Goal: Information Seeking & Learning: Learn about a topic

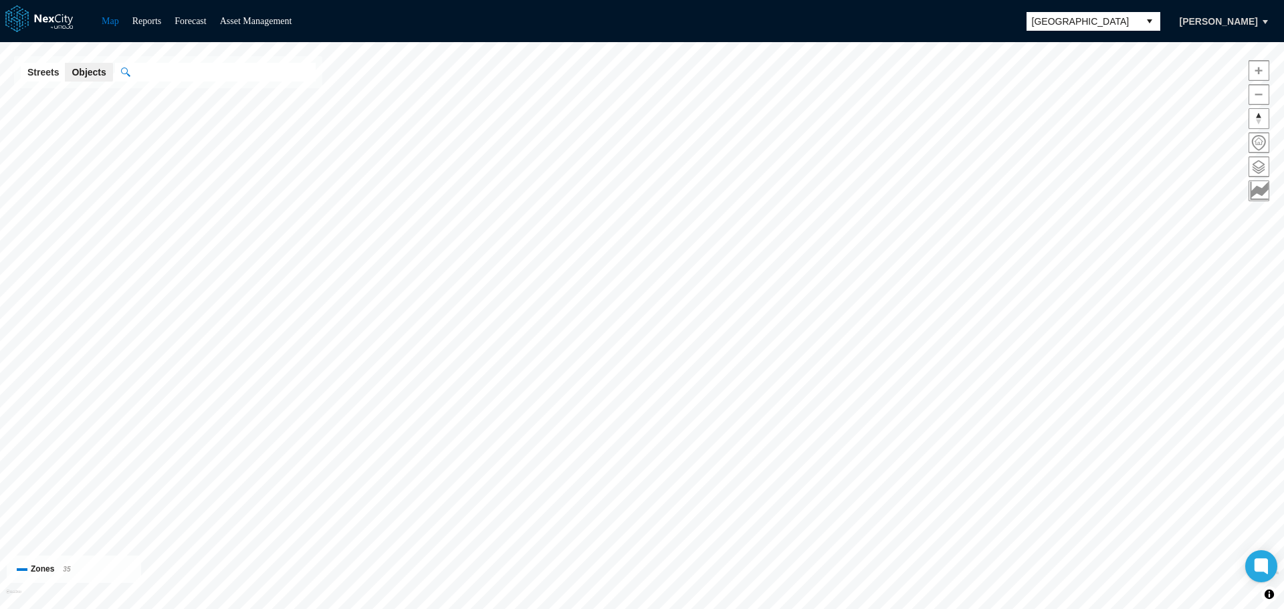
click at [1097, 23] on span "[GEOGRAPHIC_DATA]" at bounding box center [1083, 21] width 102 height 13
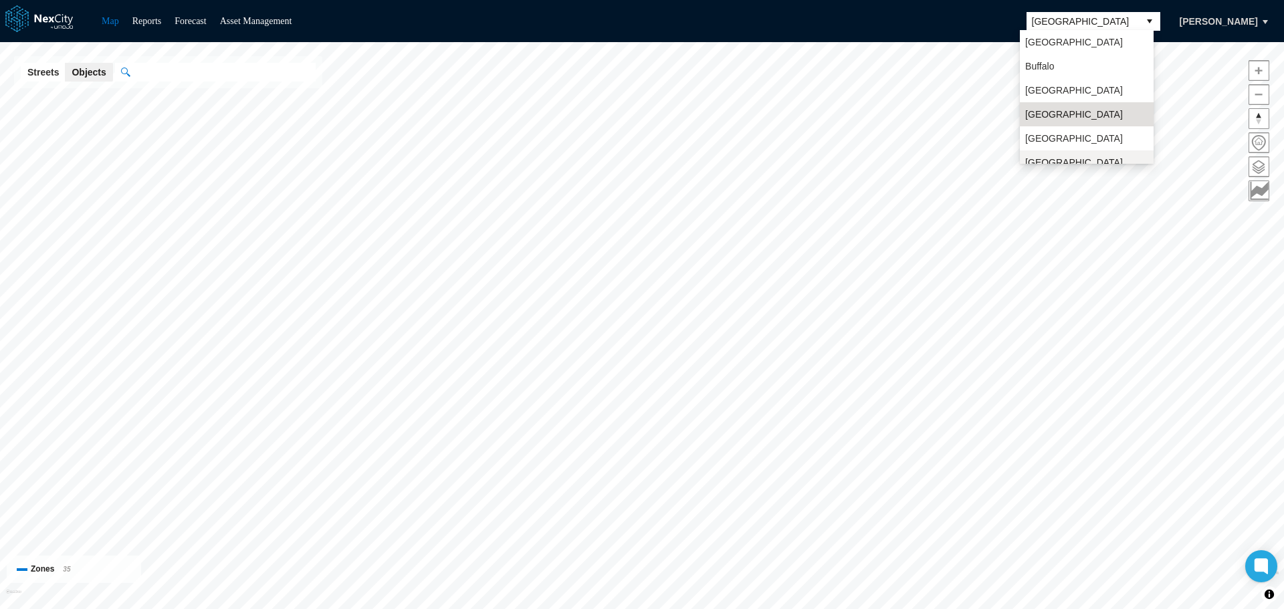
click at [1063, 157] on li "San Jose" at bounding box center [1087, 168] width 134 height 37
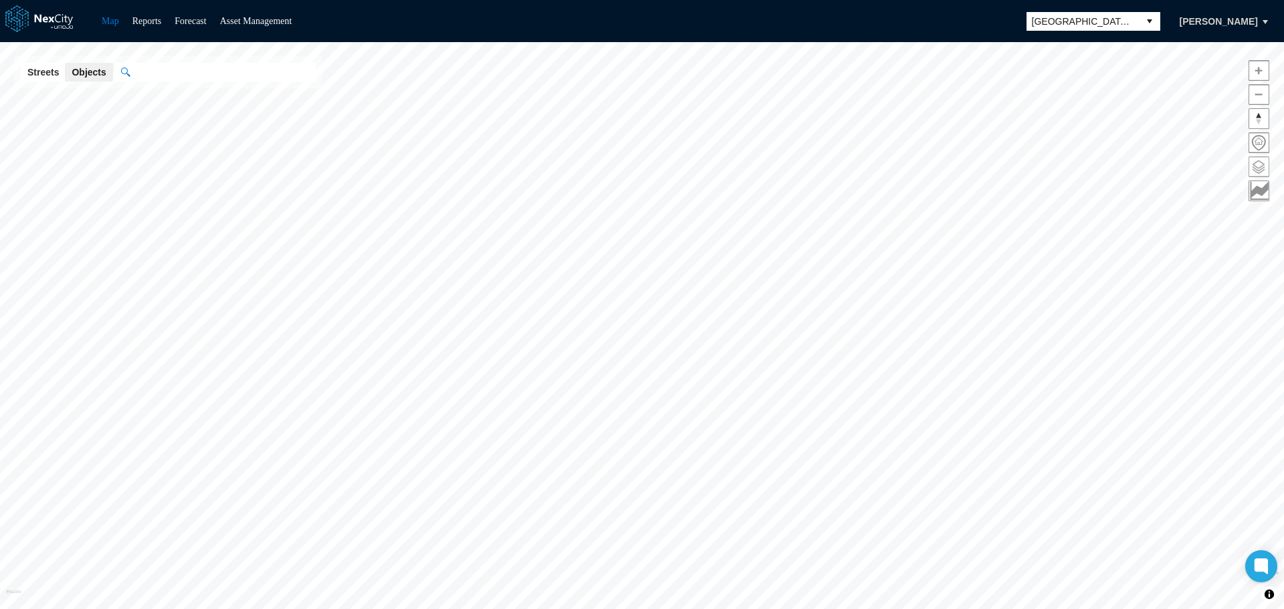
click at [1264, 166] on span at bounding box center [1258, 166] width 19 height 19
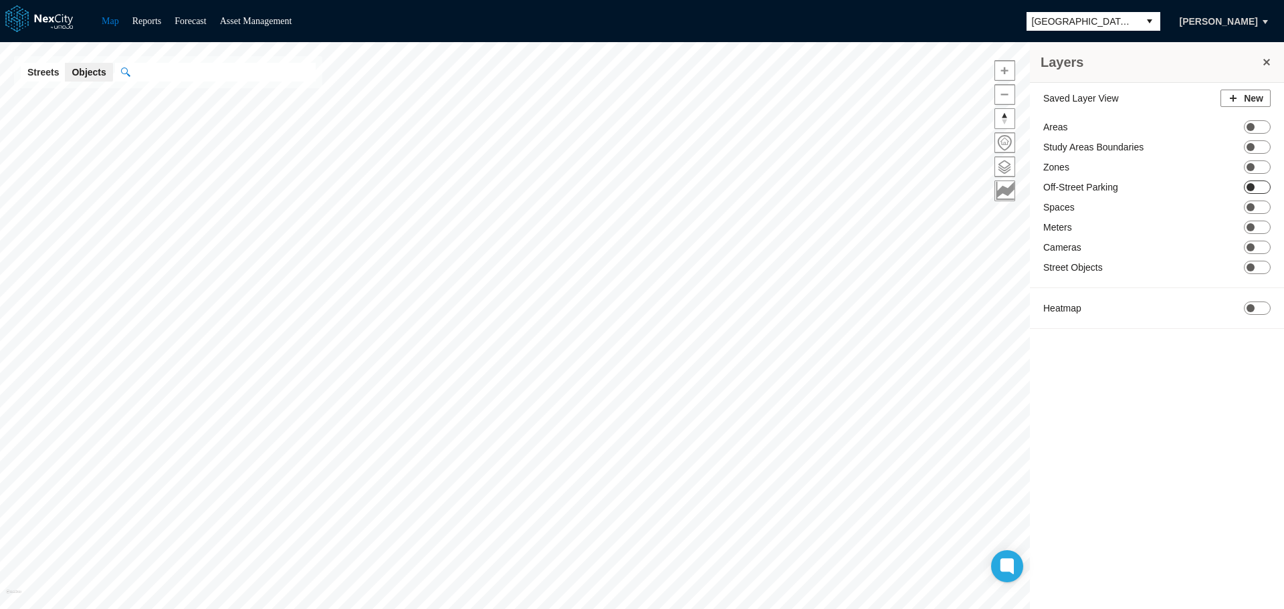
click at [1252, 184] on span at bounding box center [1250, 187] width 8 height 8
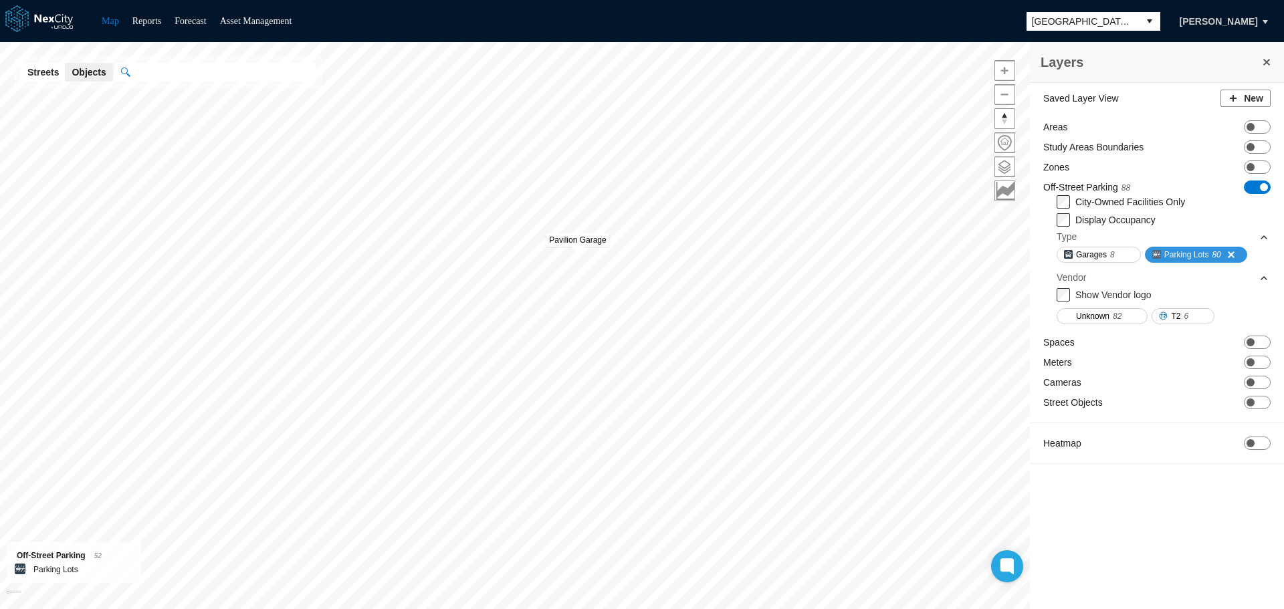
click at [1227, 251] on span at bounding box center [1226, 254] width 11 height 11
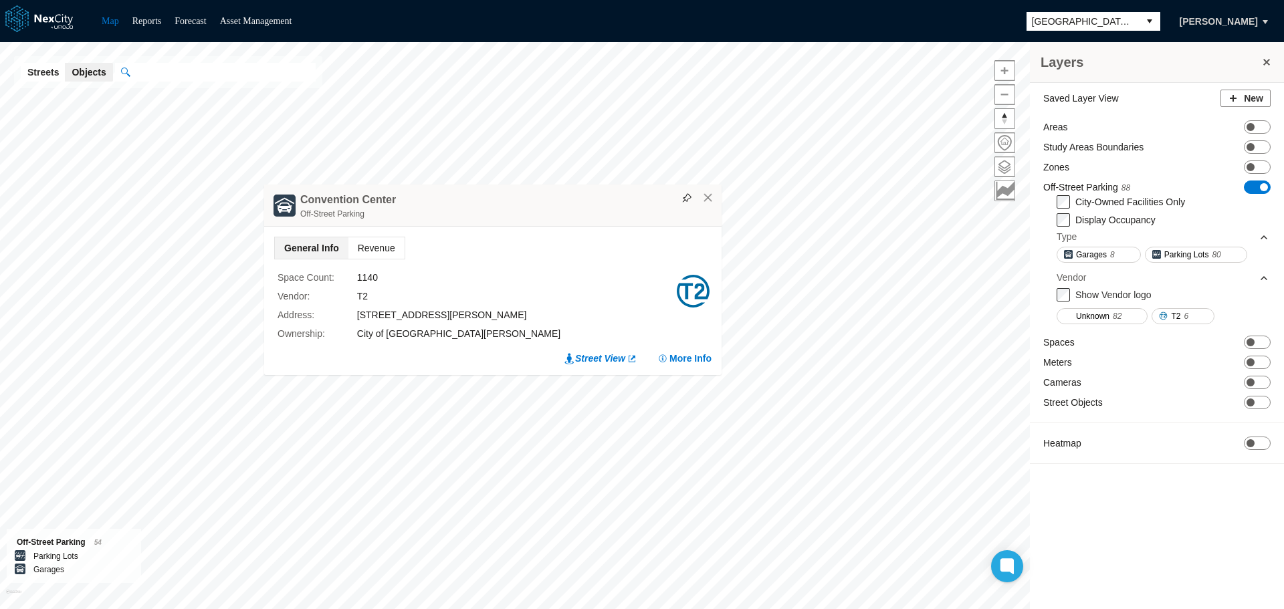
click at [370, 244] on span "Revenue" at bounding box center [376, 247] width 56 height 21
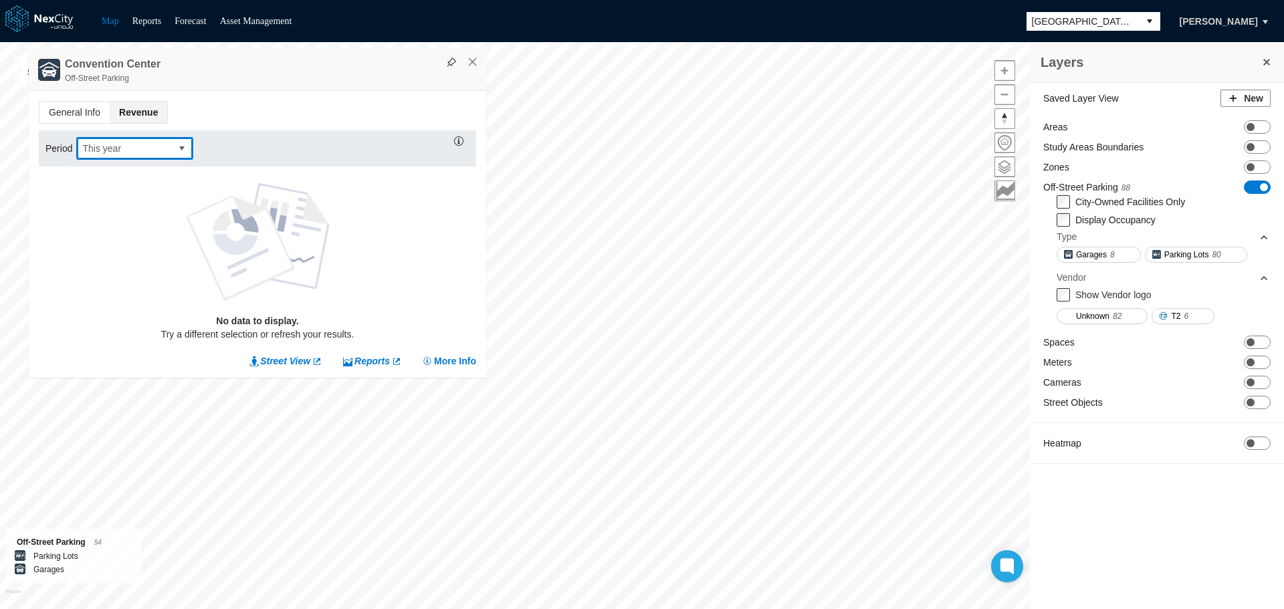
click at [168, 144] on span "This year" at bounding box center [124, 148] width 94 height 21
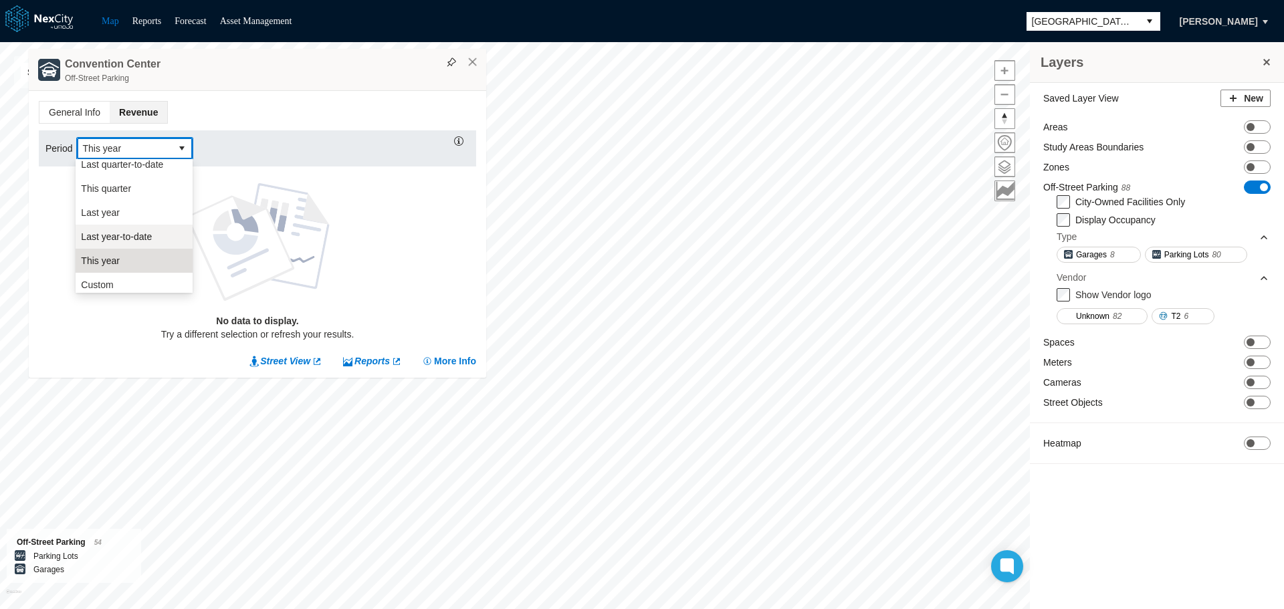
scroll to position [227, 0]
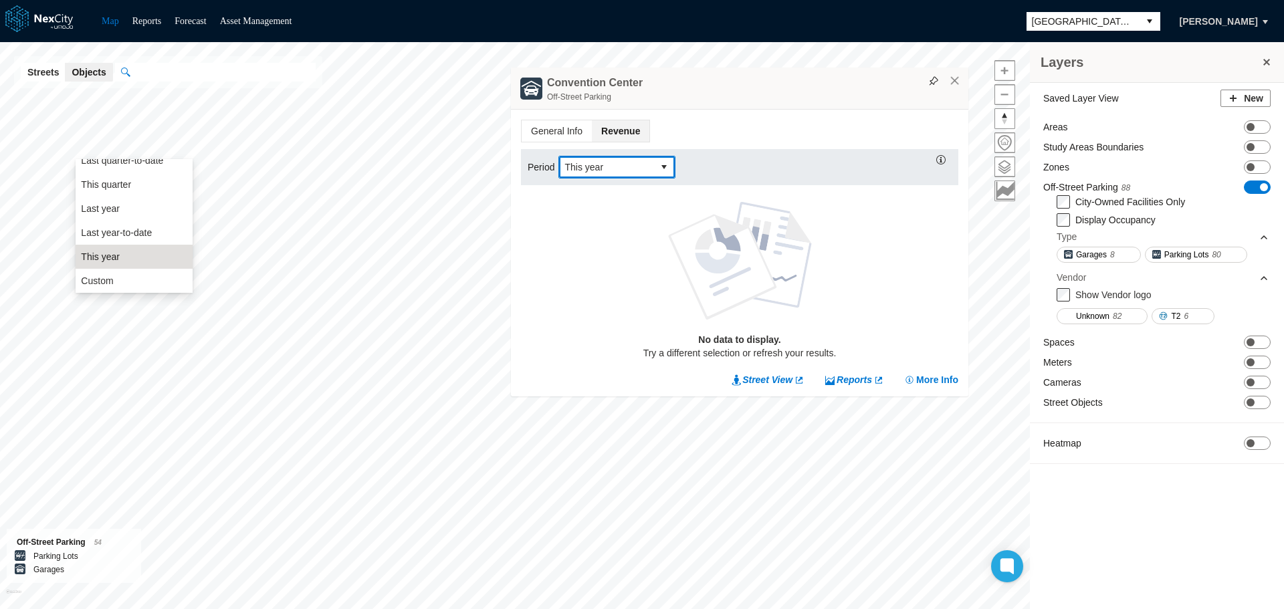
drag, startPoint x: 343, startPoint y: 69, endPoint x: 844, endPoint y: 89, distance: 501.2
click at [844, 89] on div "Convention Center Off-Street Parking" at bounding box center [739, 89] width 457 height 42
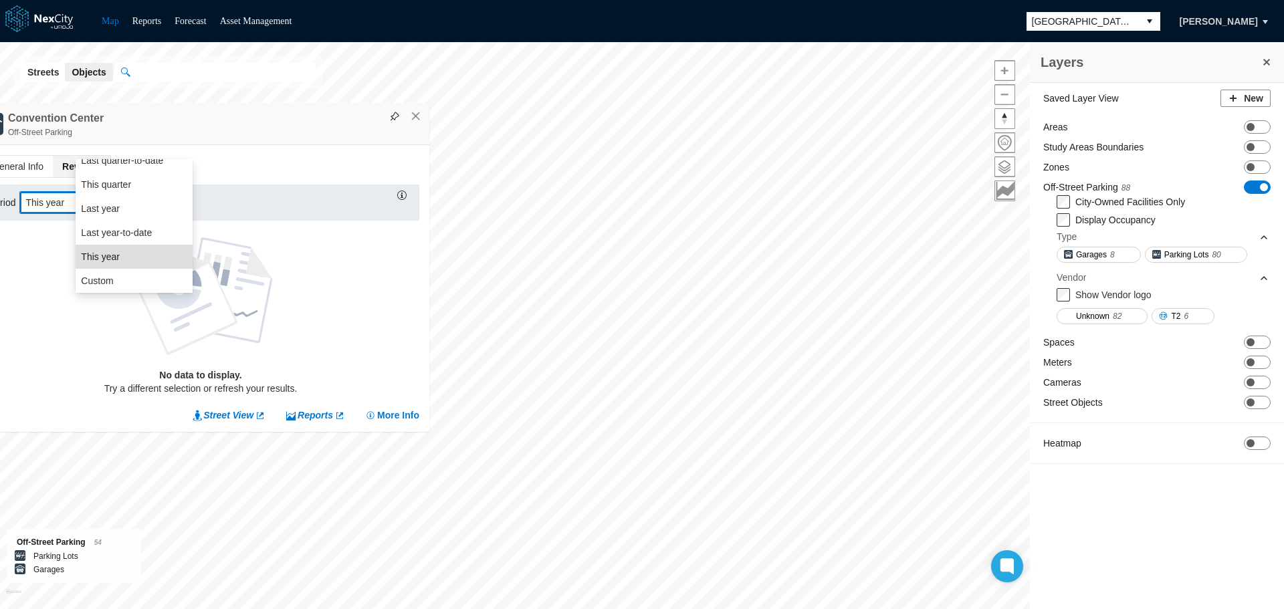
drag, startPoint x: 759, startPoint y: 98, endPoint x: 201, endPoint y: 132, distance: 558.7
click at [201, 132] on div "Off-Street Parking" at bounding box center [215, 132] width 415 height 13
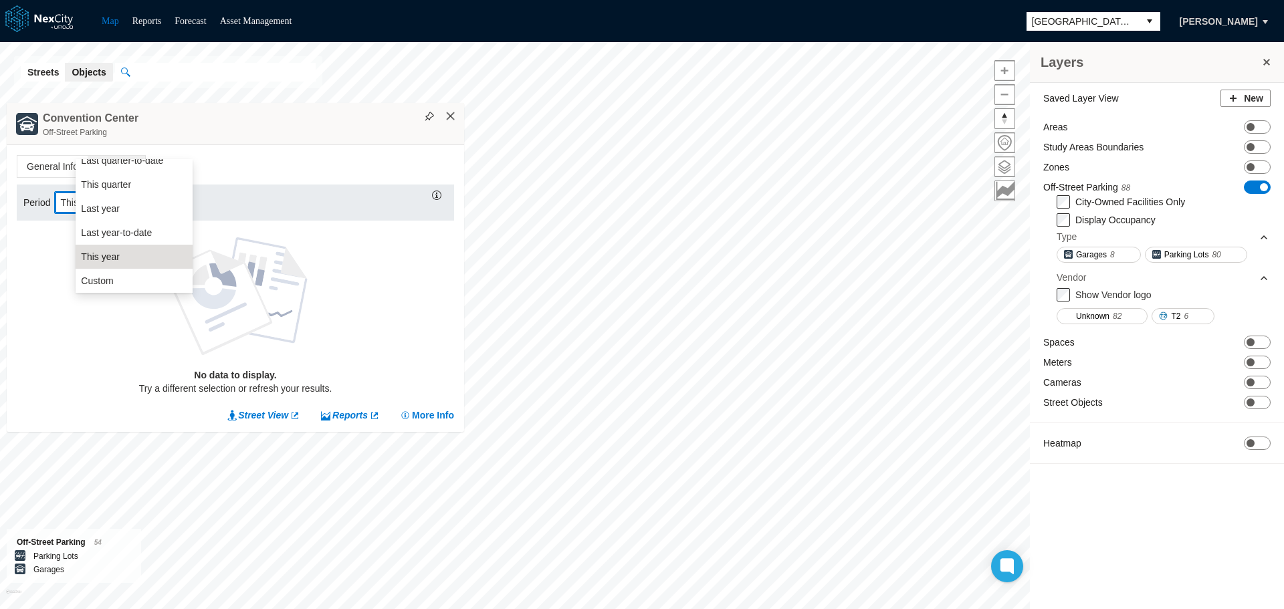
click at [451, 118] on button "×" at bounding box center [451, 116] width 12 height 12
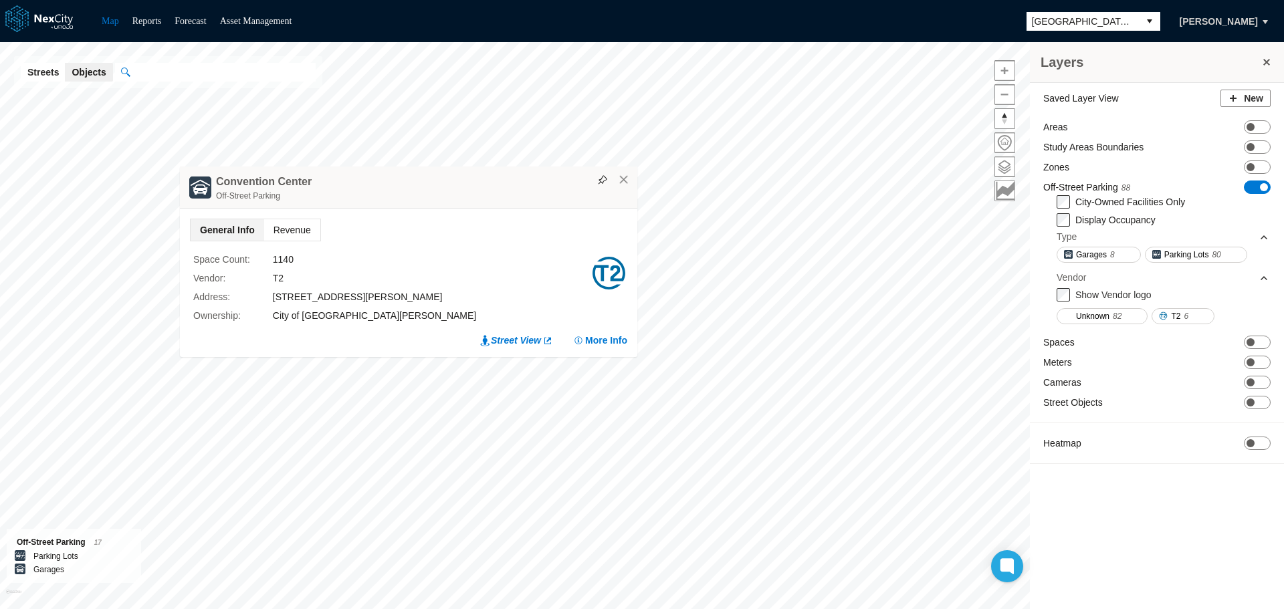
click at [286, 229] on span "Revenue" at bounding box center [292, 229] width 56 height 21
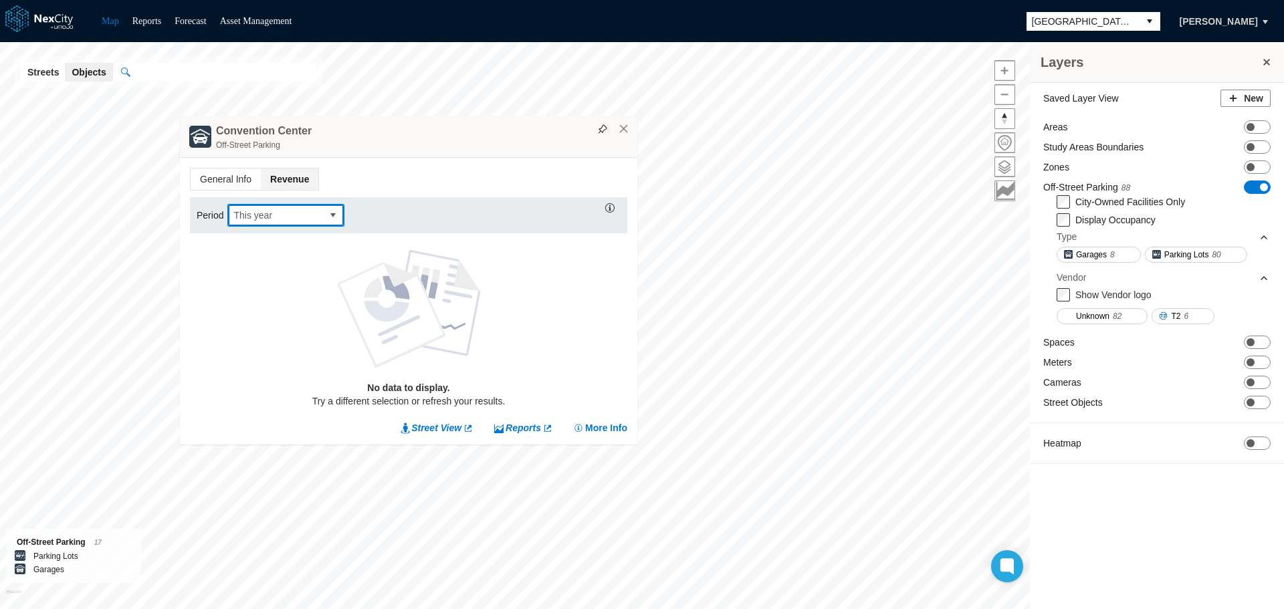
click at [328, 213] on button "select" at bounding box center [332, 215] width 21 height 21
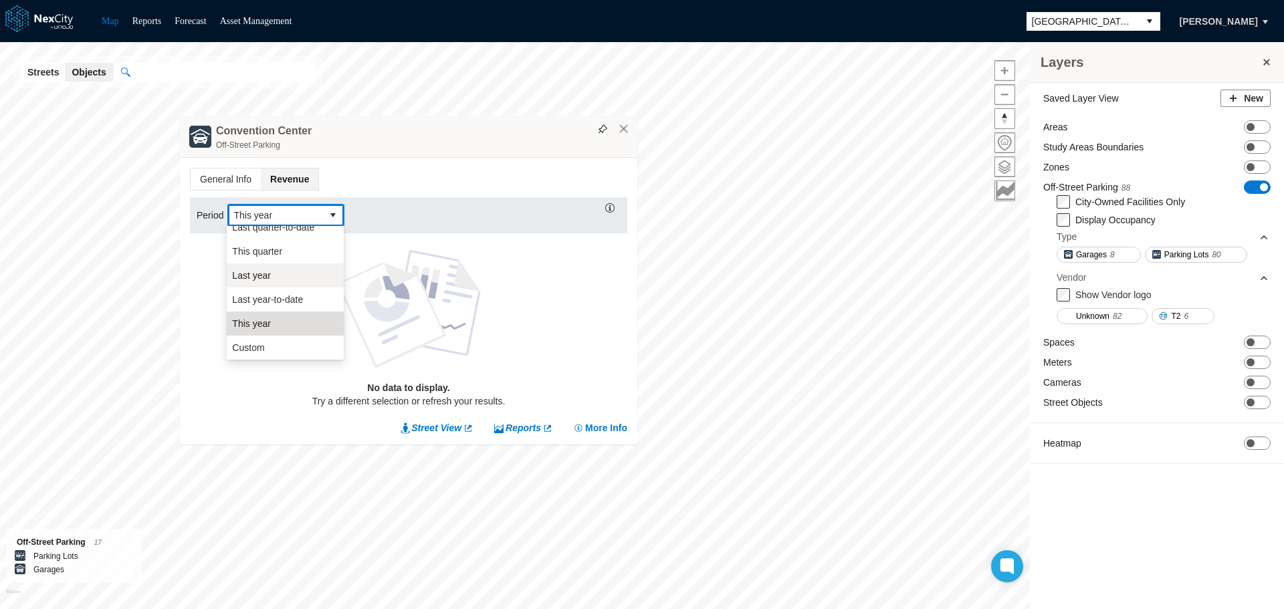
click at [270, 270] on li "Last year" at bounding box center [285, 275] width 117 height 24
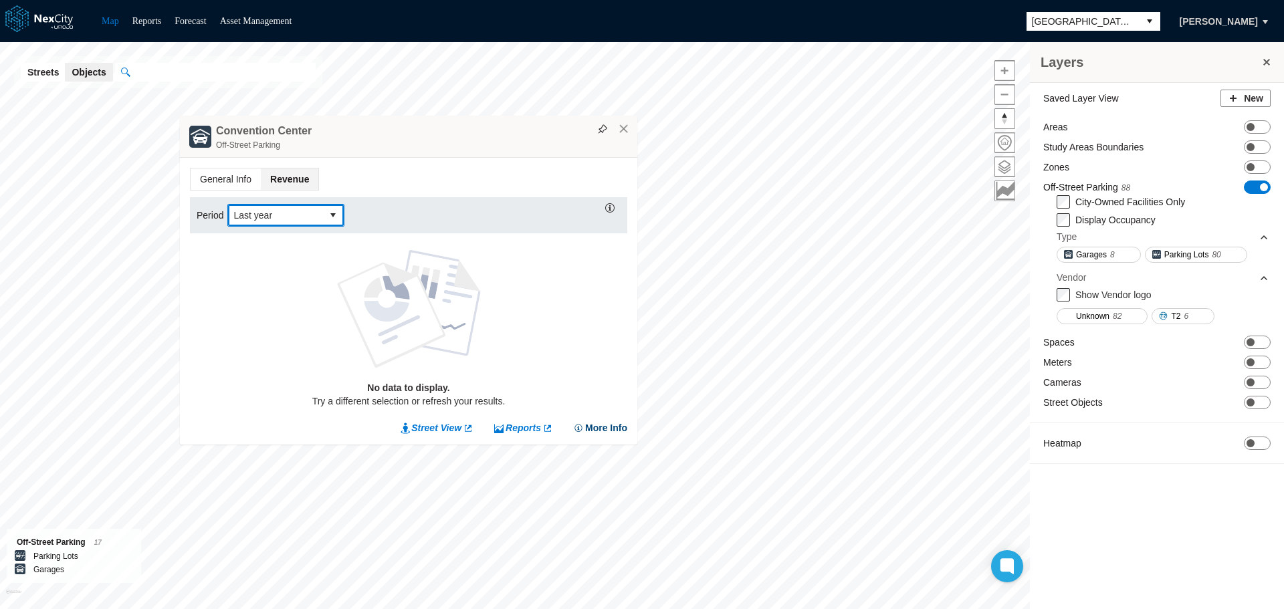
click at [605, 431] on button "More Info" at bounding box center [600, 427] width 54 height 13
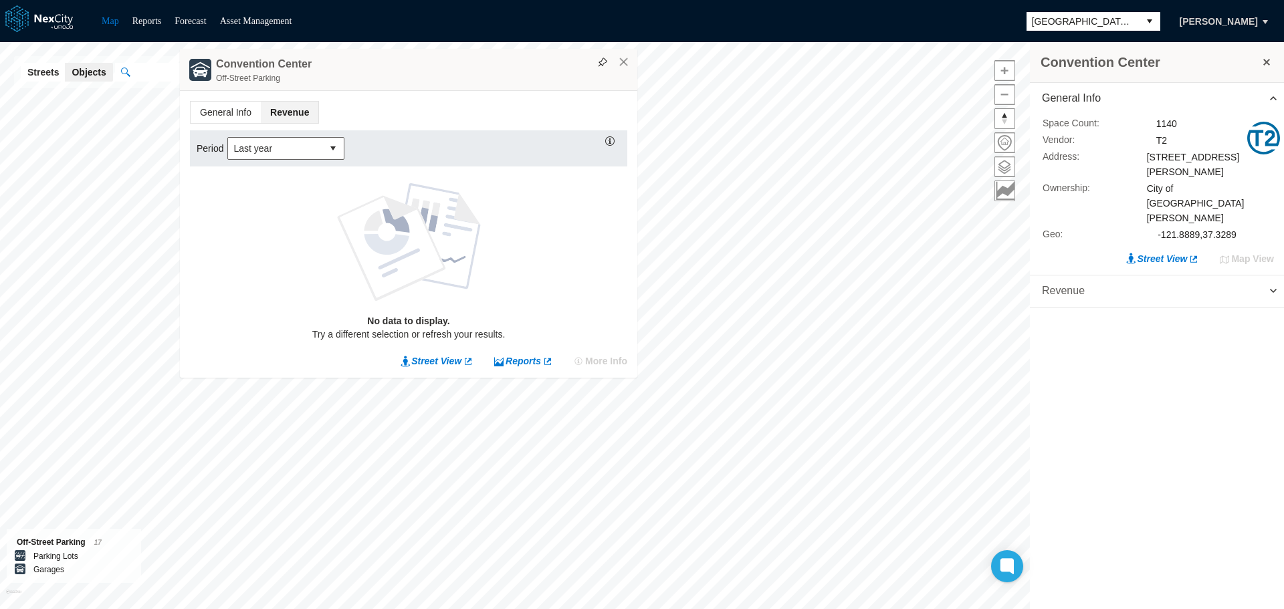
click at [1062, 284] on span "Revenue" at bounding box center [1063, 291] width 43 height 15
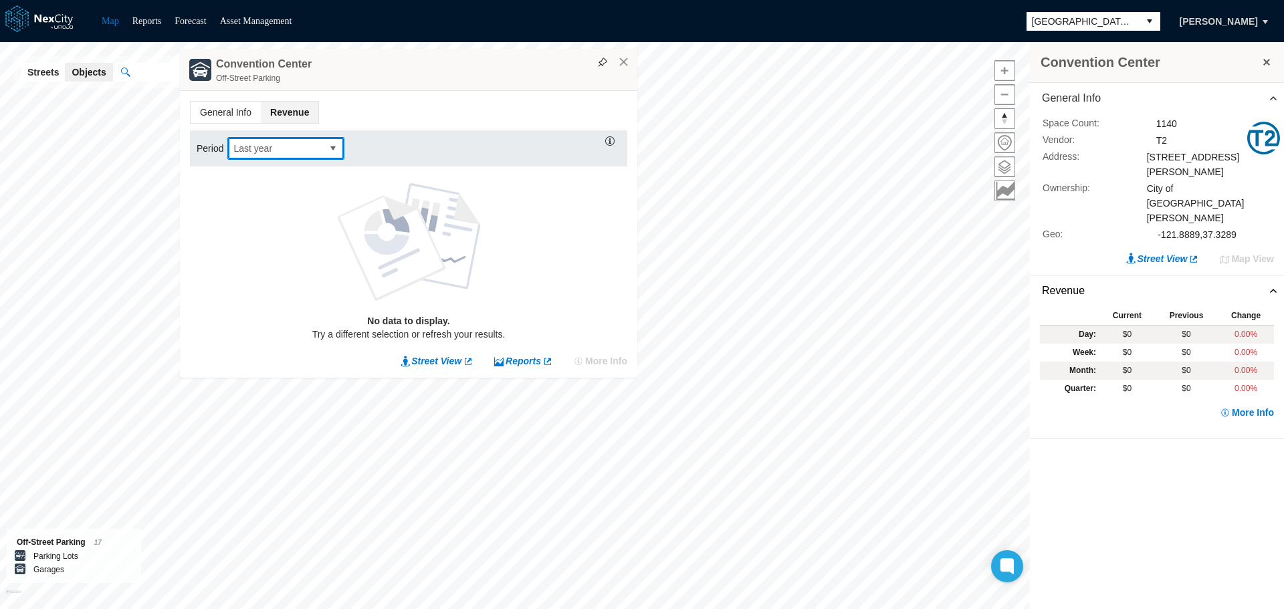
click at [314, 155] on span "Last year" at bounding box center [275, 148] width 94 height 21
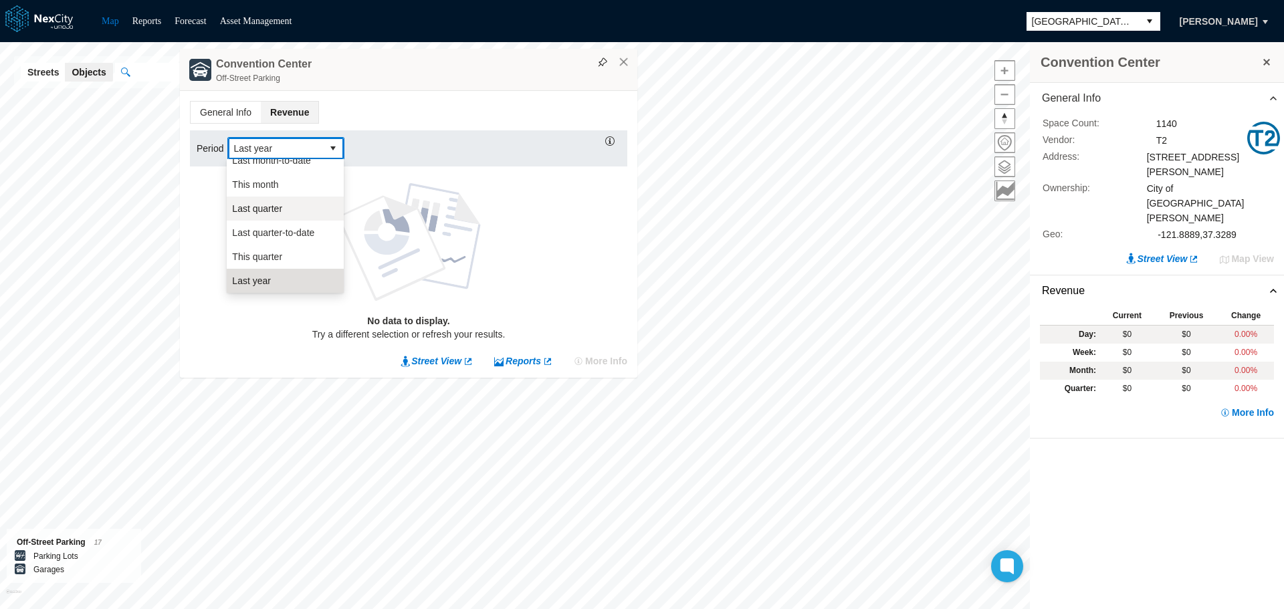
click at [261, 206] on span "Last quarter" at bounding box center [257, 208] width 50 height 13
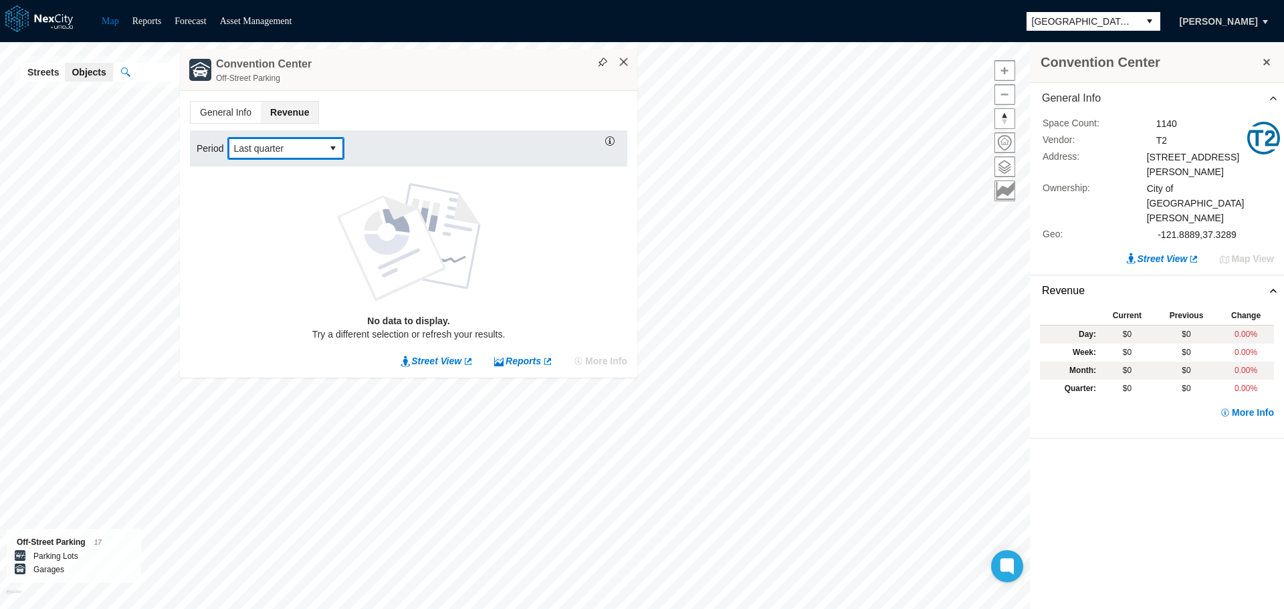
click at [624, 62] on button "×" at bounding box center [624, 62] width 12 height 12
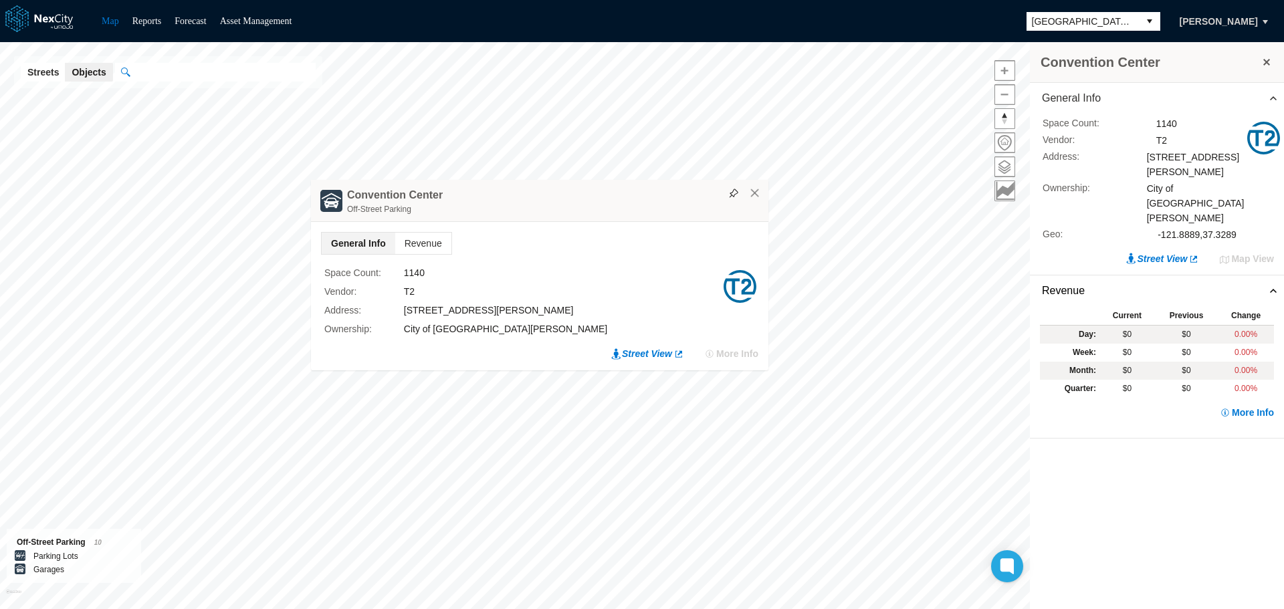
drag, startPoint x: 587, startPoint y: 152, endPoint x: 604, endPoint y: 203, distance: 53.5
click at [604, 203] on div "Off-Street Parking" at bounding box center [554, 209] width 415 height 13
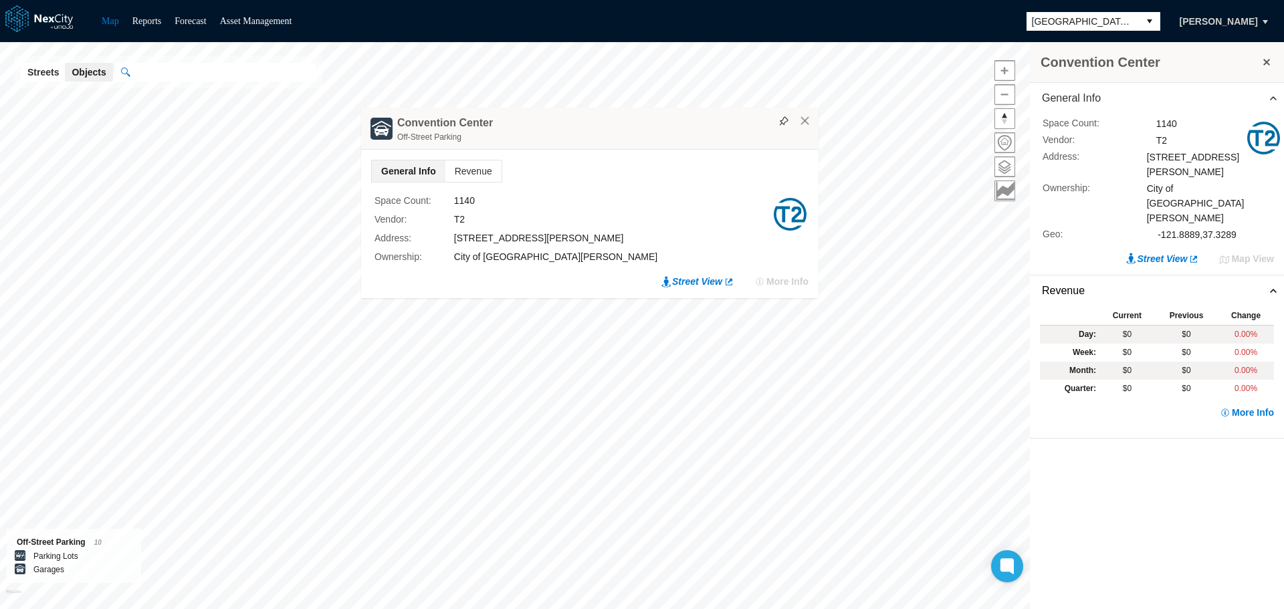
drag, startPoint x: 584, startPoint y: 165, endPoint x: 750, endPoint y: 128, distance: 170.7
click at [750, 128] on div "Convention Center Off-Street Parking" at bounding box center [589, 129] width 457 height 42
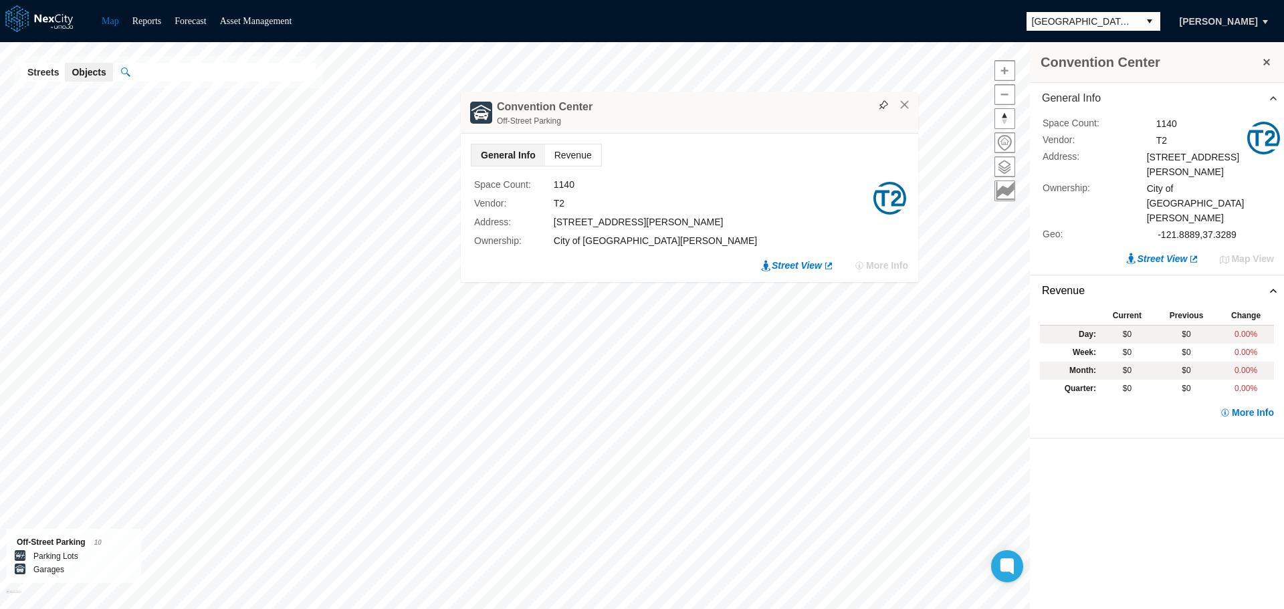
click at [587, 148] on span "Revenue" at bounding box center [573, 154] width 56 height 21
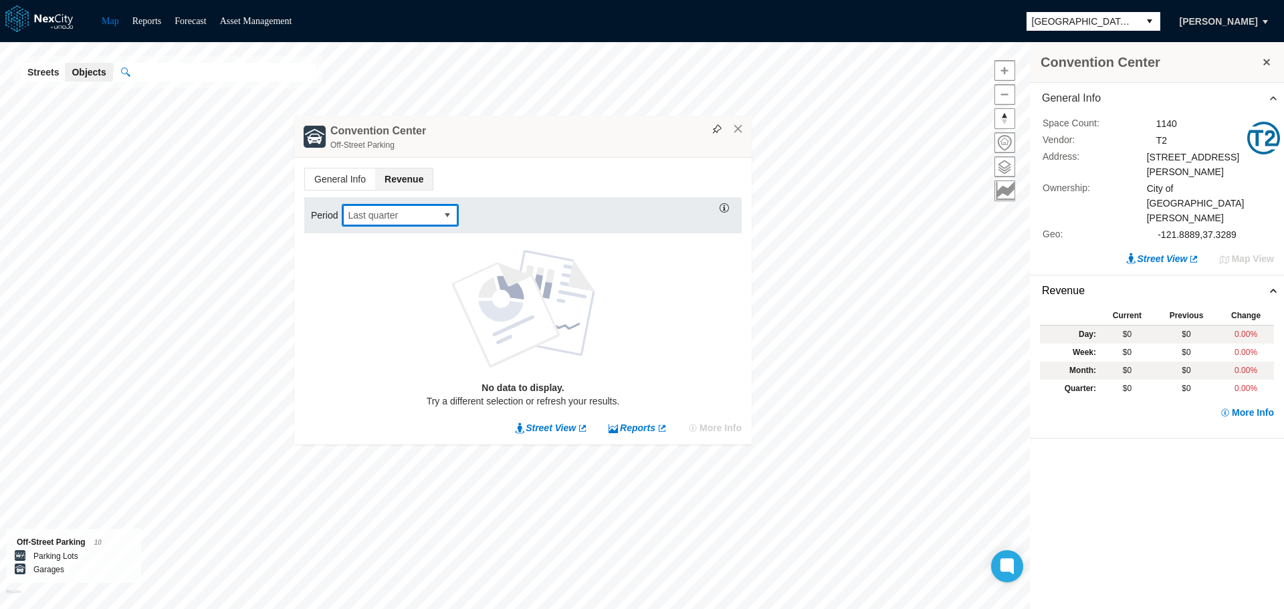
click at [421, 211] on span "Last quarter" at bounding box center [390, 215] width 84 height 13
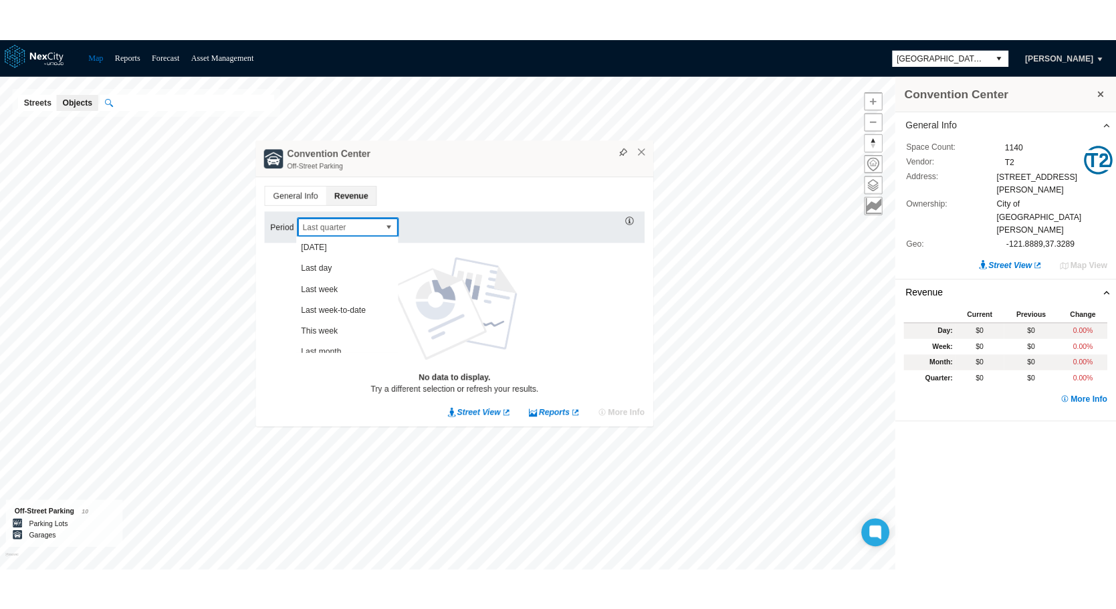
scroll to position [83, 0]
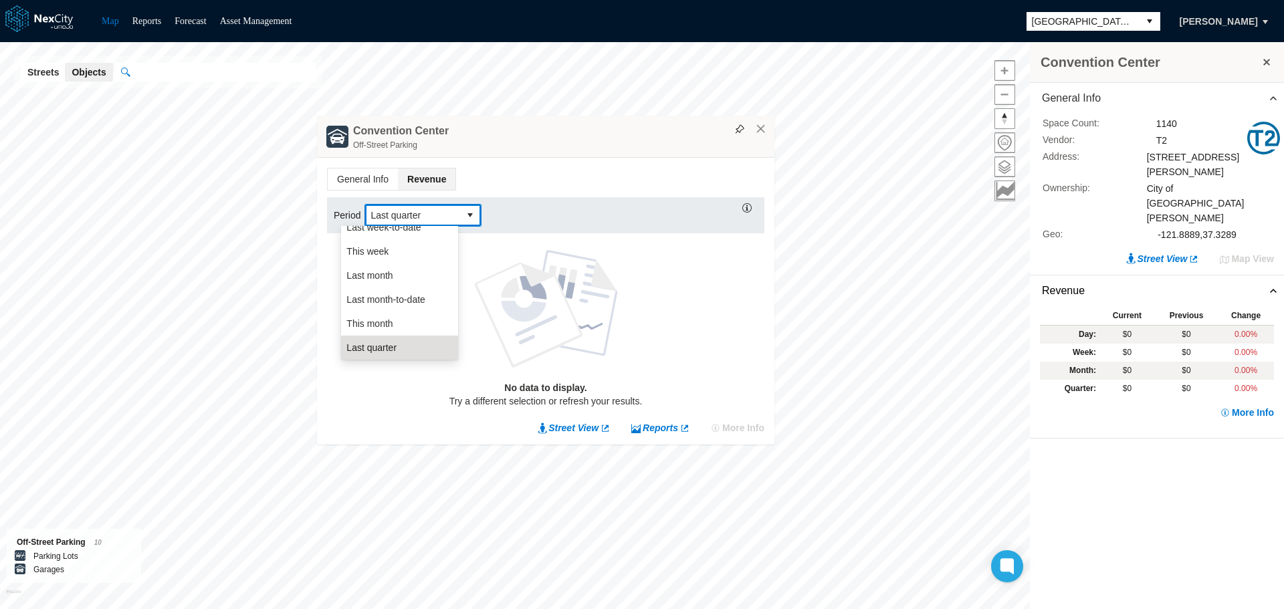
drag, startPoint x: 638, startPoint y: 141, endPoint x: 834, endPoint y: 136, distance: 196.0
click at [768, 138] on div "Off-Street Parking" at bounding box center [560, 144] width 415 height 13
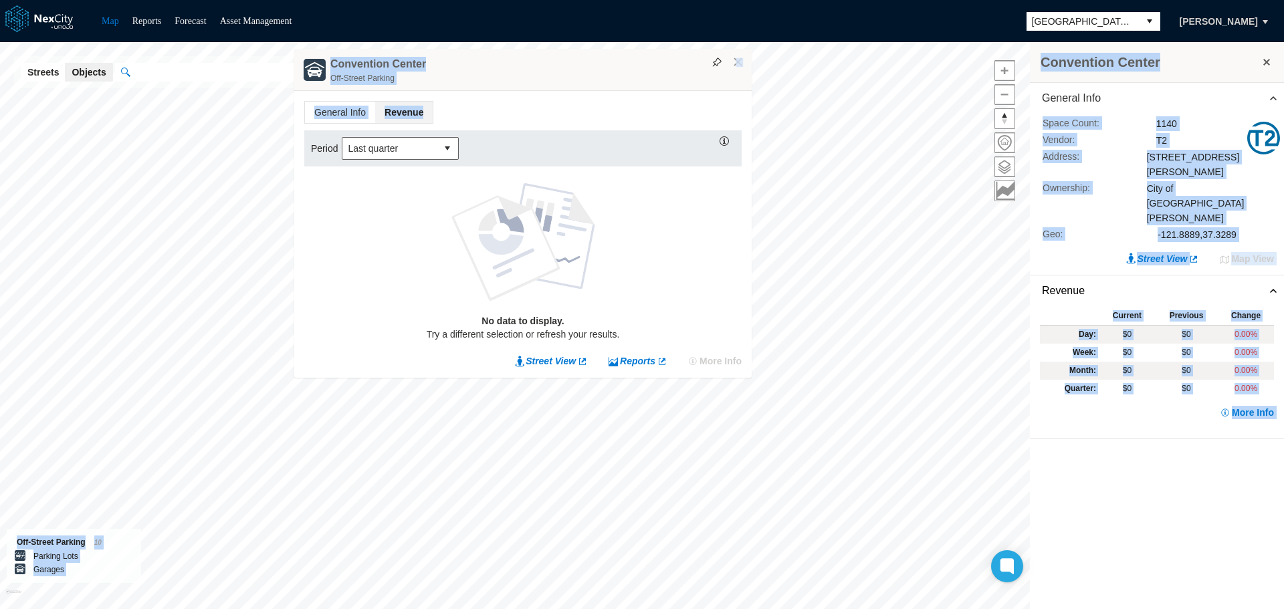
click at [675, 379] on div "Convention Center General Info Space Count : 1140 Vendor : T2 Address : 150 W. …" at bounding box center [642, 325] width 1284 height 567
click at [734, 59] on button "×" at bounding box center [738, 62] width 12 height 12
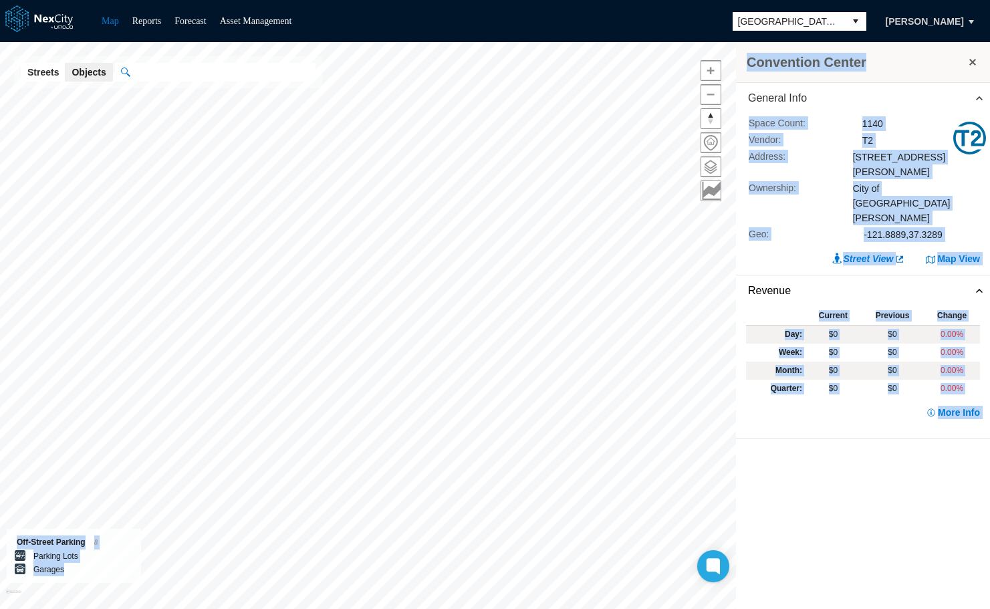
click at [974, 60] on button at bounding box center [972, 62] width 13 height 19
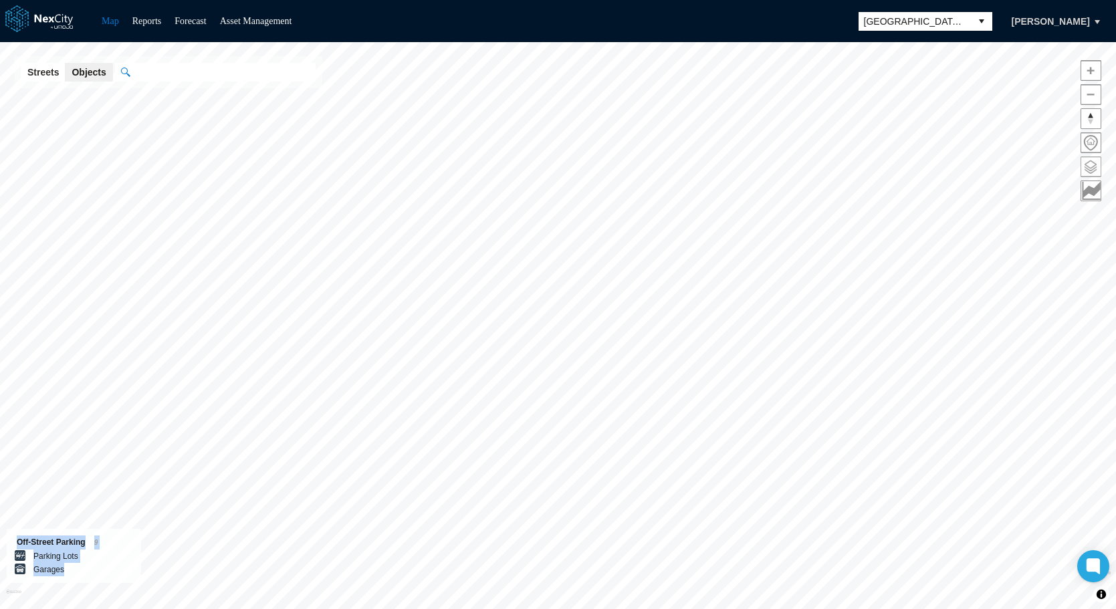
click at [1093, 166] on span at bounding box center [1090, 166] width 19 height 19
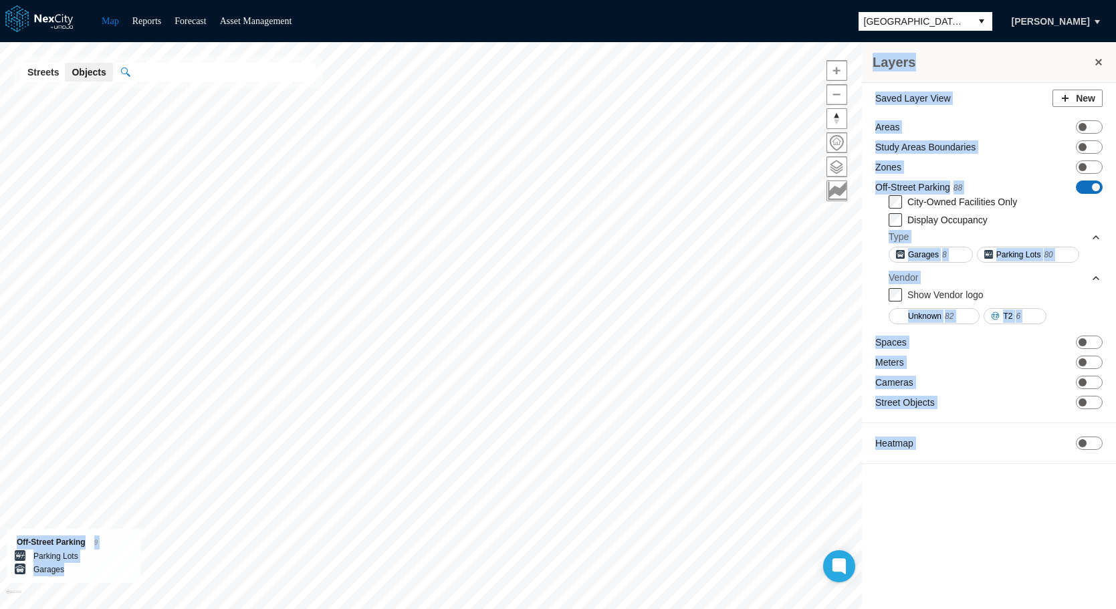
click at [1092, 189] on span at bounding box center [1096, 187] width 8 height 8
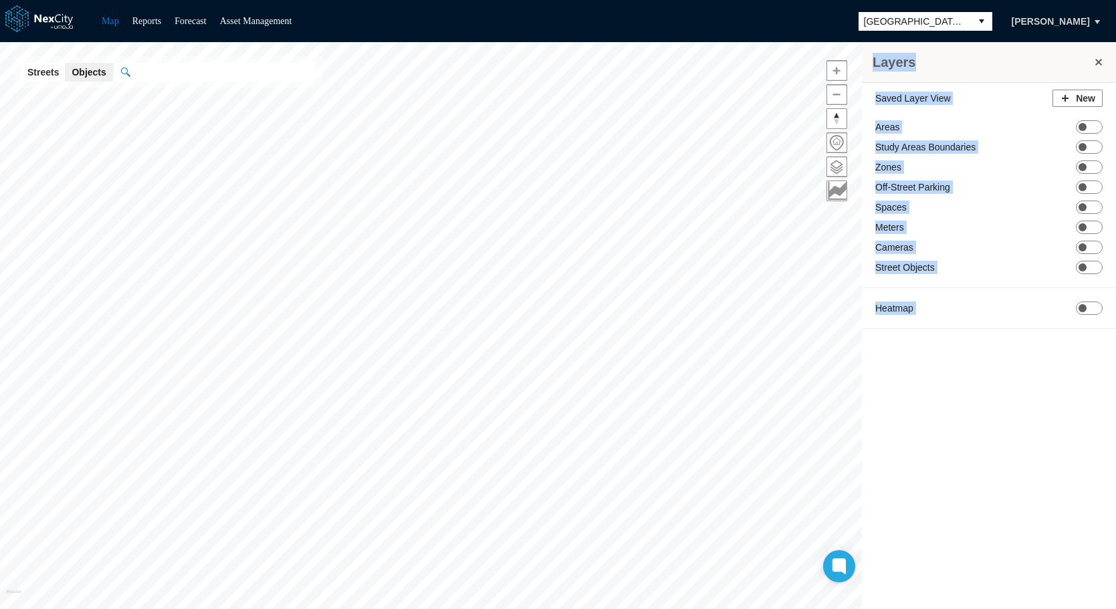
click at [994, 106] on div "Saved Layer View New" at bounding box center [988, 102] width 227 height 24
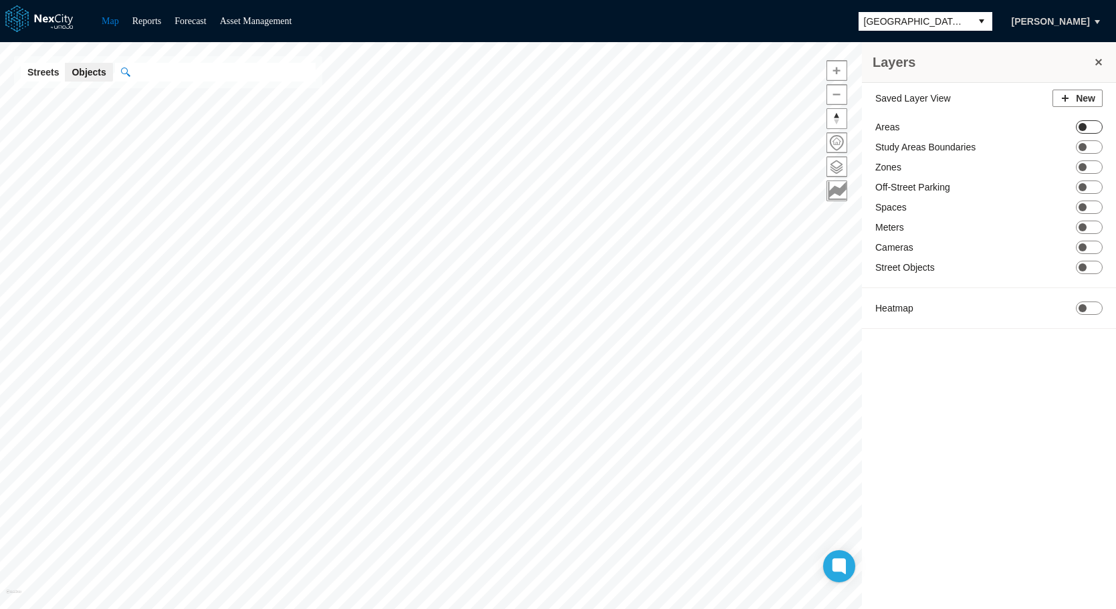
click at [1088, 127] on span "ON OFF" at bounding box center [1089, 126] width 27 height 13
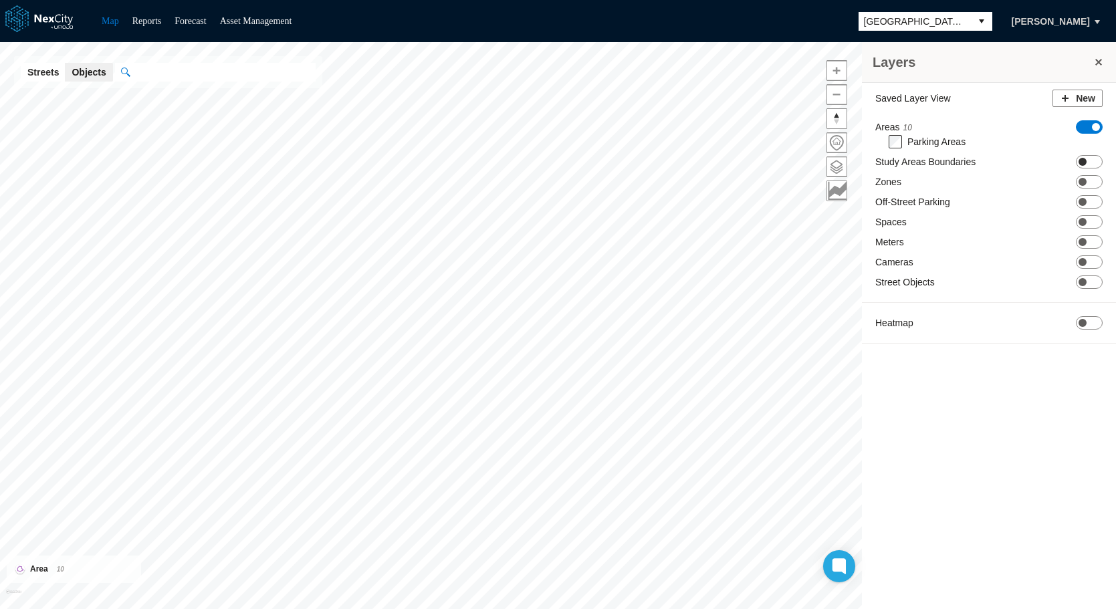
click at [1085, 167] on span "ON OFF" at bounding box center [1089, 161] width 27 height 13
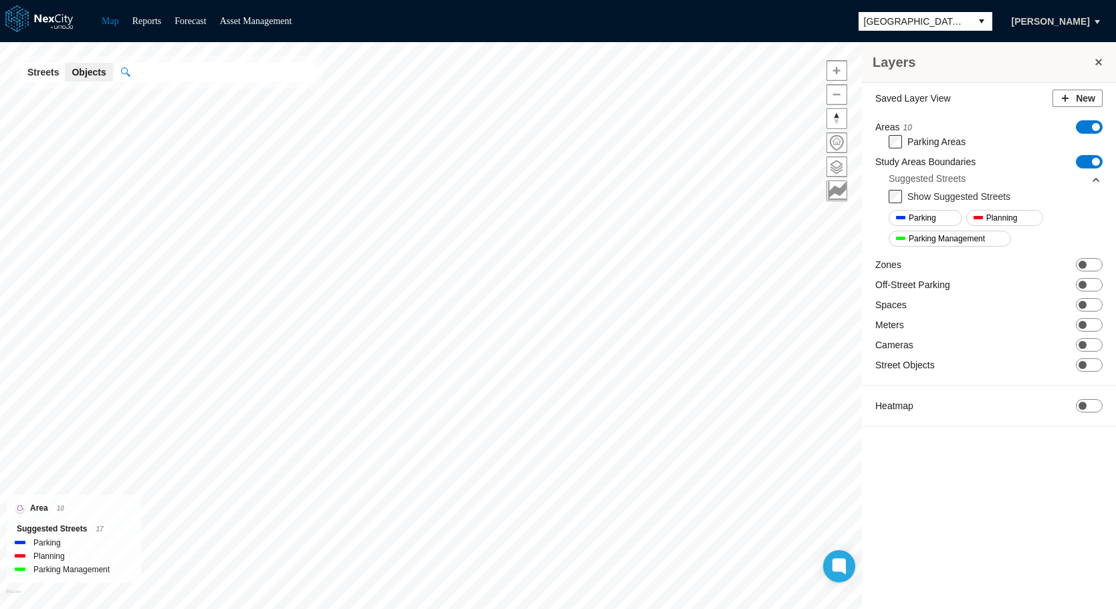
drag, startPoint x: 1095, startPoint y: 265, endPoint x: 1093, endPoint y: 286, distance: 20.8
click at [1095, 265] on span "ON OFF" at bounding box center [1089, 264] width 27 height 13
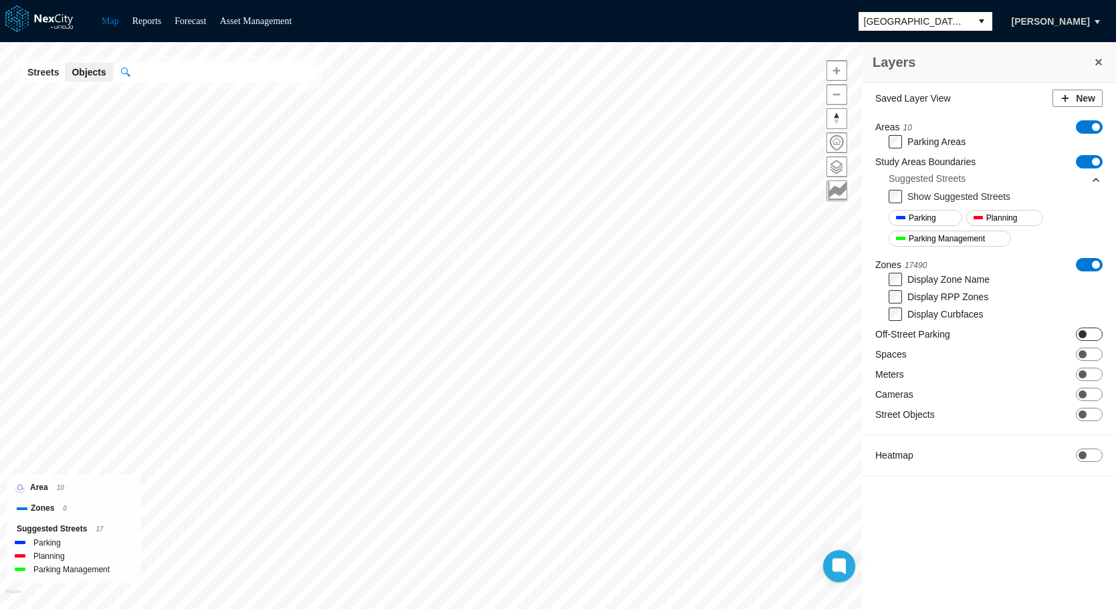
click at [1090, 336] on span "ON OFF" at bounding box center [1089, 334] width 27 height 13
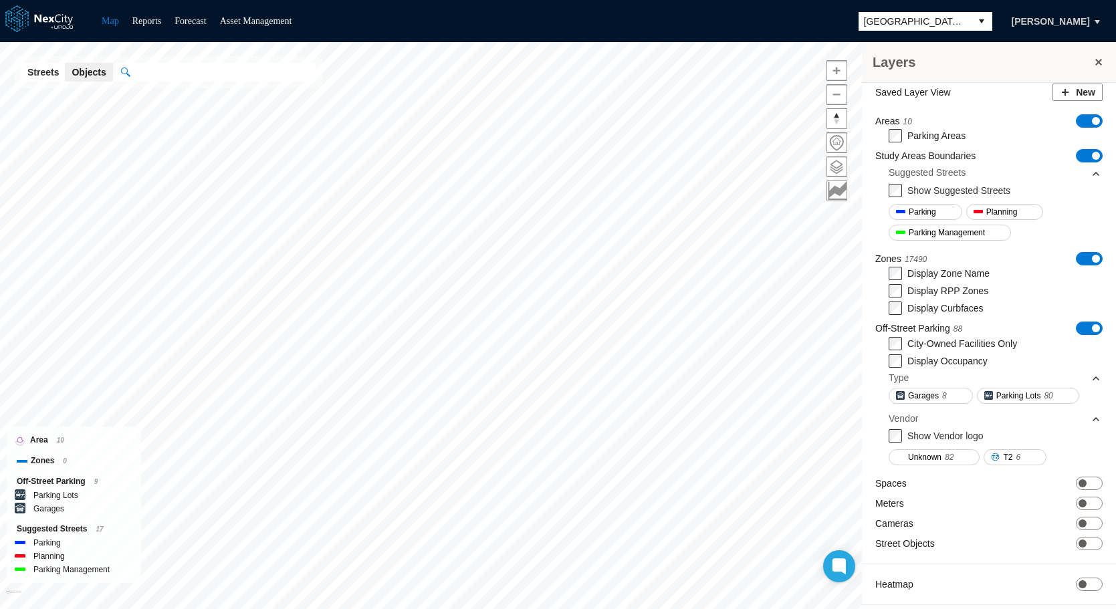
scroll to position [12, 0]
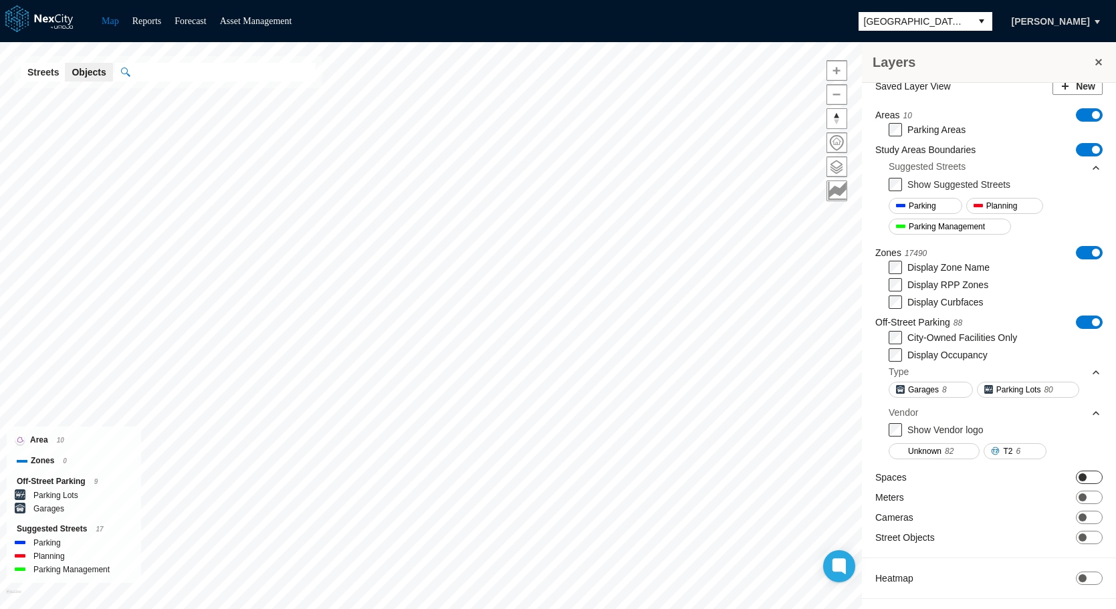
click at [1078, 473] on span "ON OFF" at bounding box center [1089, 477] width 27 height 13
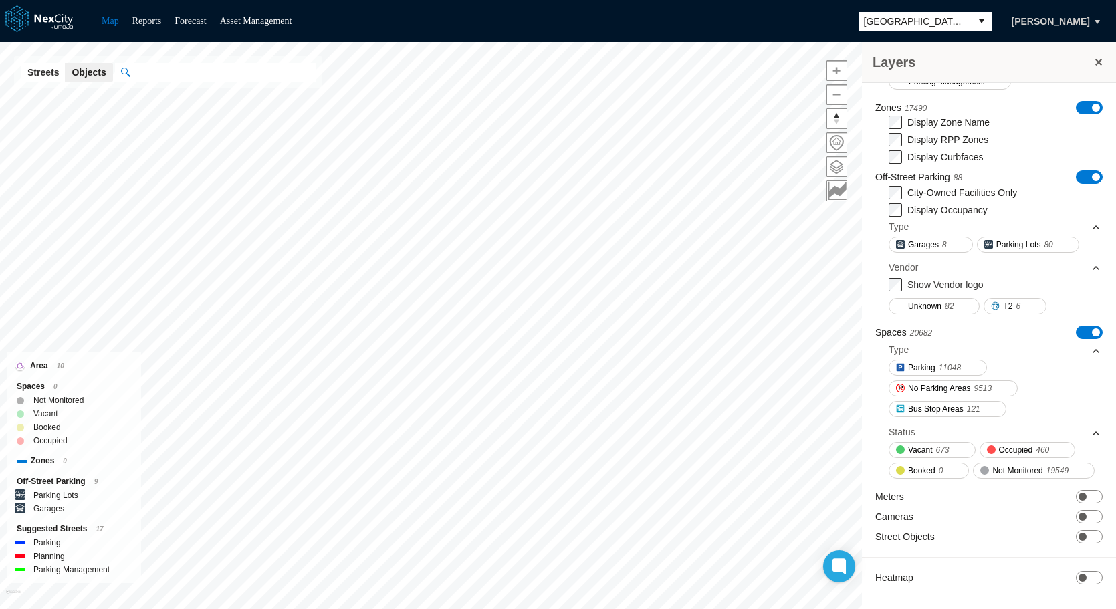
scroll to position [177, 0]
click at [1076, 491] on span "ON OFF" at bounding box center [1089, 496] width 27 height 13
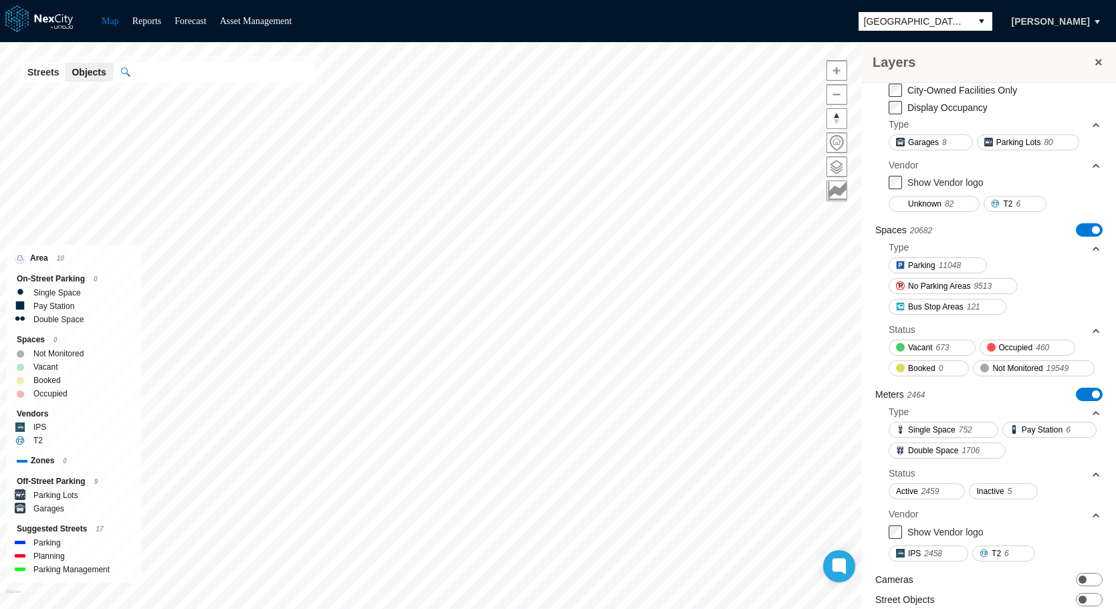
scroll to position [362, 0]
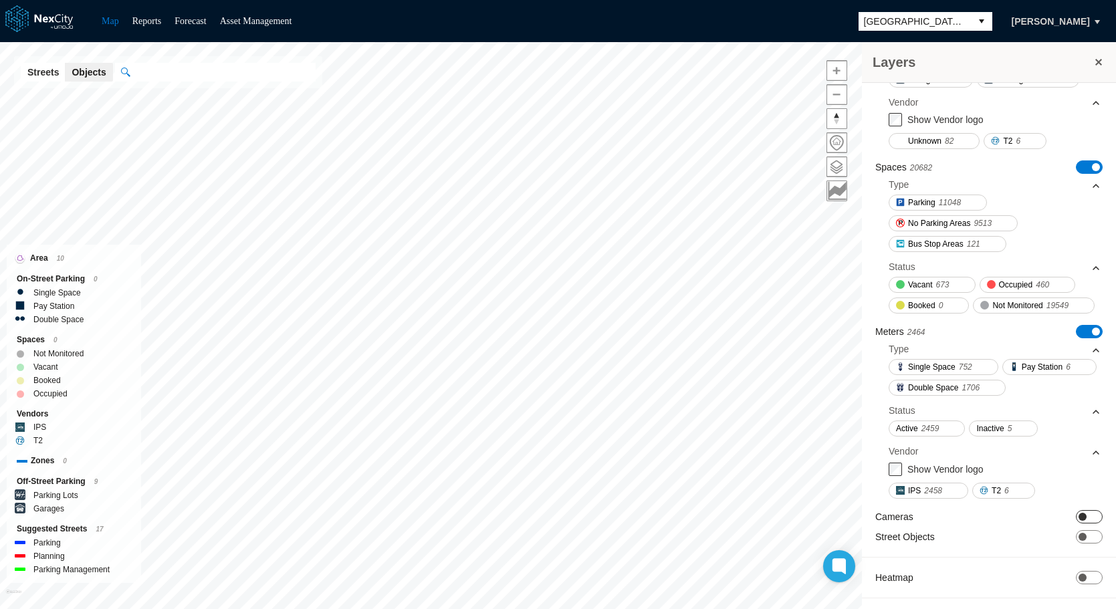
click at [1082, 513] on span "ON OFF" at bounding box center [1089, 516] width 27 height 13
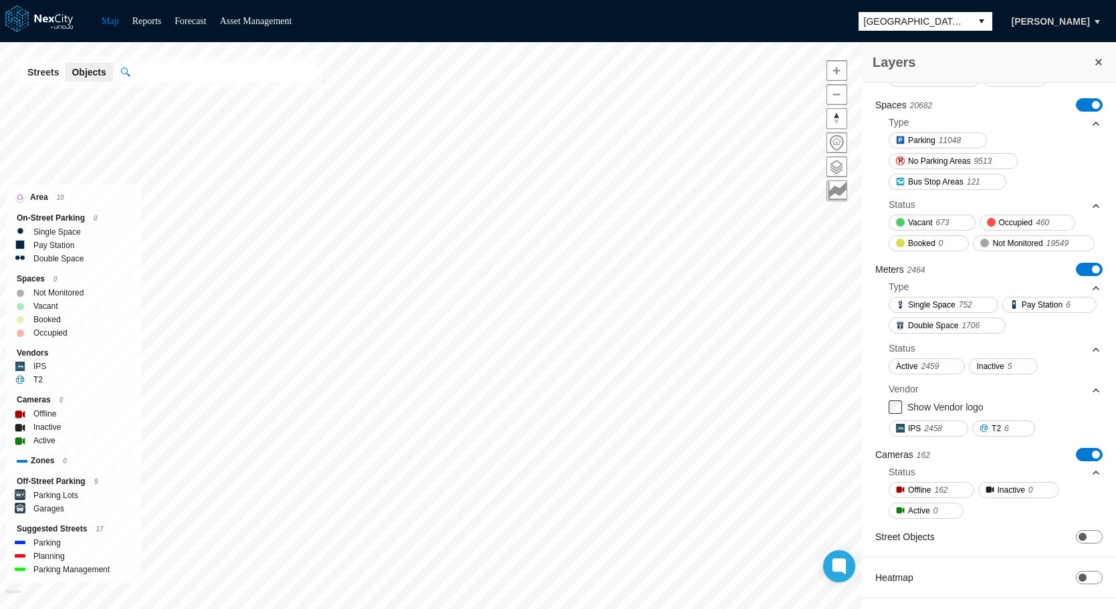
scroll to position [423, 0]
click at [1088, 536] on span "ON OFF" at bounding box center [1089, 536] width 27 height 13
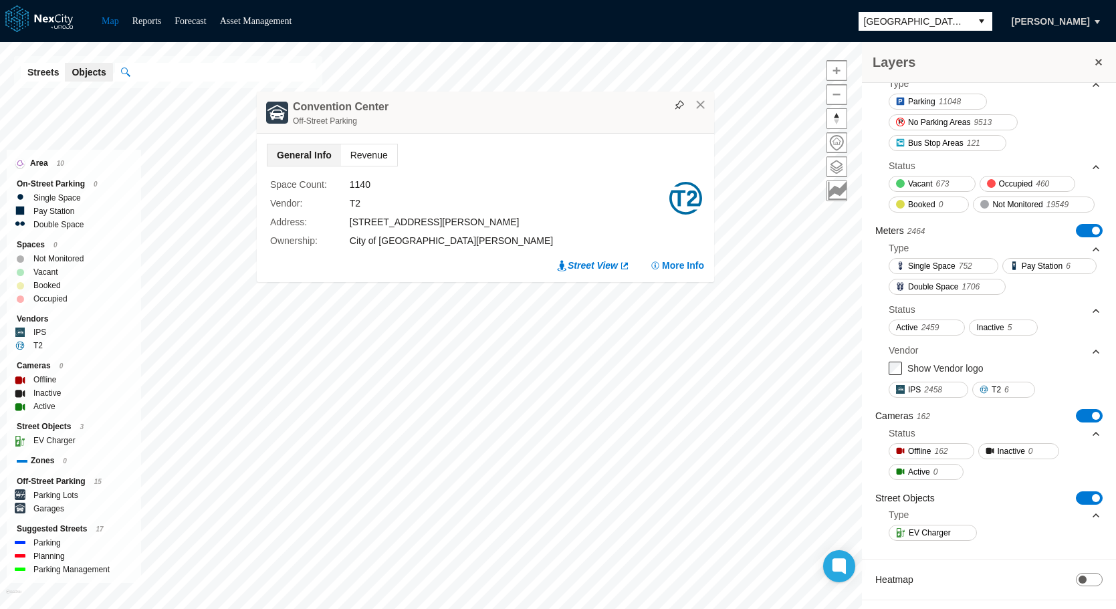
click at [360, 151] on span "Revenue" at bounding box center [369, 154] width 56 height 21
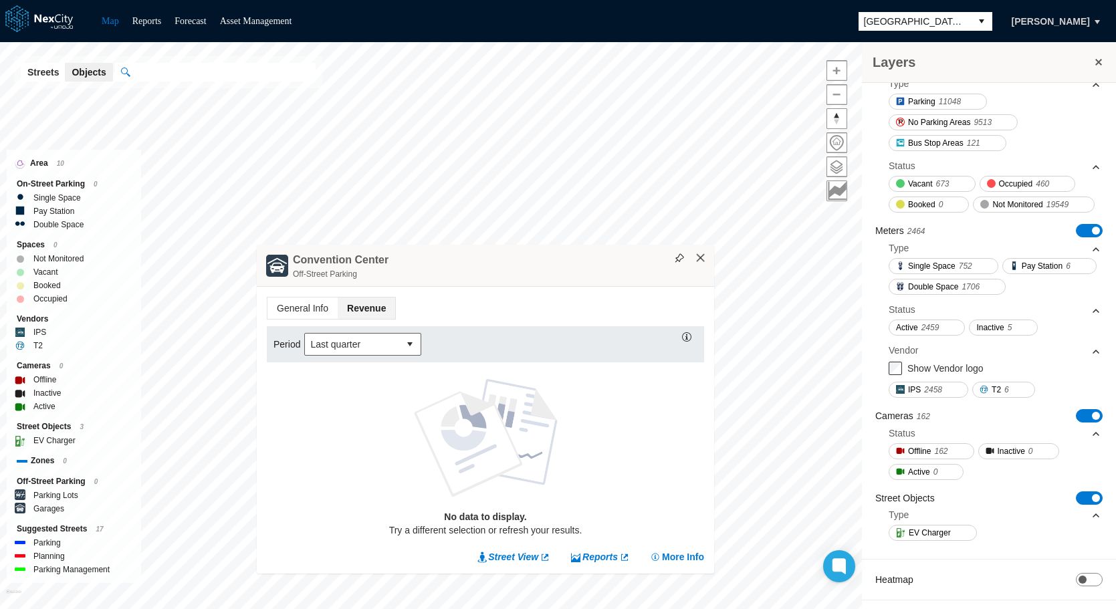
click at [700, 255] on button "×" at bounding box center [701, 258] width 12 height 12
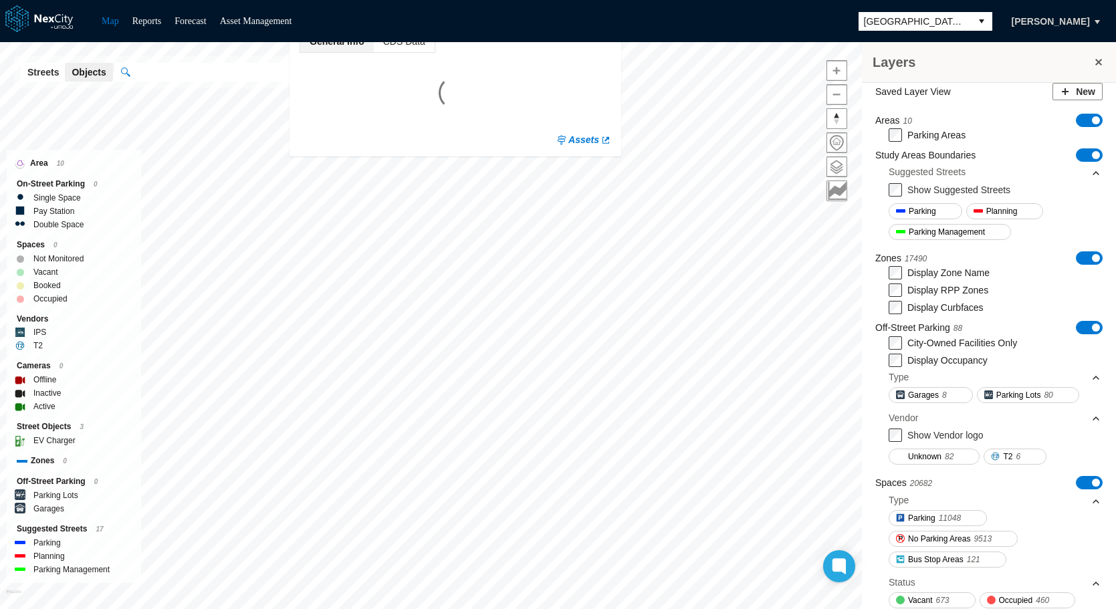
scroll to position [0, 0]
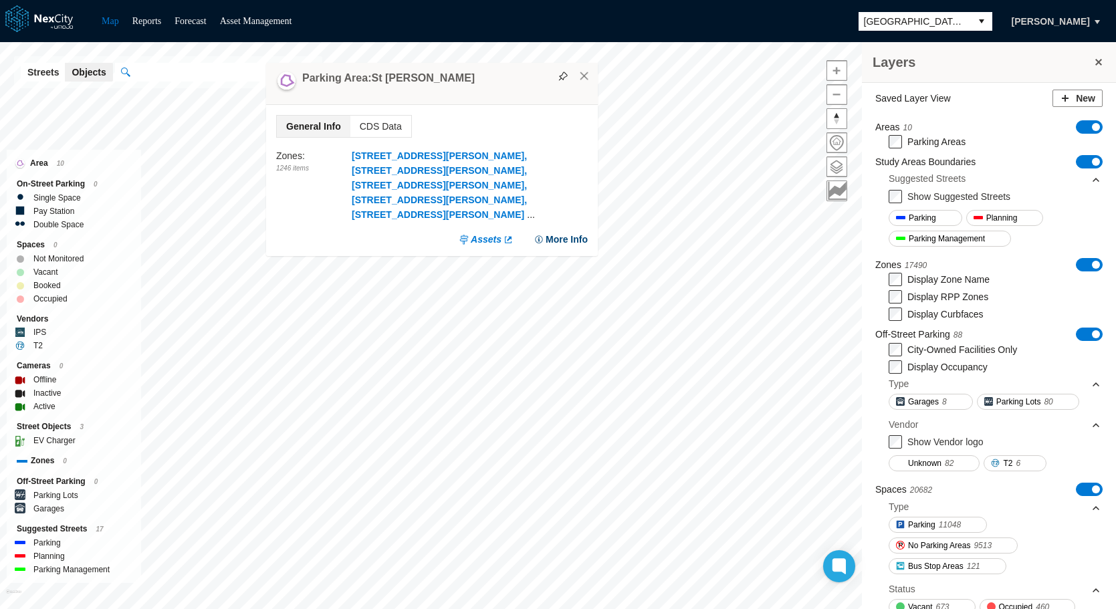
click at [559, 238] on button "More Info" at bounding box center [561, 239] width 54 height 13
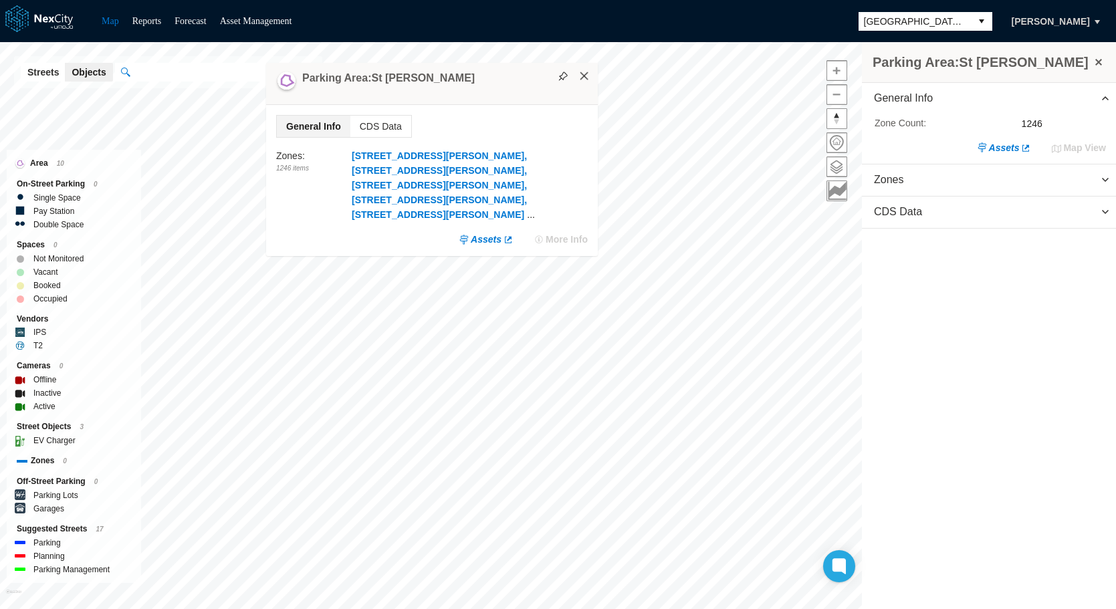
click at [586, 82] on button "×" at bounding box center [584, 76] width 12 height 12
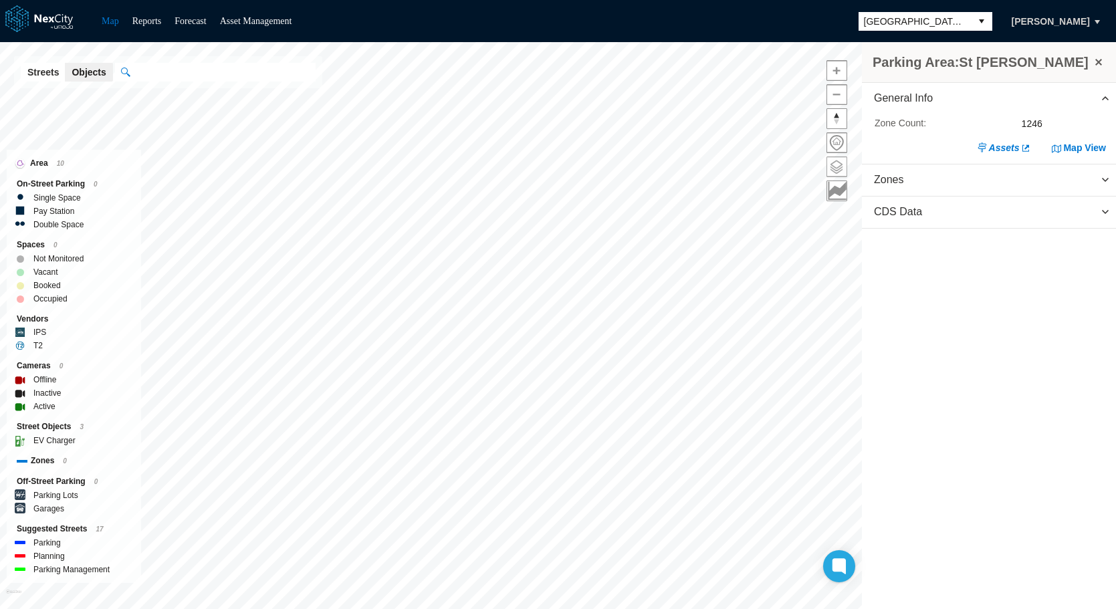
click at [843, 166] on span at bounding box center [836, 166] width 19 height 19
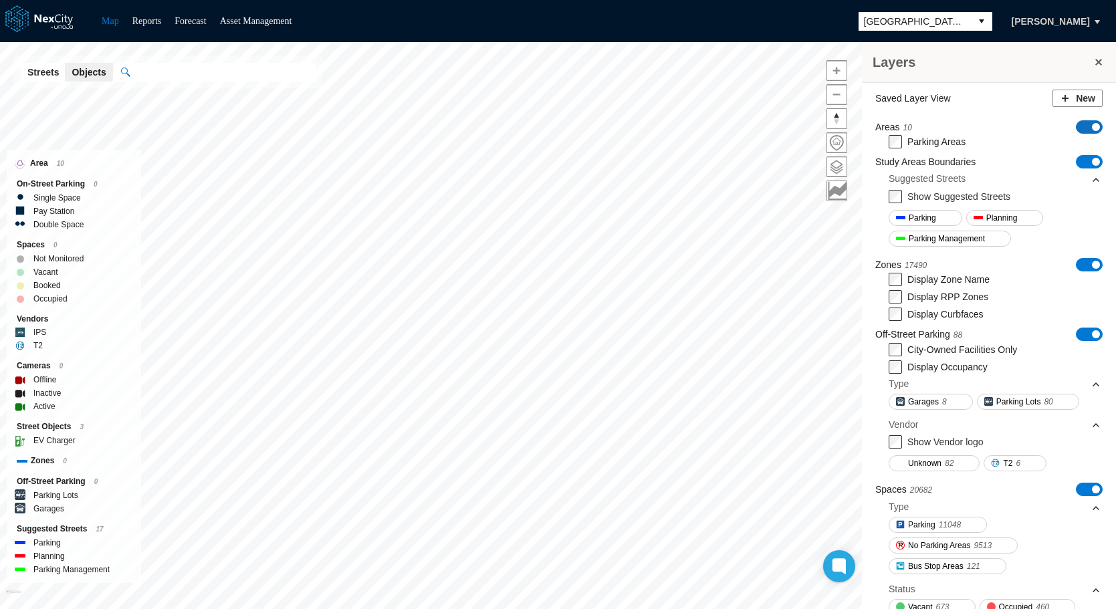
click at [1092, 126] on span at bounding box center [1096, 127] width 8 height 8
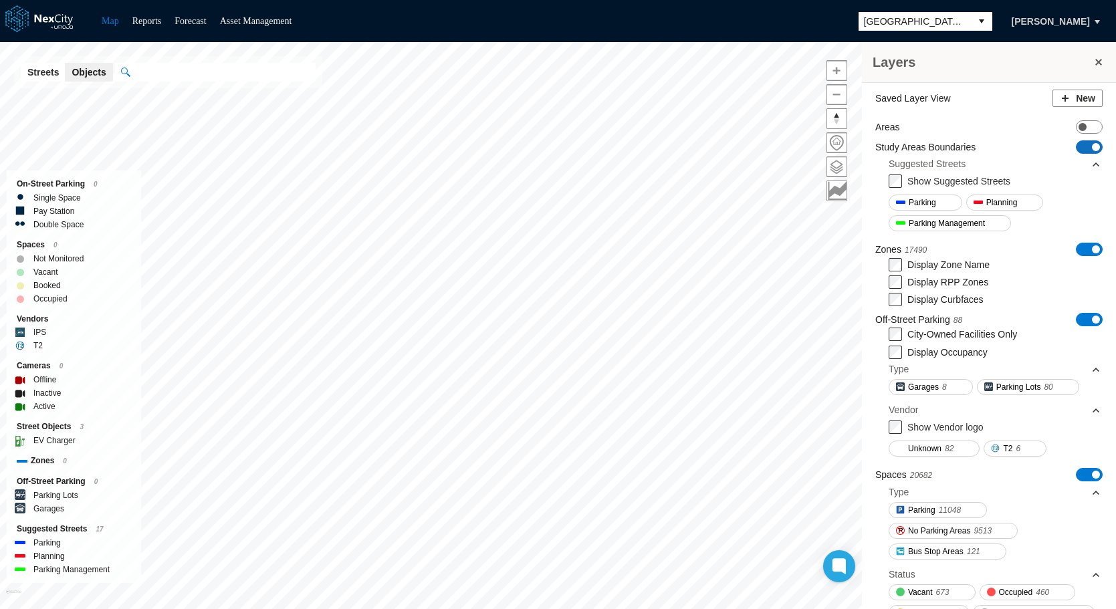
click at [1076, 146] on span "ON OFF" at bounding box center [1089, 146] width 27 height 13
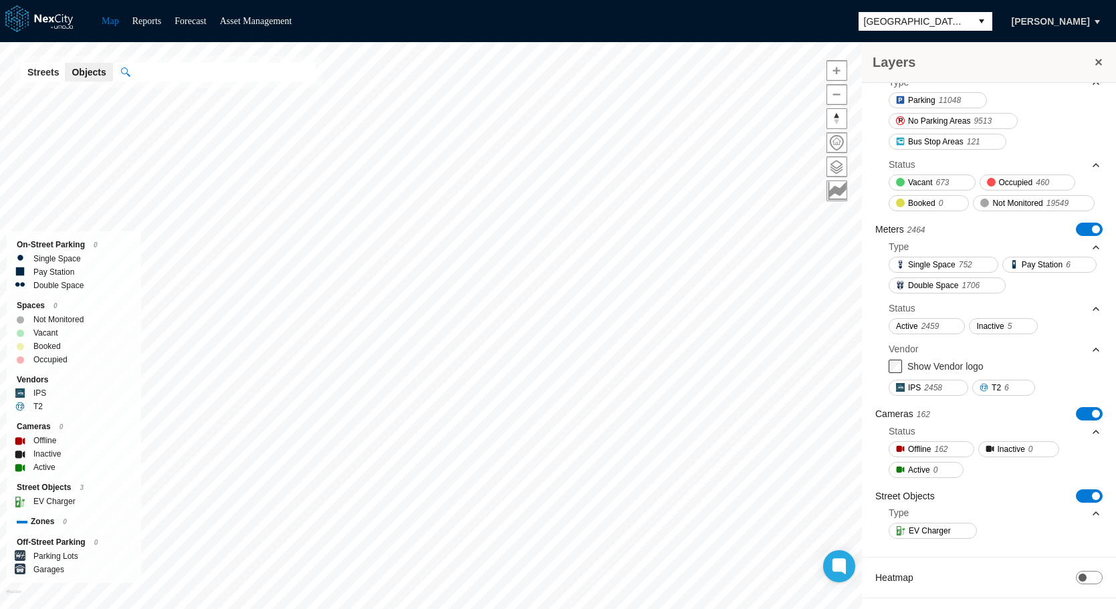
scroll to position [367, 0]
click at [916, 528] on span "EV Charger" at bounding box center [930, 530] width 42 height 13
click at [1076, 495] on span "ON OFF" at bounding box center [1089, 495] width 27 height 13
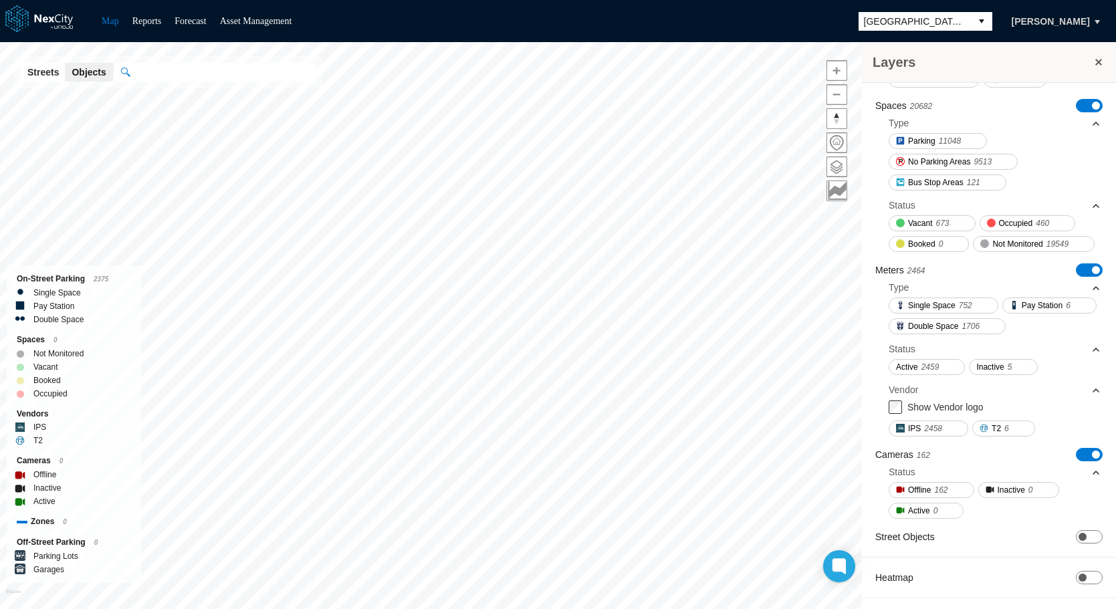
scroll to position [326, 0]
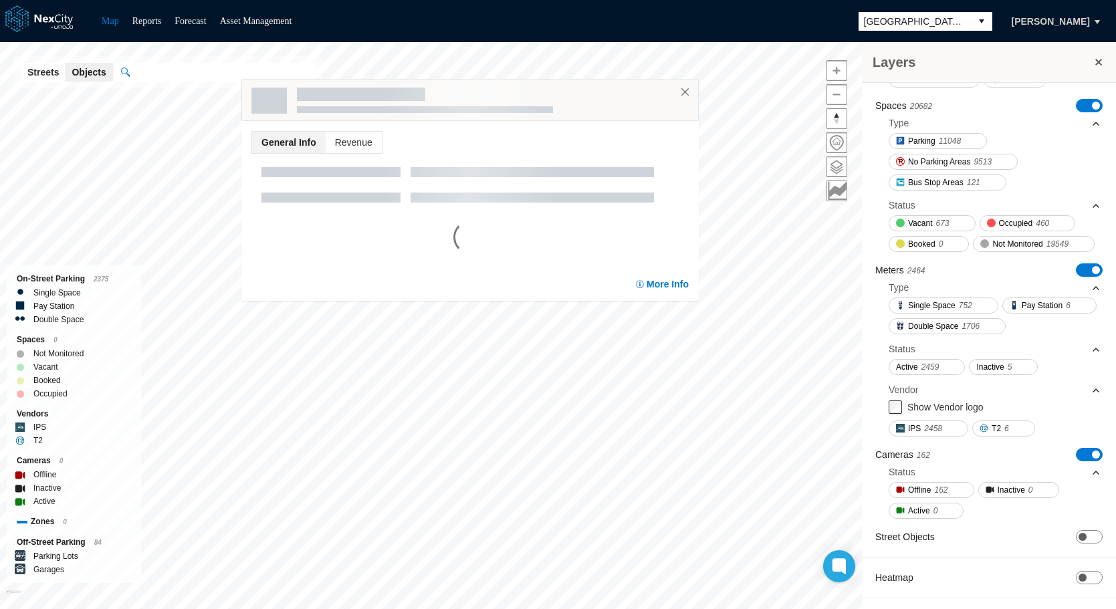
click at [695, 239] on div "Layers Saved Layer View New Areas ON OFF Study Areas Boundaries ON OFF Zones 17…" at bounding box center [558, 325] width 1116 height 567
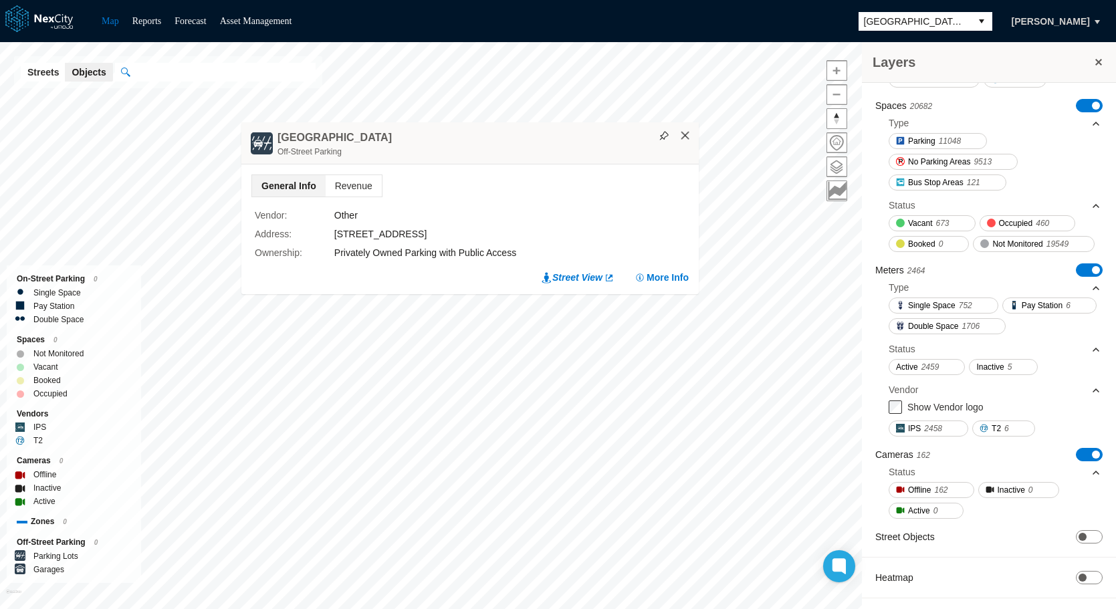
click at [683, 136] on button "×" at bounding box center [685, 136] width 12 height 12
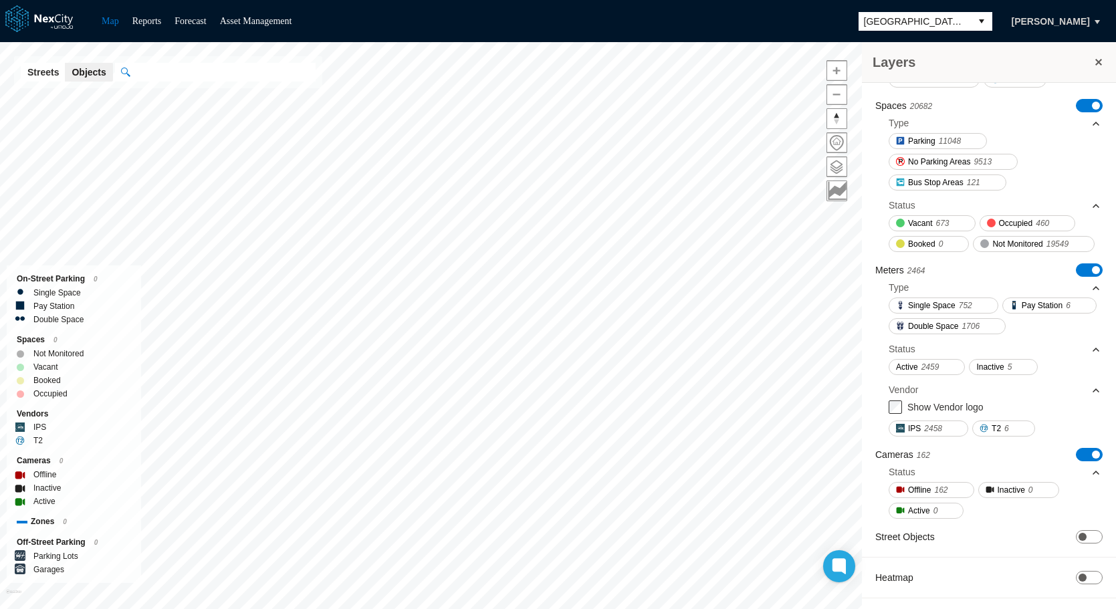
scroll to position [259, 0]
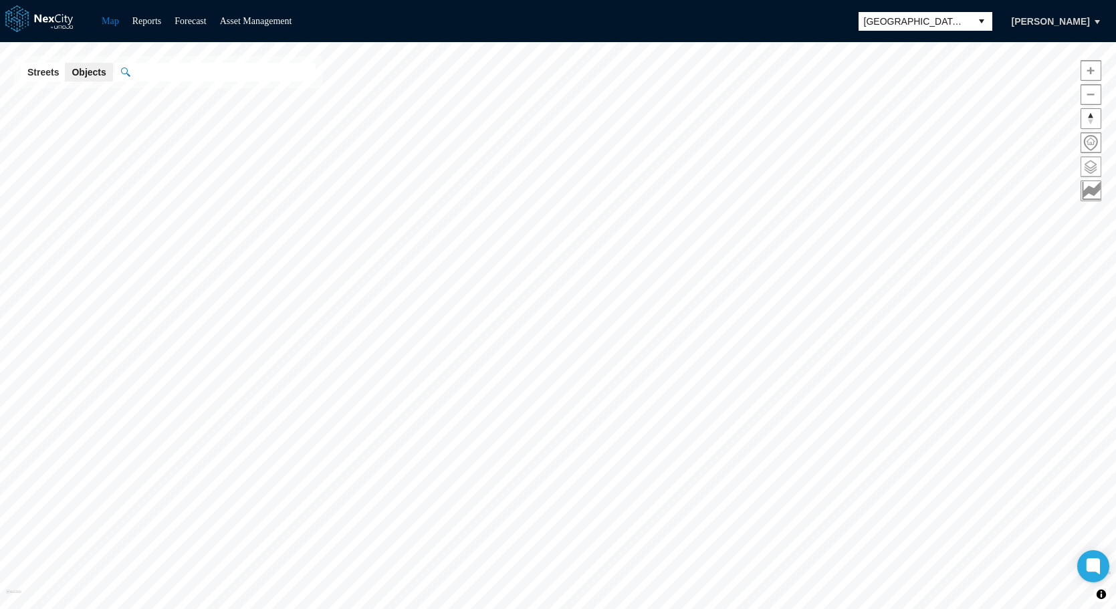
click at [1093, 166] on span at bounding box center [1090, 166] width 19 height 19
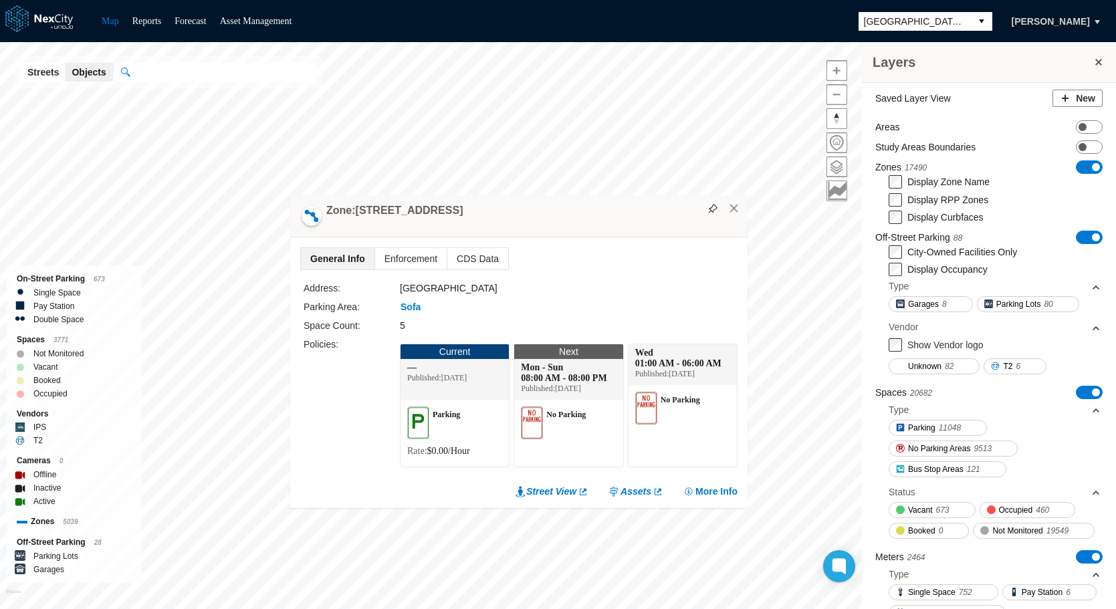
drag, startPoint x: 641, startPoint y: 199, endPoint x: 306, endPoint y: 188, distance: 335.8
click at [306, 195] on div "Zone: [STREET_ADDRESS]" at bounding box center [518, 216] width 457 height 42
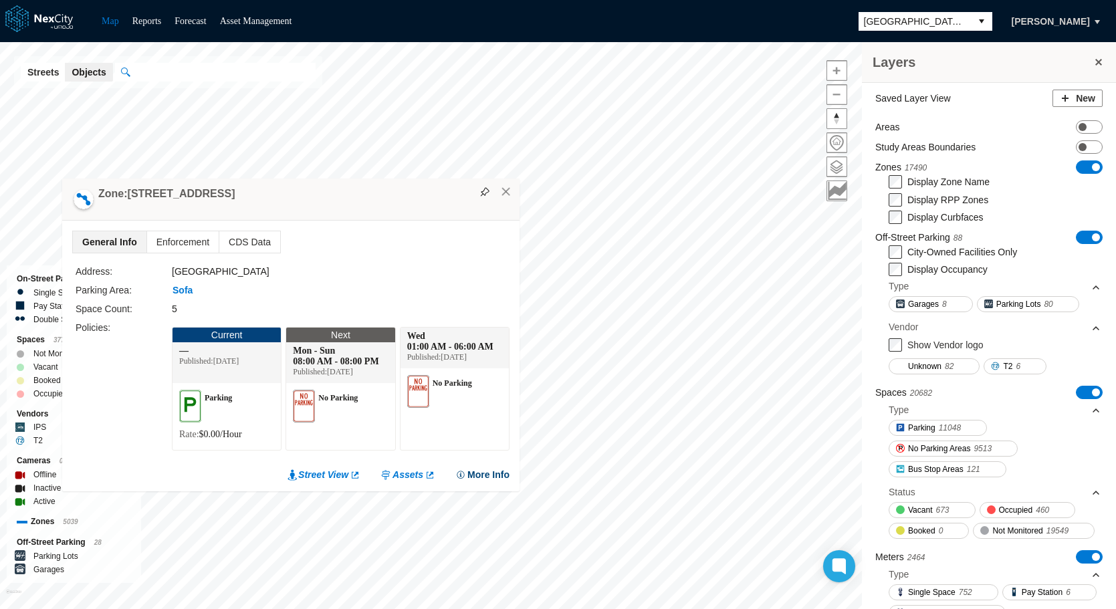
click at [486, 480] on button "More Info" at bounding box center [482, 474] width 54 height 13
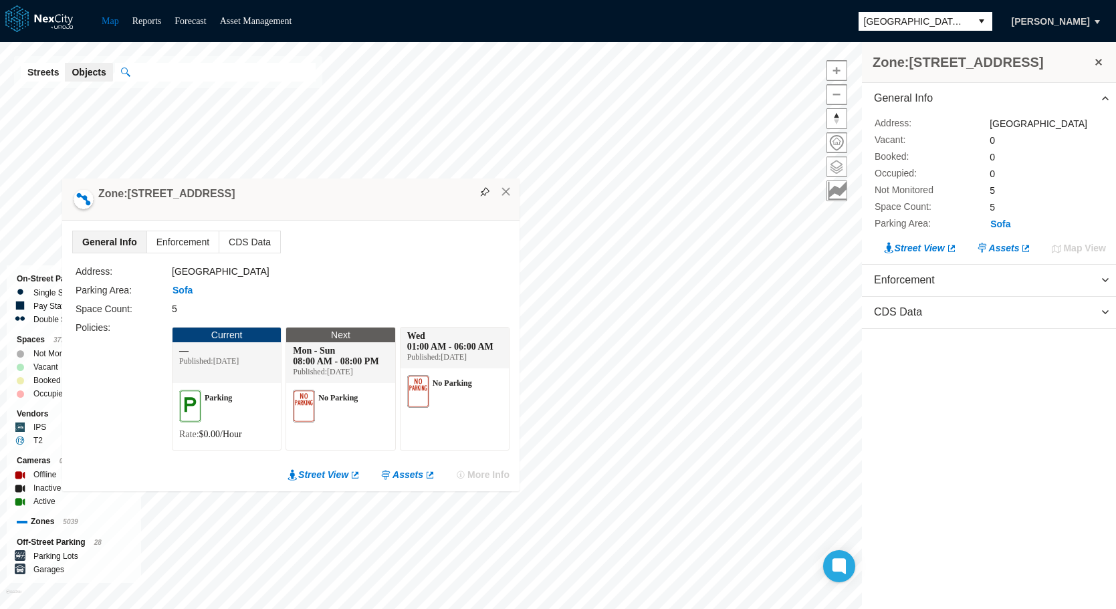
click at [835, 158] on span at bounding box center [836, 166] width 19 height 19
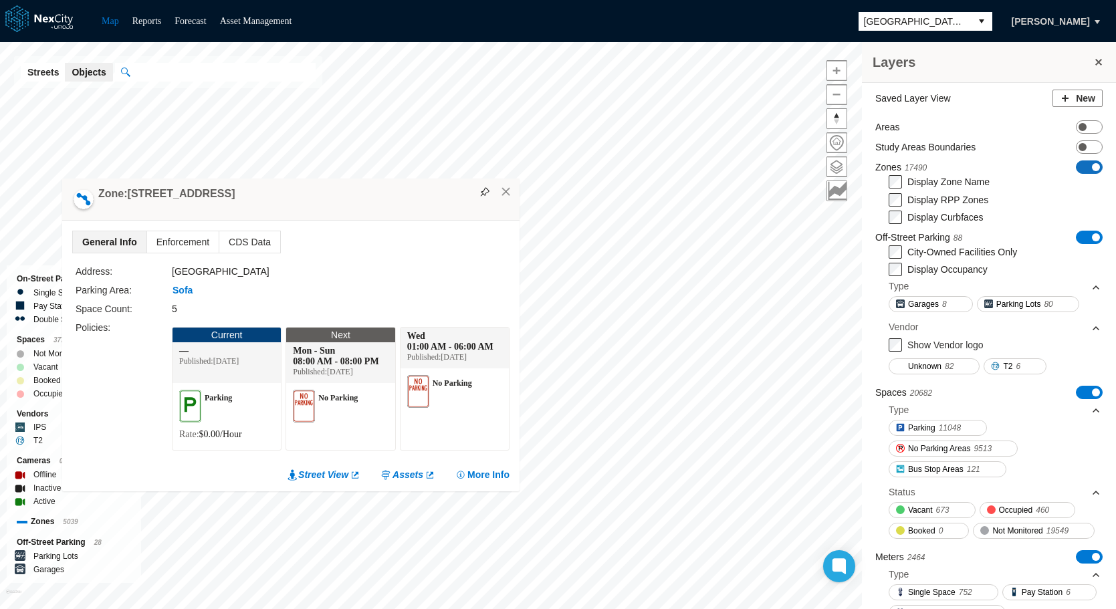
click at [1092, 169] on span at bounding box center [1096, 167] width 8 height 8
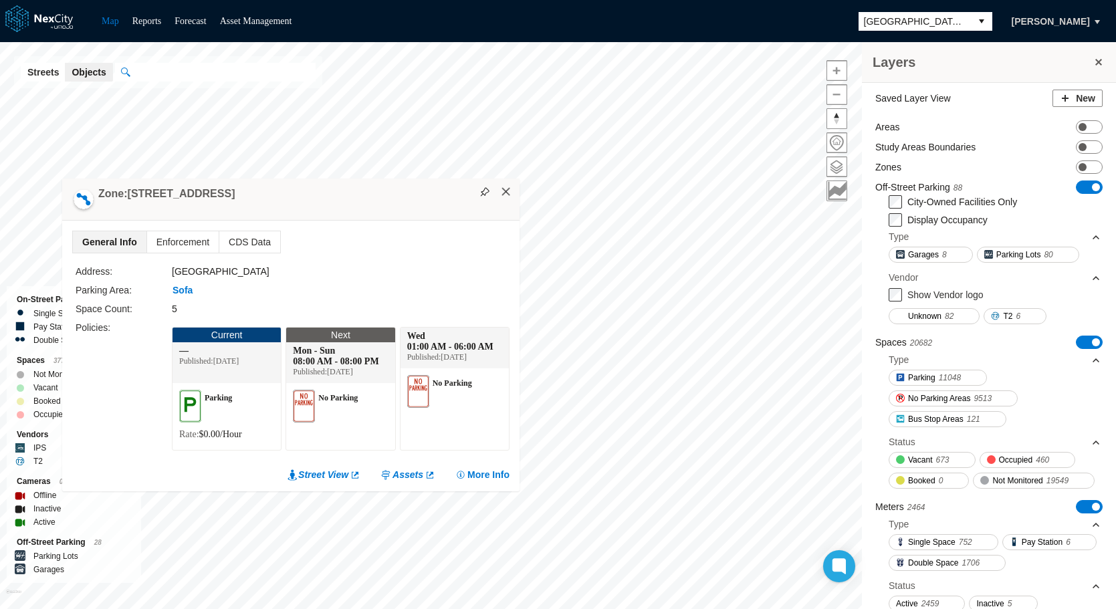
click at [509, 191] on button "×" at bounding box center [506, 192] width 12 height 12
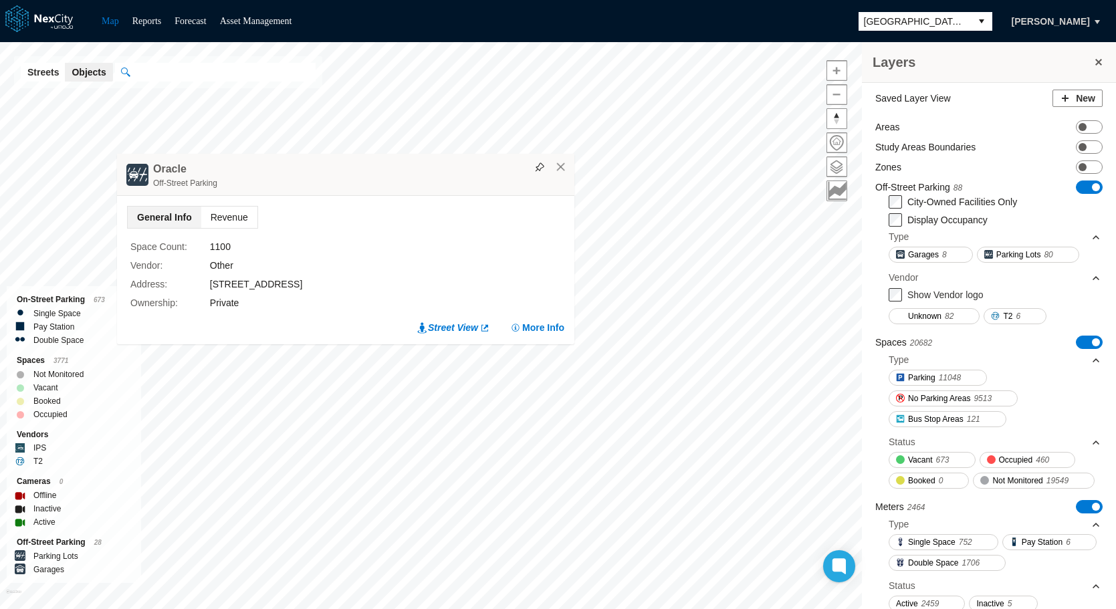
click at [232, 210] on span "Revenue" at bounding box center [229, 217] width 56 height 21
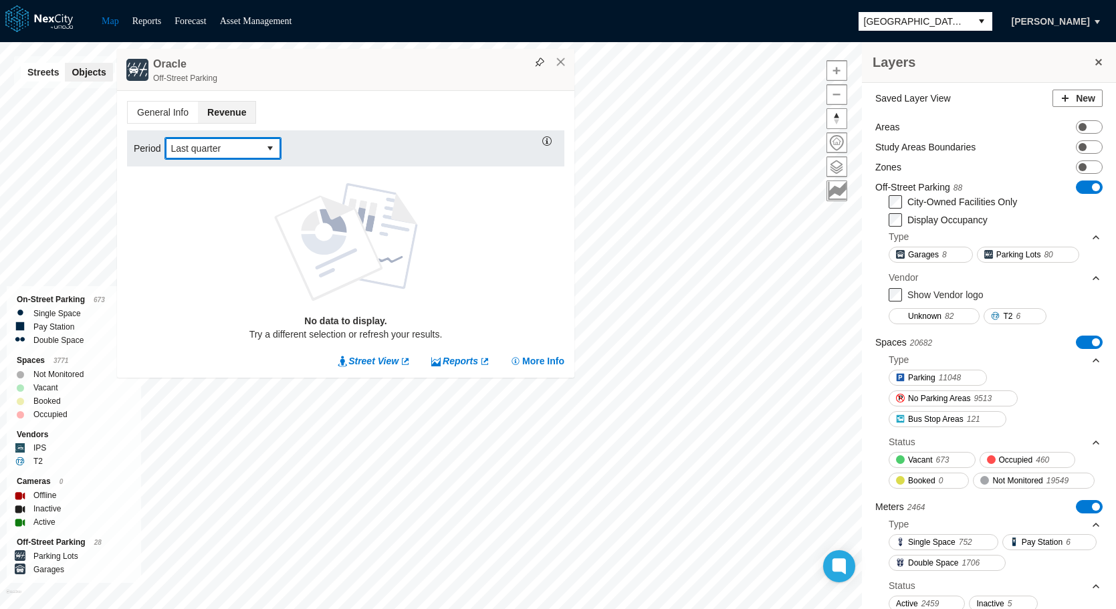
click at [266, 147] on button "select" at bounding box center [269, 148] width 21 height 21
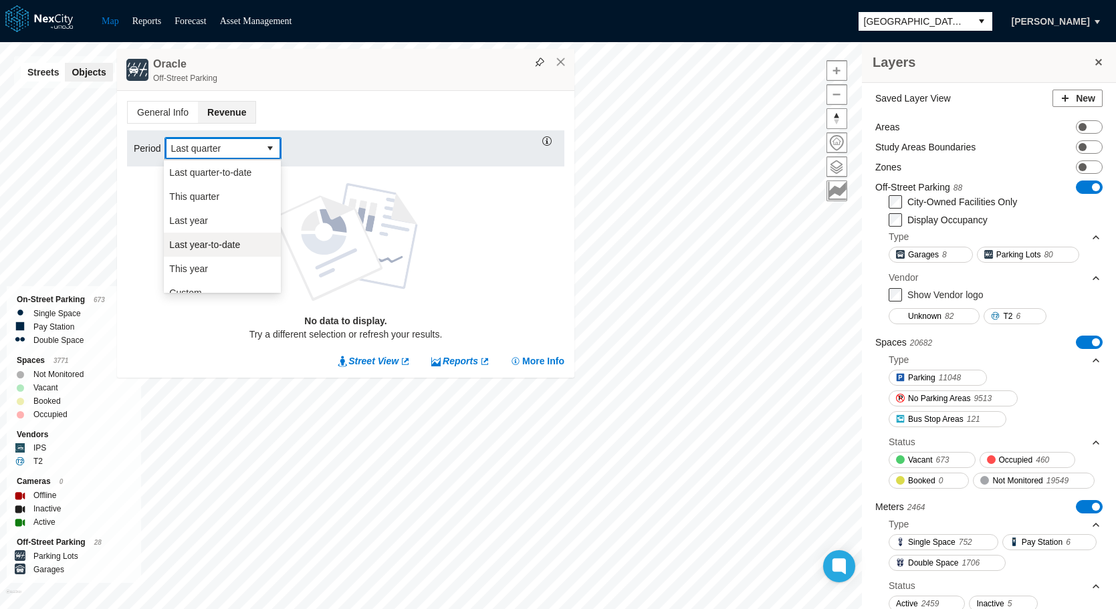
scroll to position [227, 0]
click at [199, 253] on span "This year" at bounding box center [188, 256] width 39 height 13
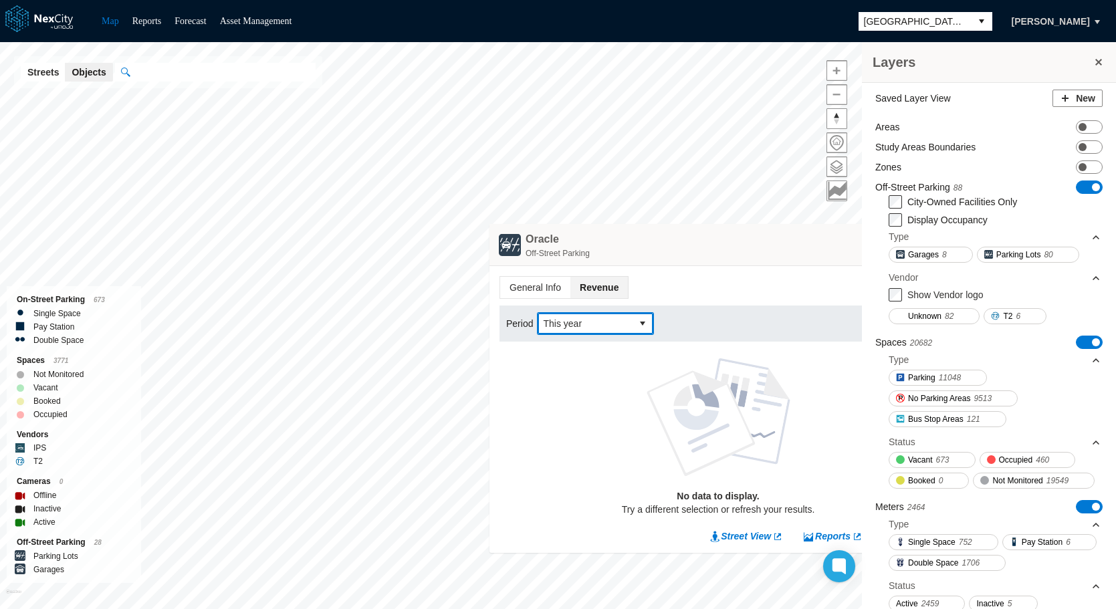
drag, startPoint x: 378, startPoint y: 80, endPoint x: 828, endPoint y: 262, distance: 486.3
click at [828, 260] on div "Off-Street Parking" at bounding box center [733, 253] width 415 height 13
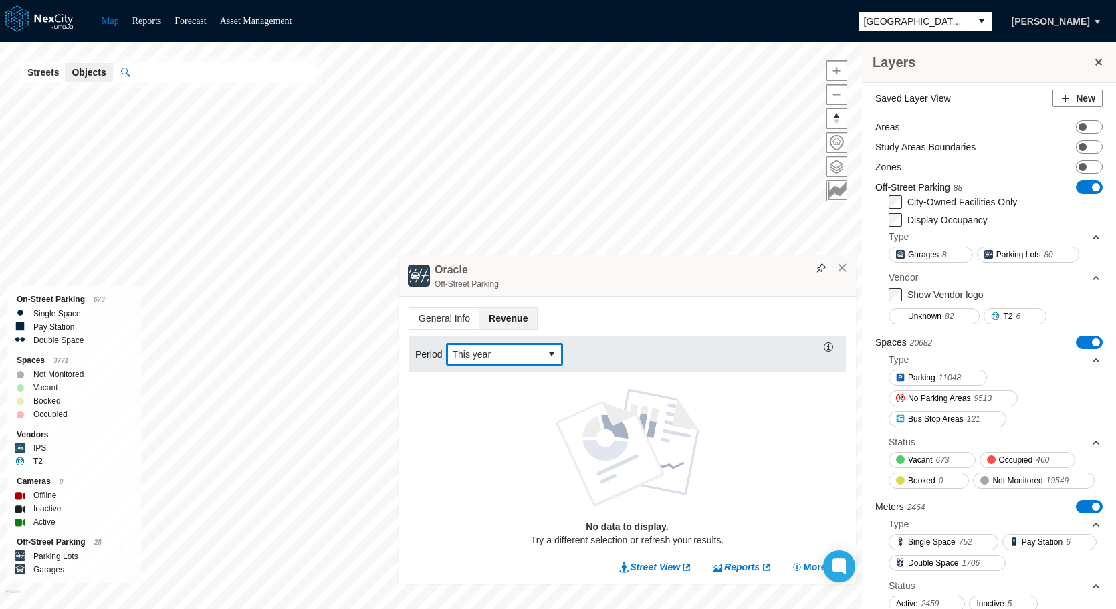
drag, startPoint x: 721, startPoint y: 274, endPoint x: 645, endPoint y: 471, distance: 210.6
click at [645, 471] on div "Oracle Off-Street Parking General Info Revenue Period This year No data to disp…" at bounding box center [627, 419] width 457 height 329
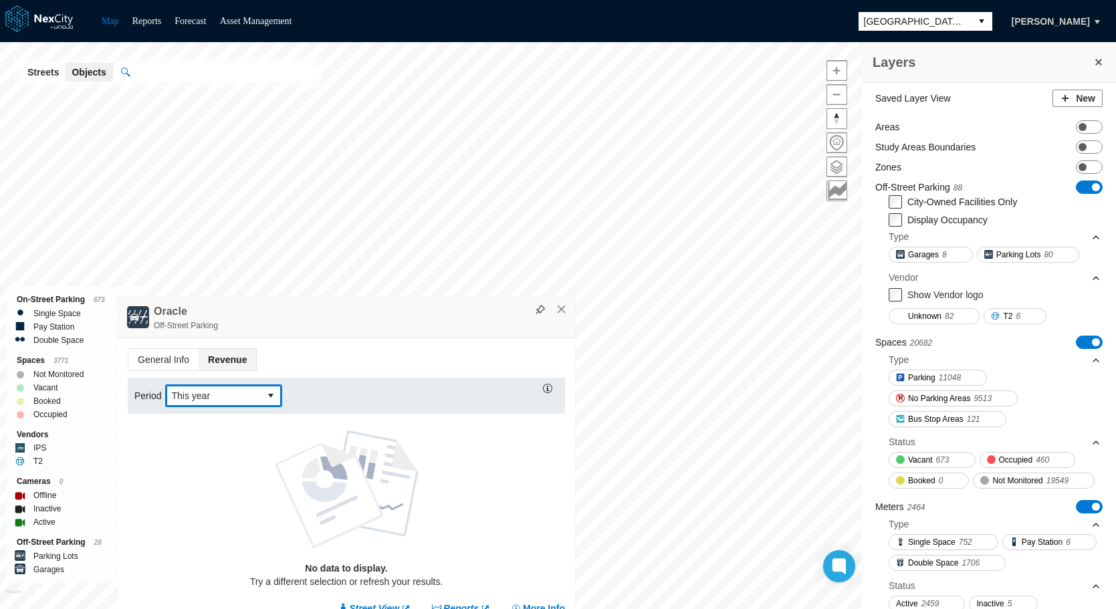
drag, startPoint x: 393, startPoint y: 294, endPoint x: 354, endPoint y: 497, distance: 206.2
click at [354, 497] on div "Oracle Off-Street Parking General Info Revenue Period This year No data to disp…" at bounding box center [346, 460] width 457 height 329
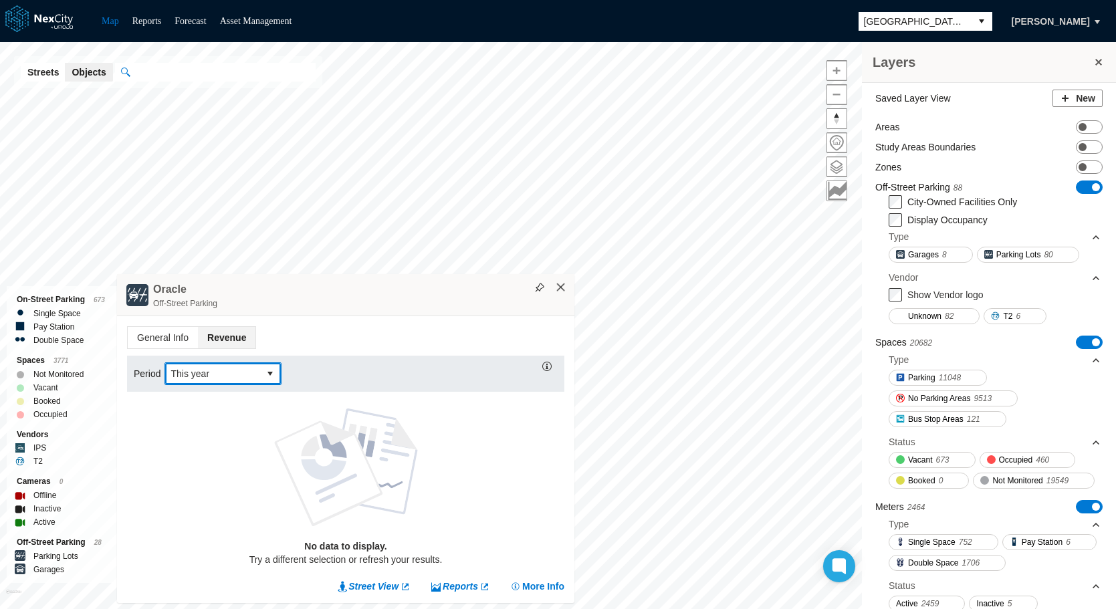
click at [564, 286] on button "×" at bounding box center [561, 288] width 12 height 12
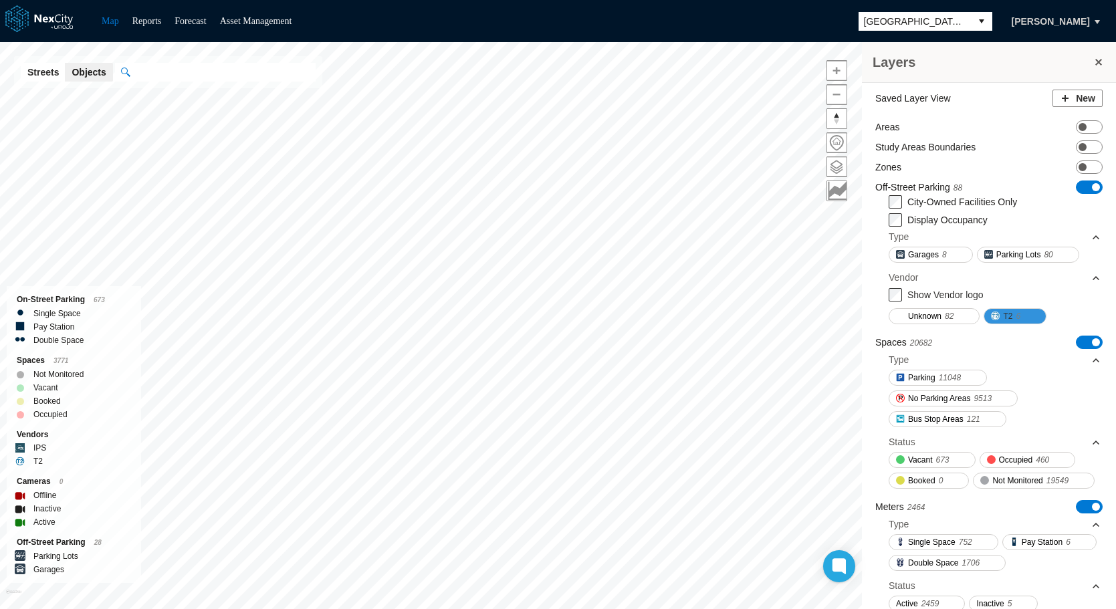
click at [1012, 313] on span "T2" at bounding box center [1007, 316] width 9 height 13
click at [1028, 311] on span at bounding box center [1025, 316] width 11 height 11
click at [1006, 318] on span "T2" at bounding box center [1007, 316] width 9 height 13
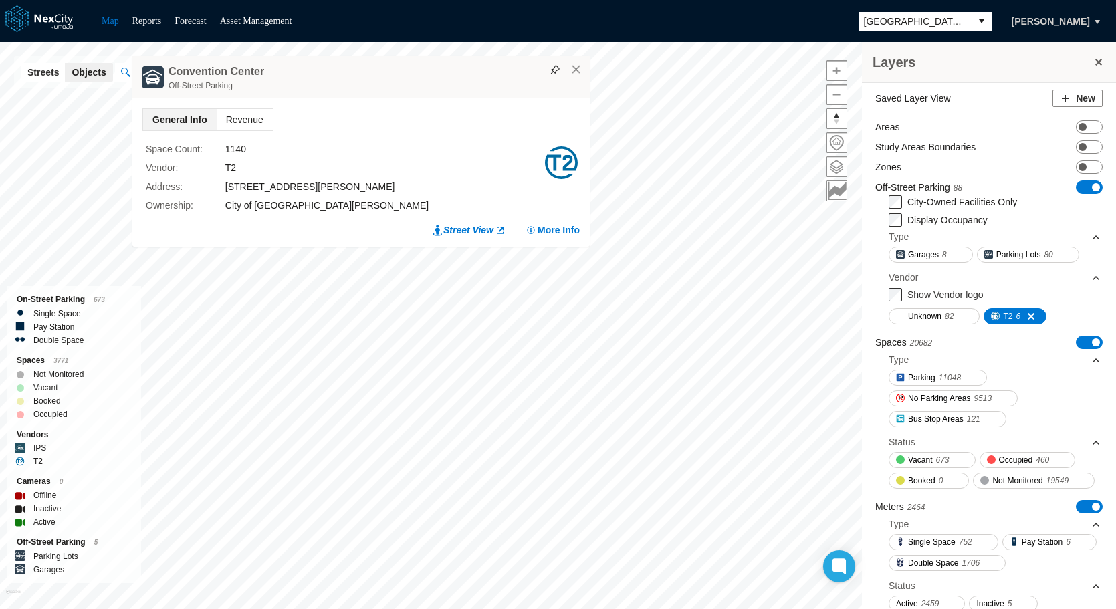
click at [251, 122] on span "Revenue" at bounding box center [245, 119] width 56 height 21
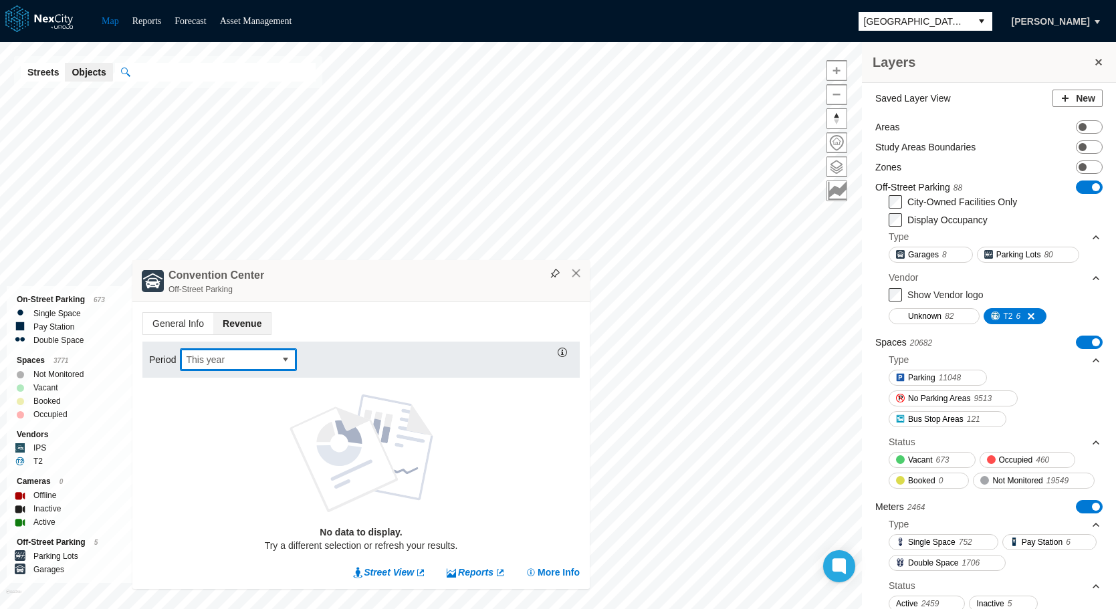
click at [266, 352] on span "This year" at bounding box center [228, 359] width 94 height 21
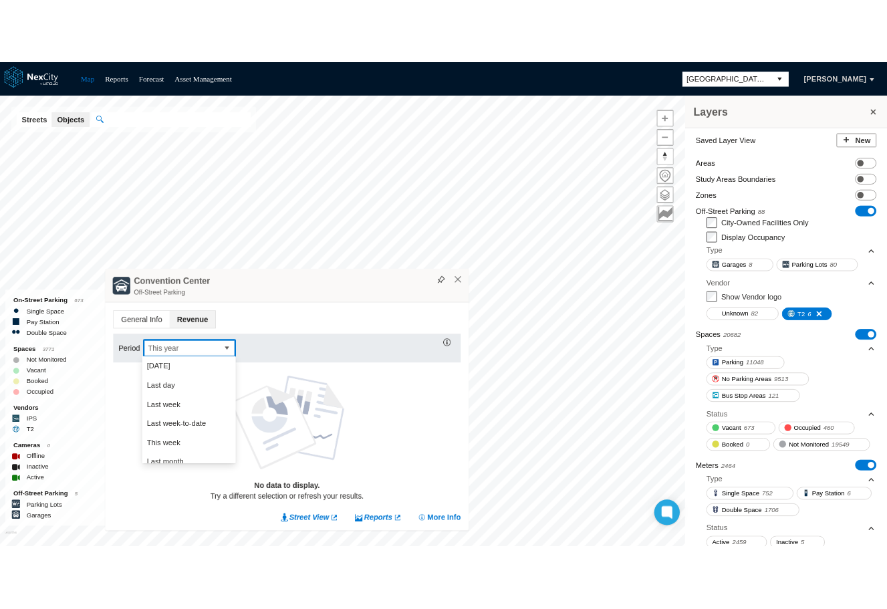
scroll to position [203, 0]
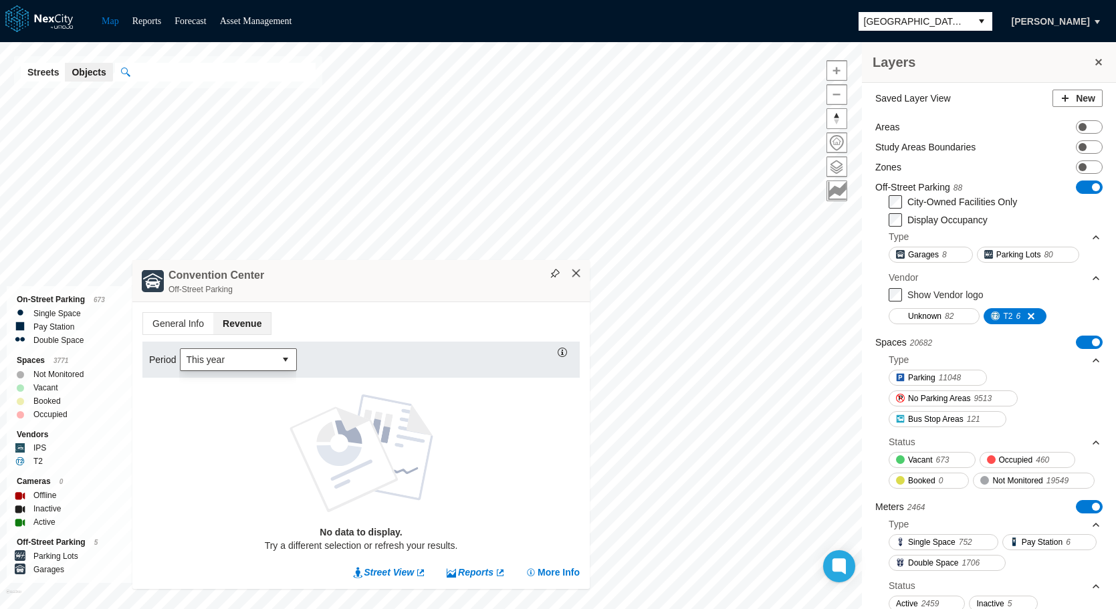
click at [580, 273] on button "×" at bounding box center [576, 273] width 12 height 12
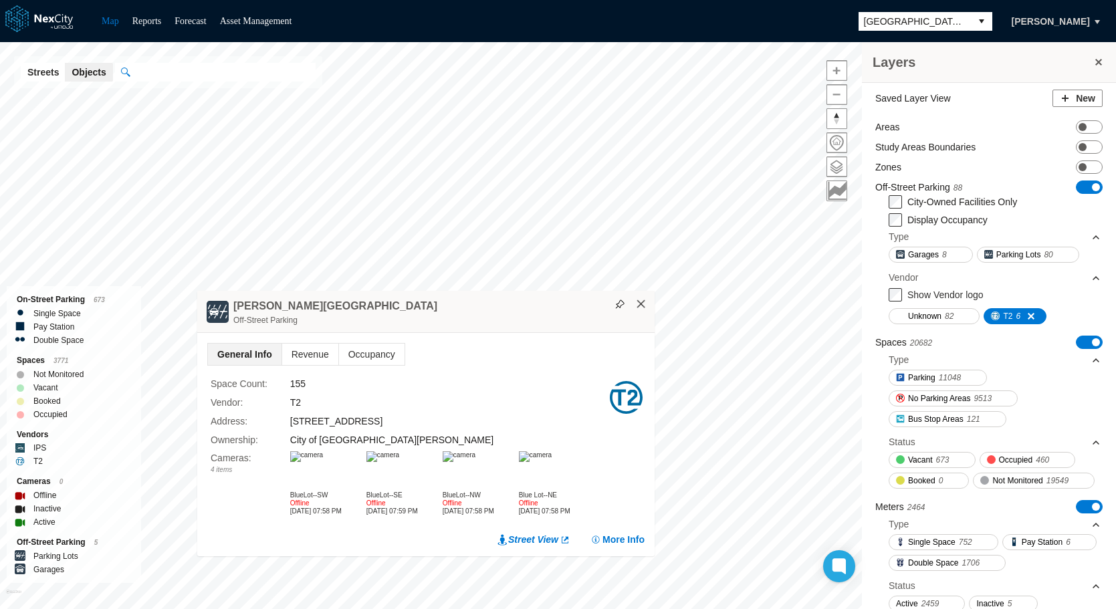
click at [637, 306] on button "×" at bounding box center [641, 304] width 12 height 12
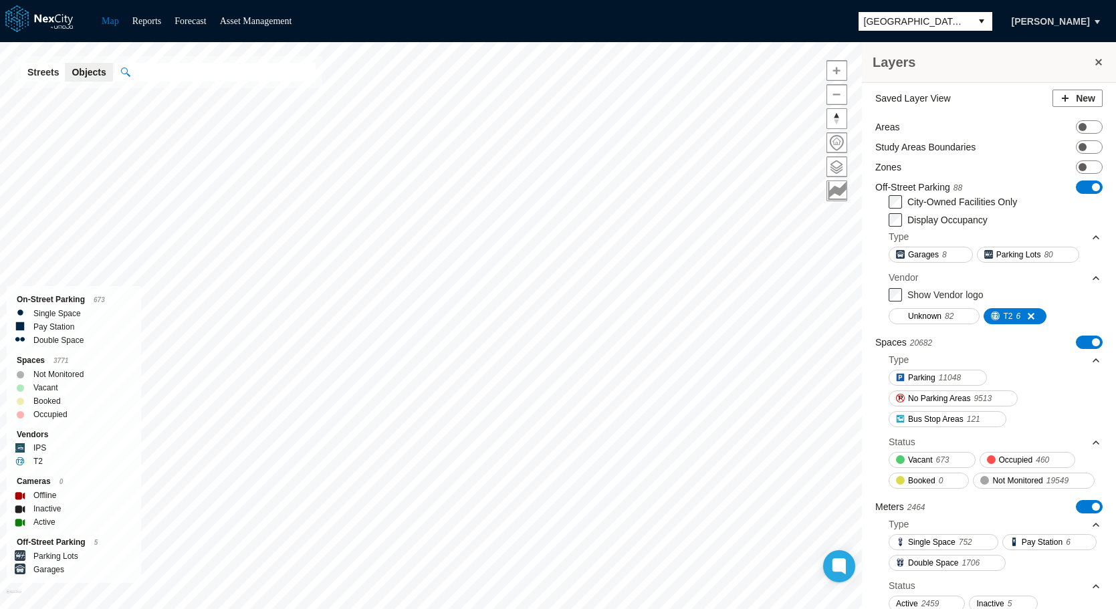
click at [1076, 190] on span "ON OFF" at bounding box center [1089, 187] width 27 height 13
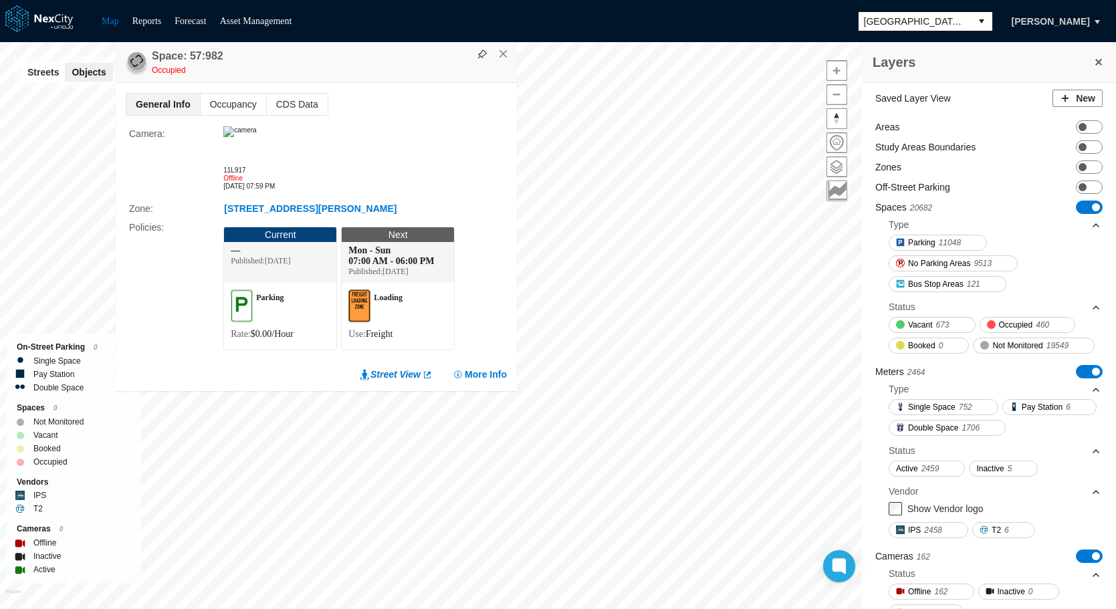
click at [1076, 201] on span "ON OFF" at bounding box center [1089, 207] width 27 height 13
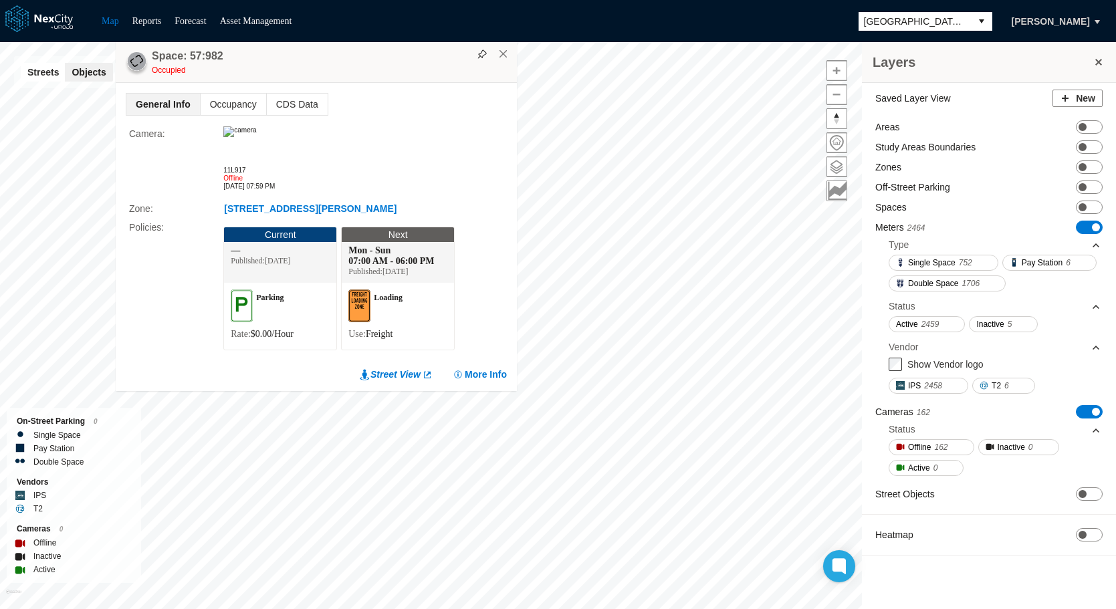
drag, startPoint x: 373, startPoint y: 77, endPoint x: 237, endPoint y: 209, distance: 189.1
click at [237, 209] on div "Space: 57:982 Occupied General Info Occupancy CDS Data Camera : 11L917 Offline …" at bounding box center [316, 216] width 401 height 350
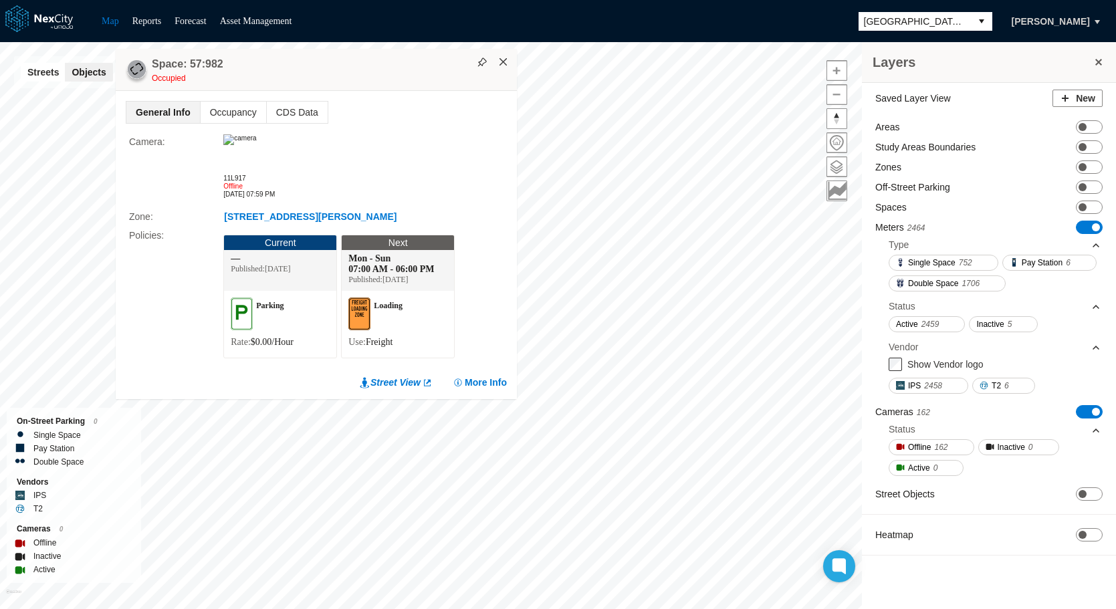
click at [503, 60] on button "×" at bounding box center [503, 62] width 12 height 12
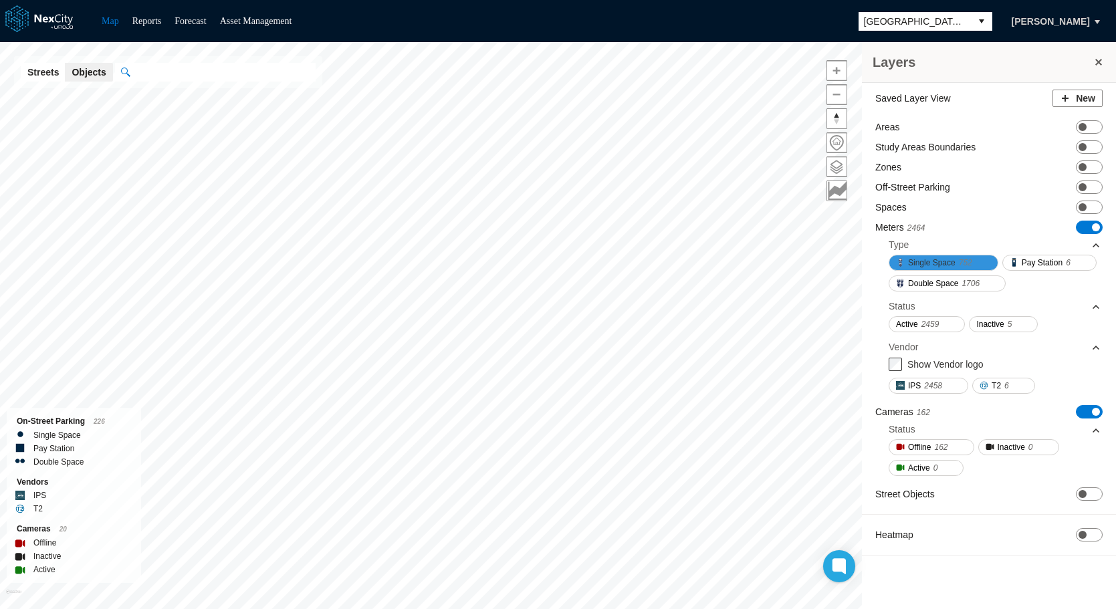
click at [948, 260] on span "Single Space" at bounding box center [931, 262] width 47 height 13
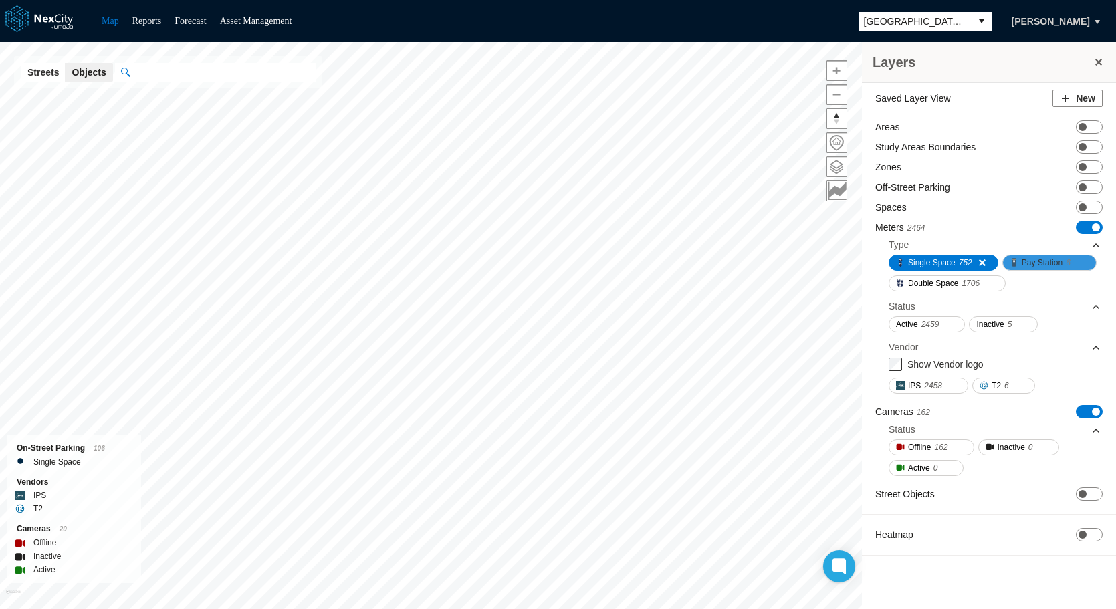
click at [1045, 257] on span "Pay Station" at bounding box center [1042, 262] width 41 height 13
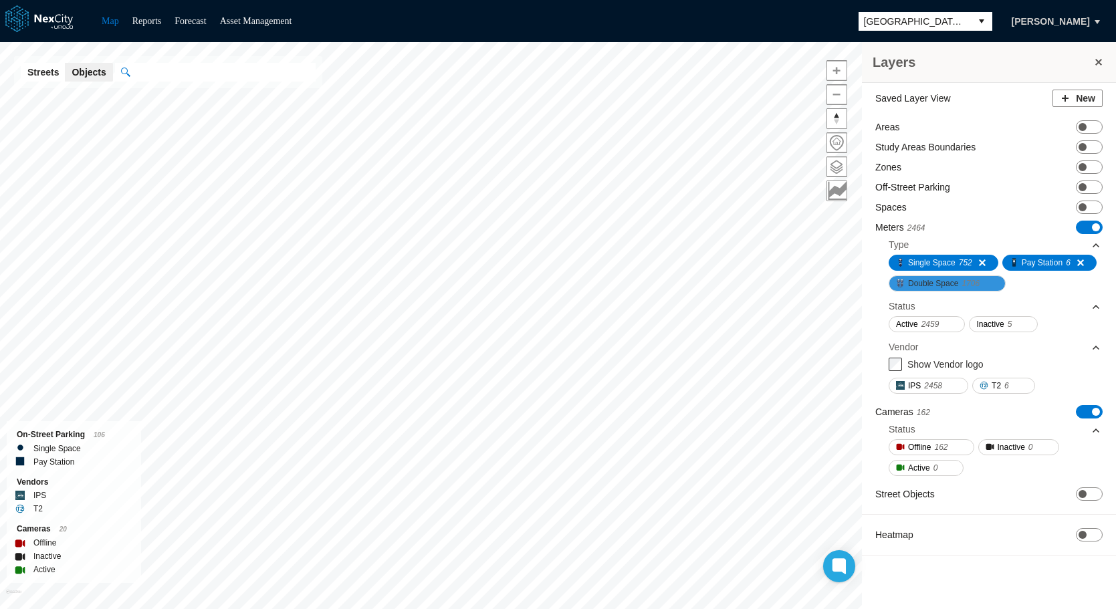
click at [927, 284] on span "Double Space" at bounding box center [933, 283] width 50 height 13
click at [924, 322] on span "2459" at bounding box center [930, 324] width 18 height 13
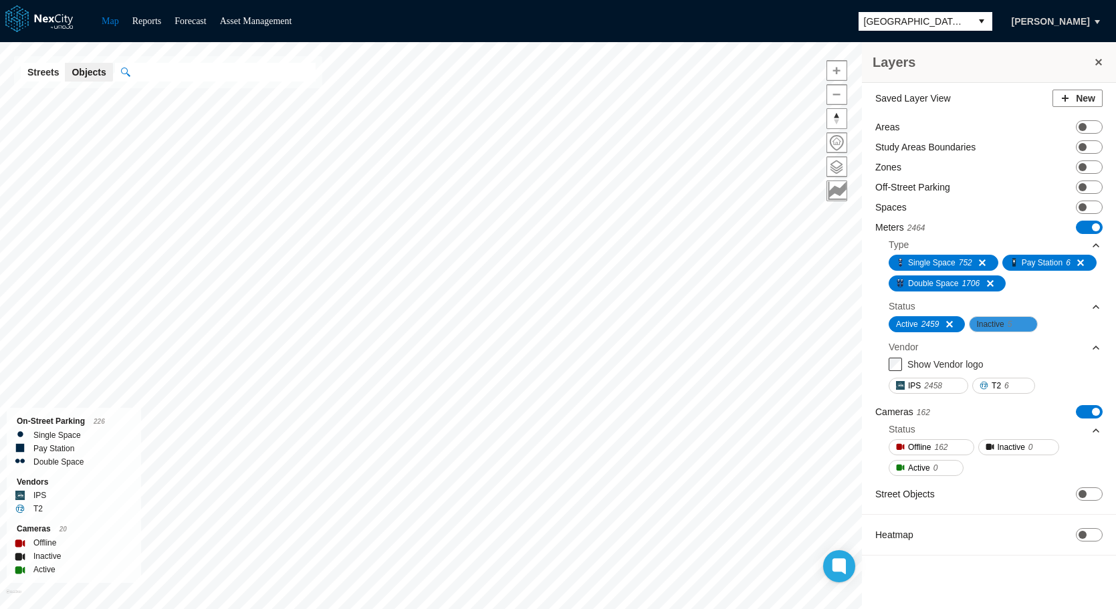
click at [998, 320] on span "Inactive" at bounding box center [989, 324] width 27 height 13
click at [941, 381] on span "2458" at bounding box center [933, 385] width 18 height 13
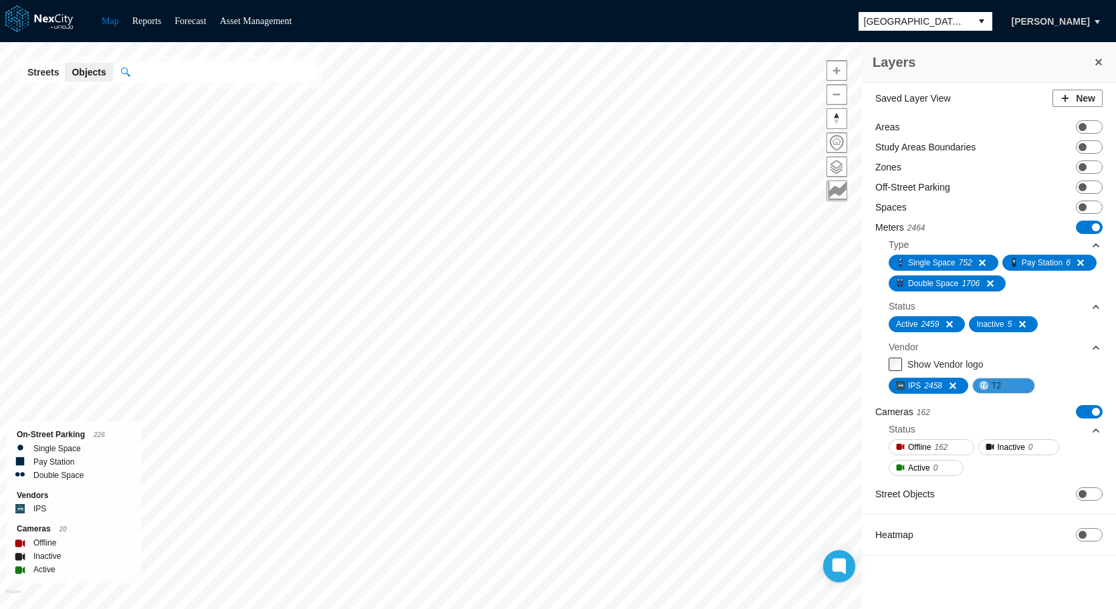
click at [1006, 386] on span "6" at bounding box center [1006, 385] width 5 height 13
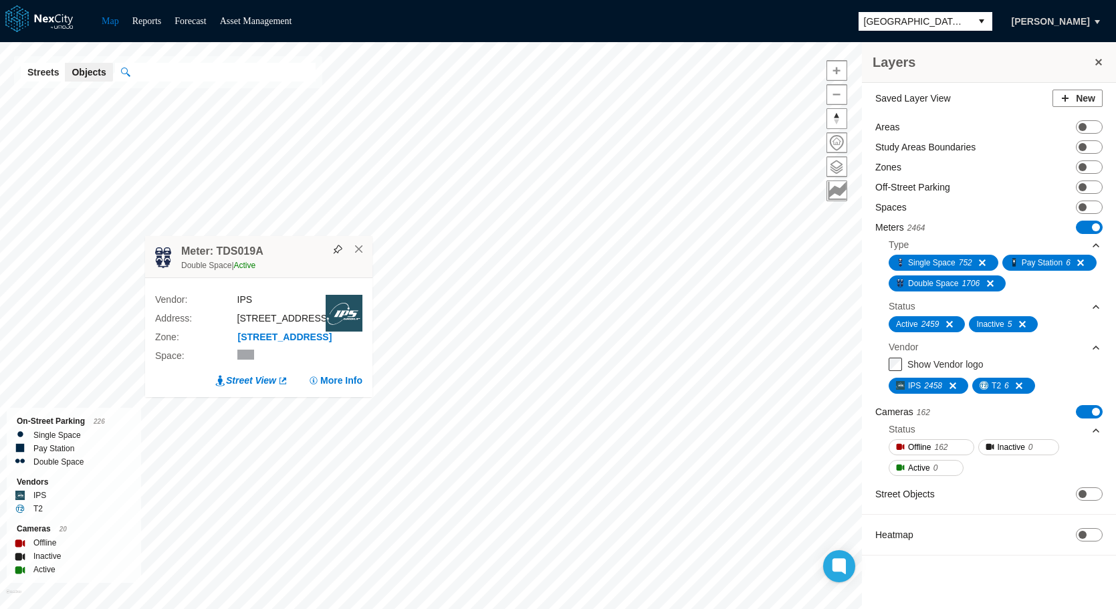
drag, startPoint x: 579, startPoint y: 188, endPoint x: 286, endPoint y: 244, distance: 298.9
click at [286, 244] on div "Meter: TDS019A Double Space | Active" at bounding box center [258, 257] width 227 height 42
click at [352, 245] on button "×" at bounding box center [349, 251] width 12 height 12
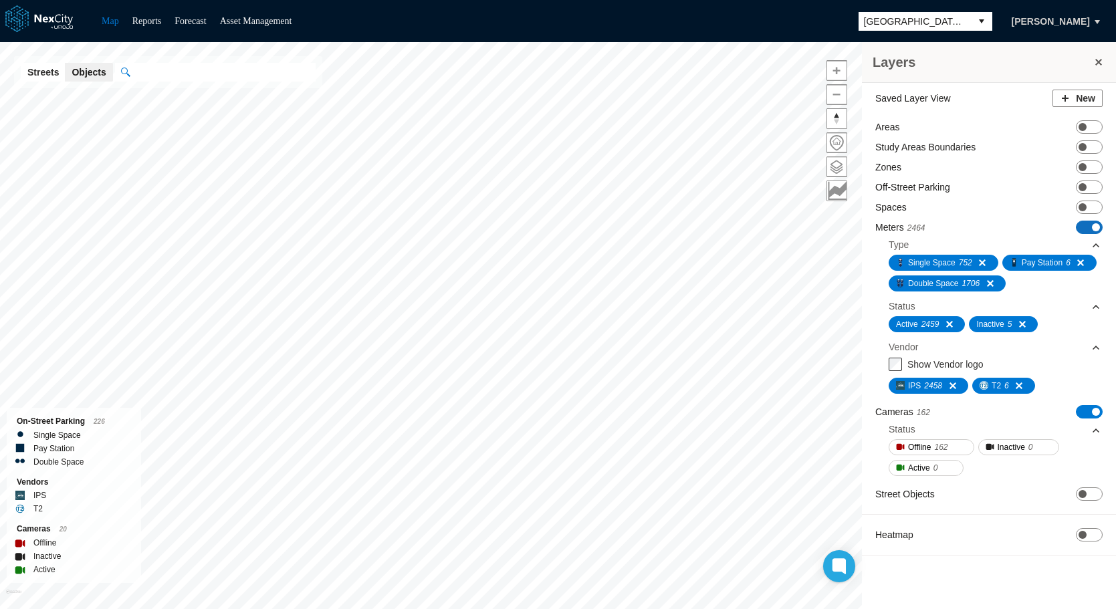
click at [1093, 225] on span at bounding box center [1096, 227] width 8 height 8
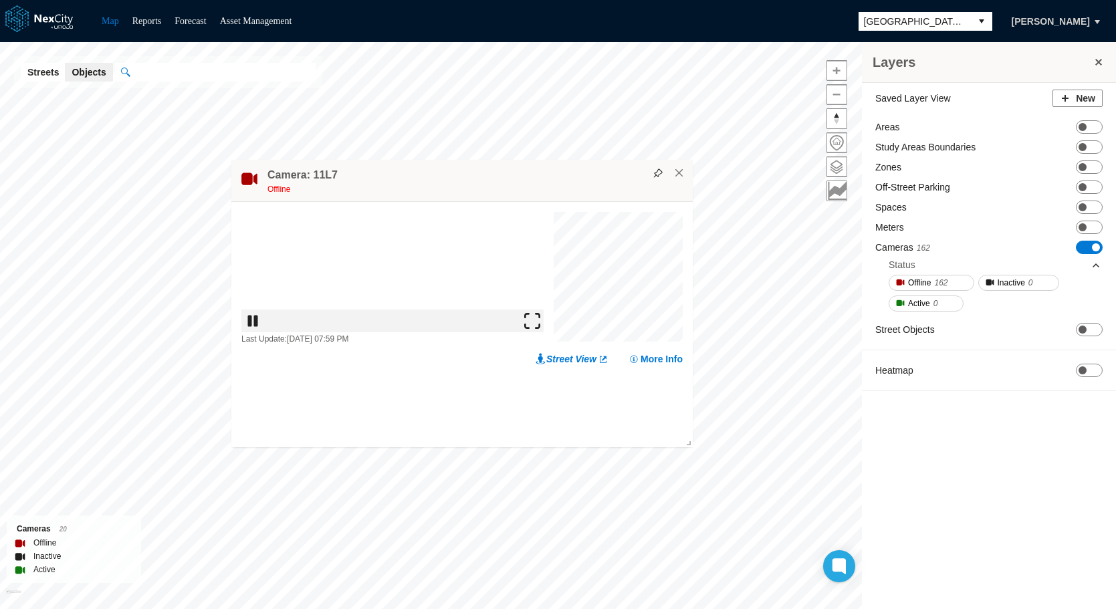
drag, startPoint x: 539, startPoint y: 165, endPoint x: 293, endPoint y: 199, distance: 248.4
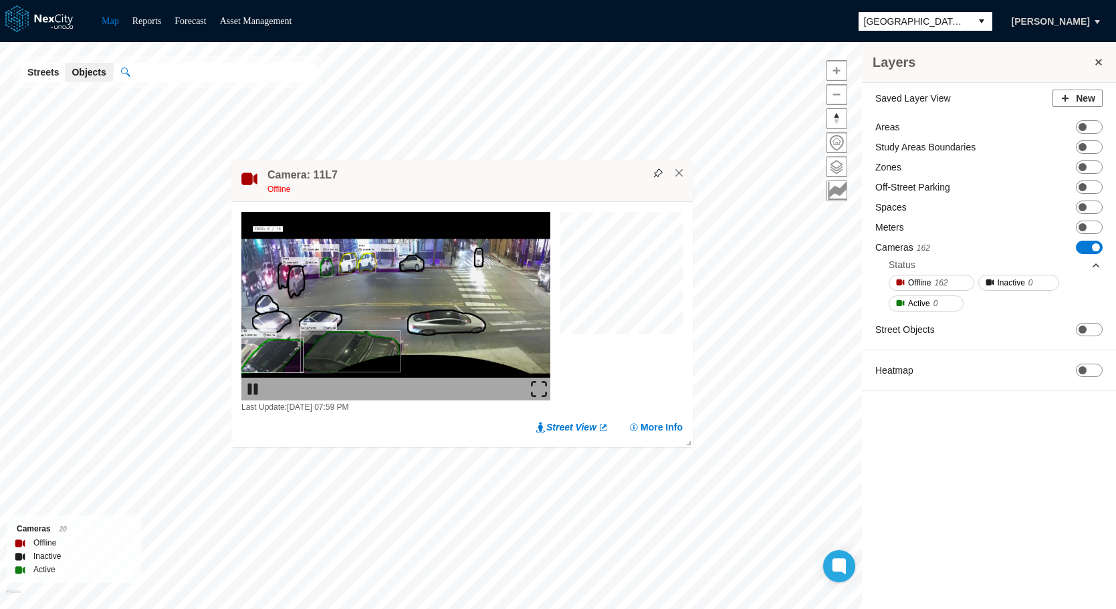
click at [293, 199] on div "Camera: 11L7 Offline" at bounding box center [461, 181] width 461 height 42
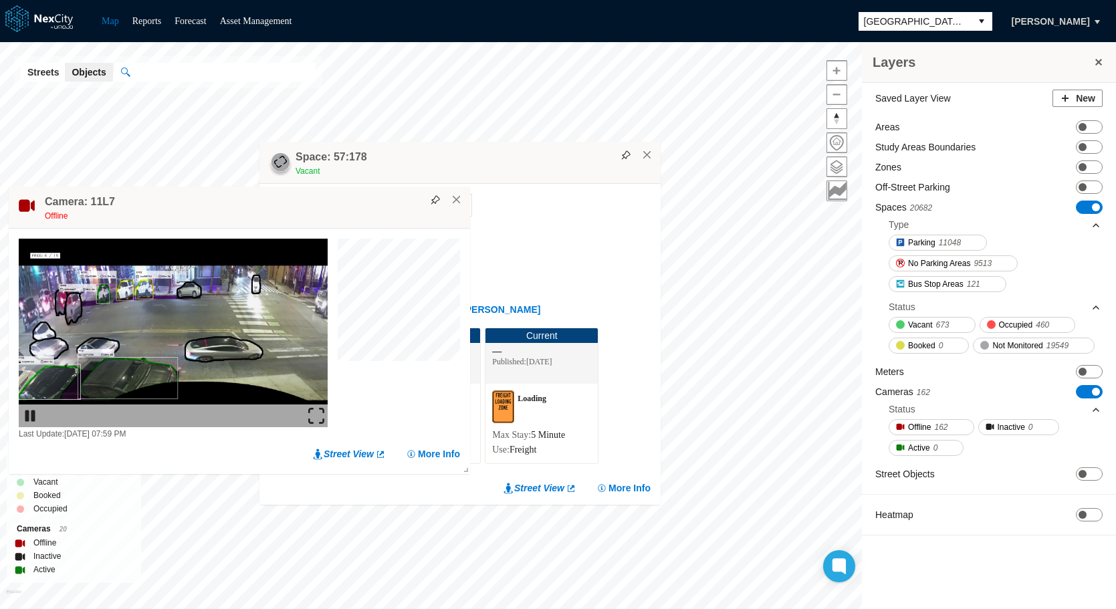
drag, startPoint x: 673, startPoint y: 60, endPoint x: 473, endPoint y: 162, distance: 224.6
click at [473, 162] on div "Space: 57:178 Vacant" at bounding box center [459, 163] width 401 height 42
click at [643, 154] on button "×" at bounding box center [642, 156] width 12 height 12
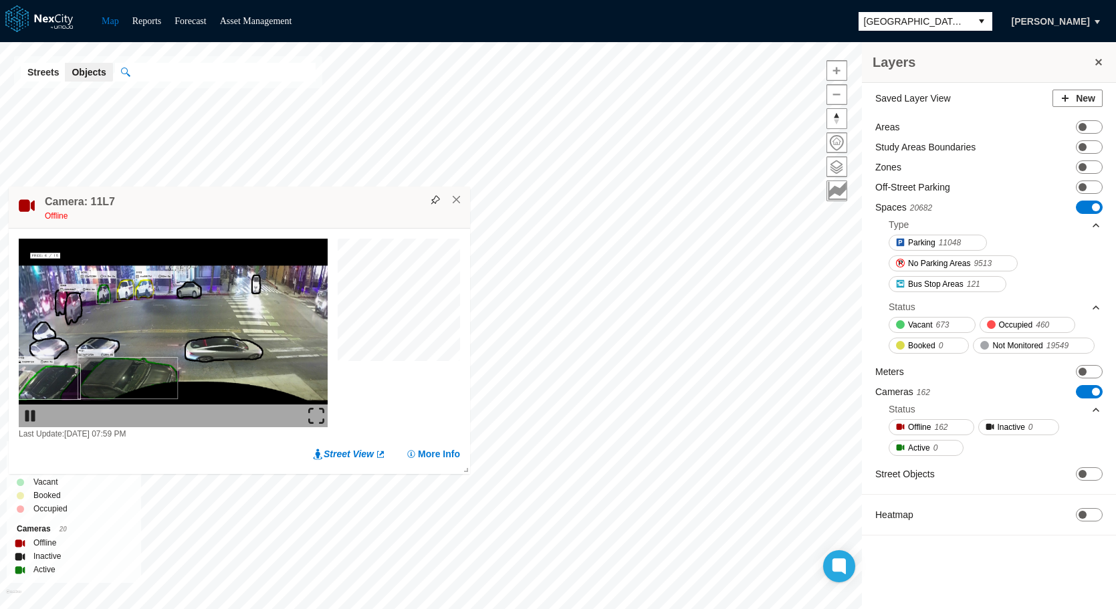
click at [1087, 205] on span "ON OFF" at bounding box center [1089, 207] width 27 height 13
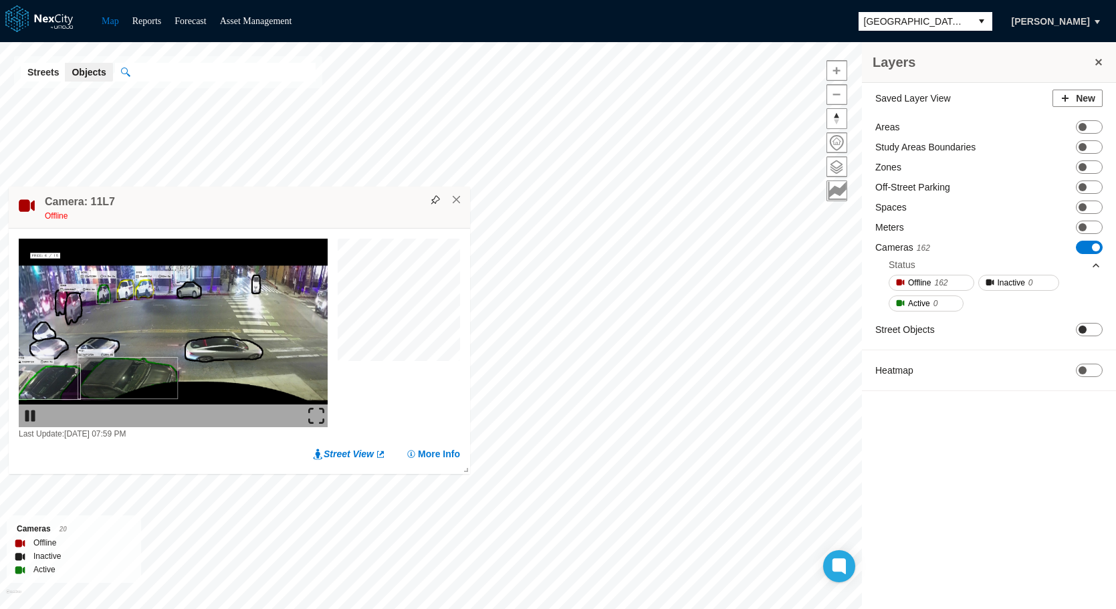
click at [1089, 326] on span "ON OFF" at bounding box center [1089, 329] width 27 height 13
click at [1090, 243] on span "ON OFF" at bounding box center [1089, 247] width 27 height 13
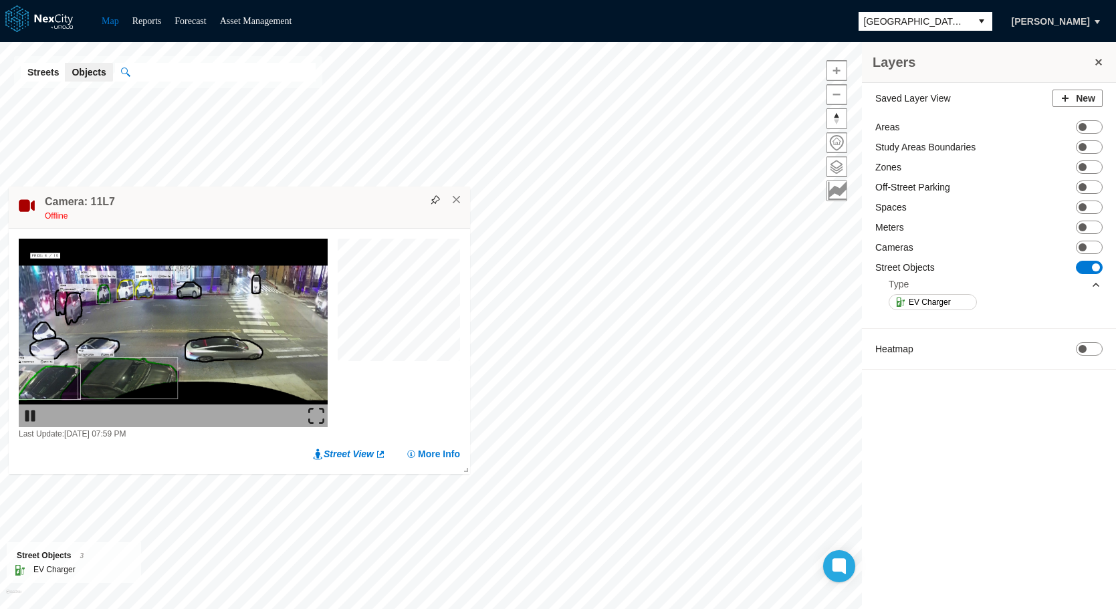
click at [1084, 332] on div "Saved Layer View New Areas ON OFF Study Areas Boundaries ON OFF Zones ON OFF Of…" at bounding box center [989, 233] width 254 height 300
click at [1085, 352] on span at bounding box center [1083, 349] width 8 height 8
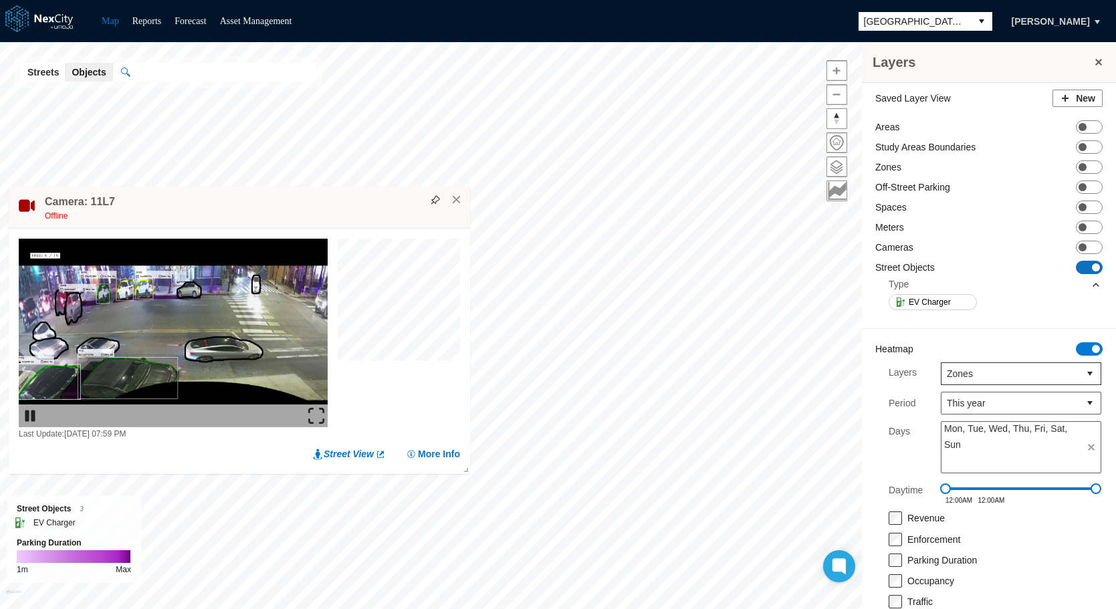
click at [1092, 266] on span at bounding box center [1096, 267] width 8 height 8
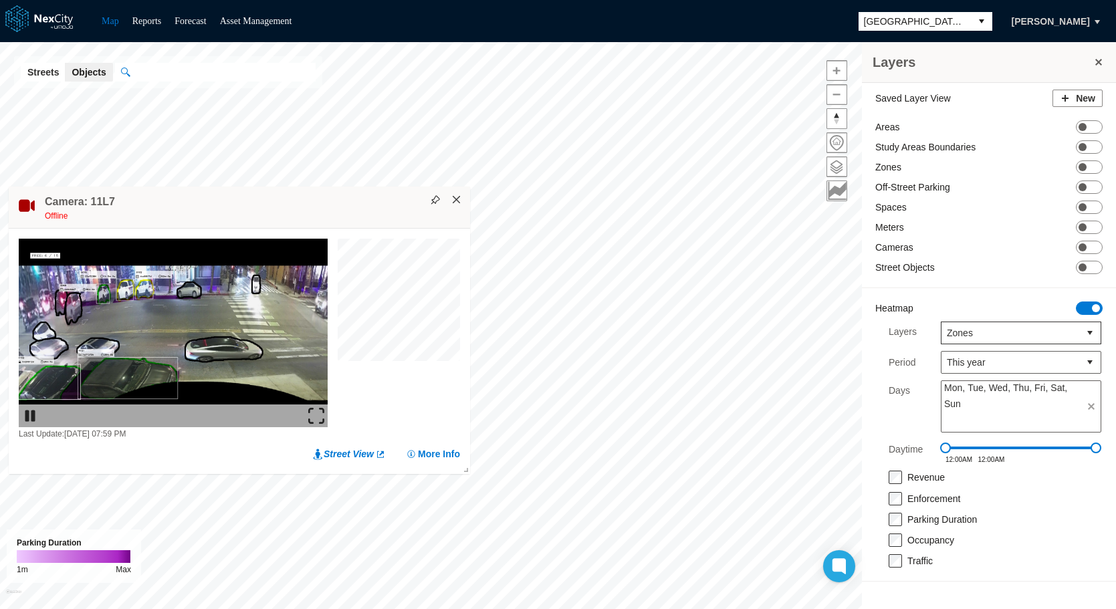
click at [460, 196] on button "×" at bounding box center [457, 200] width 12 height 12
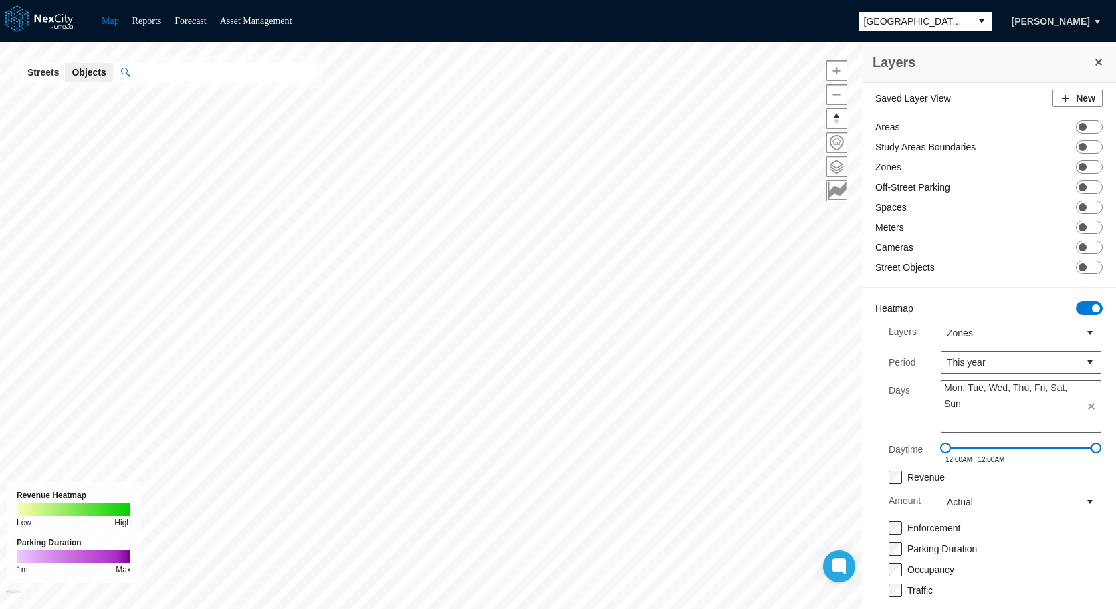
click at [893, 491] on label "Amount" at bounding box center [905, 502] width 32 height 23
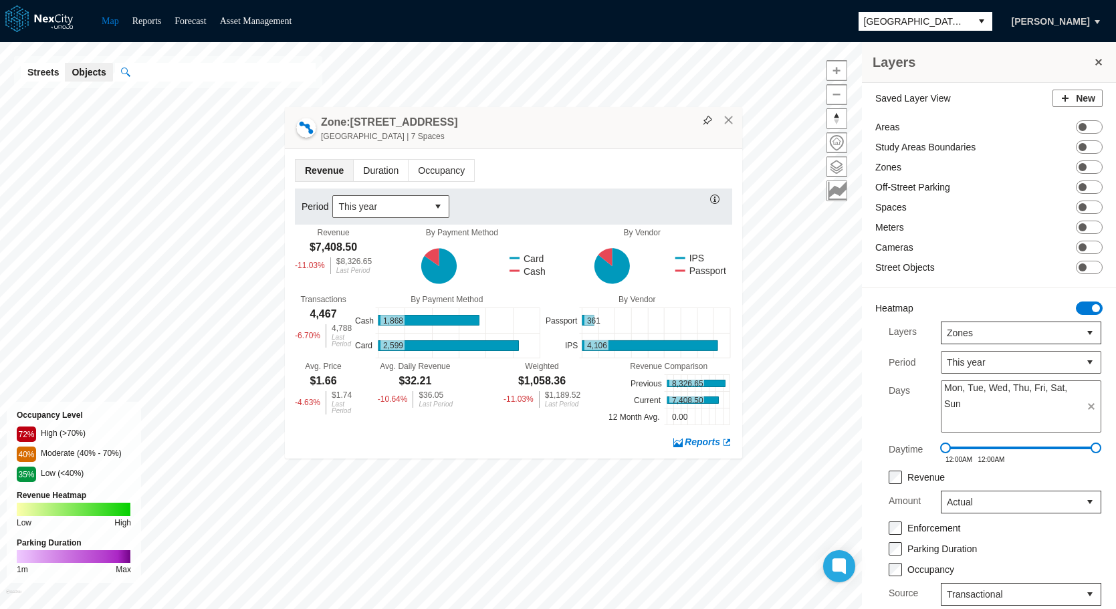
click at [363, 166] on span "Duration" at bounding box center [381, 170] width 54 height 21
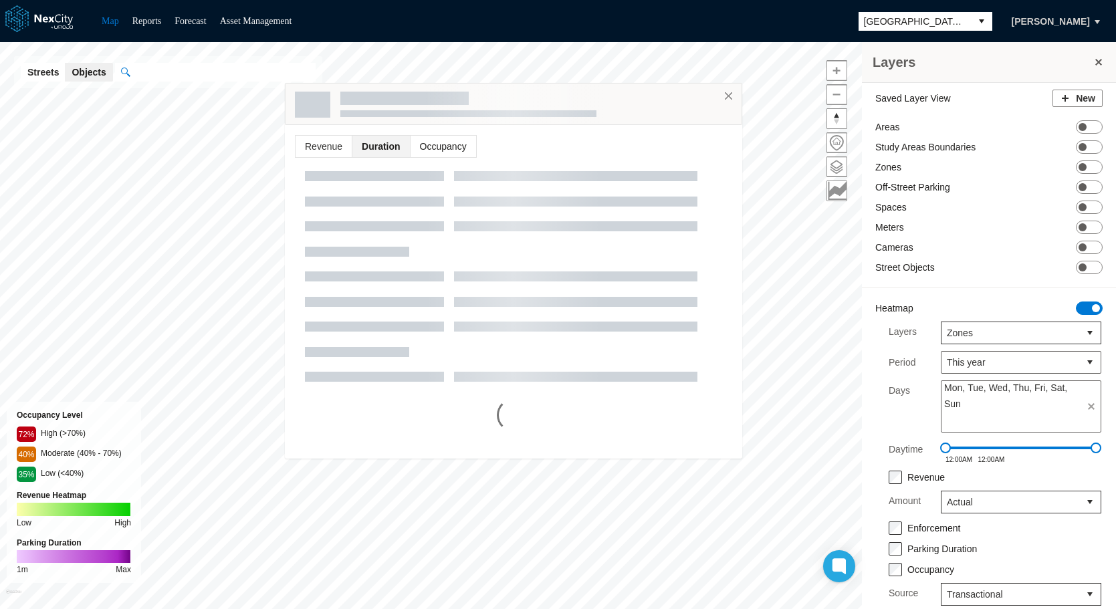
click at [428, 150] on span "Occupancy" at bounding box center [444, 146] width 66 height 21
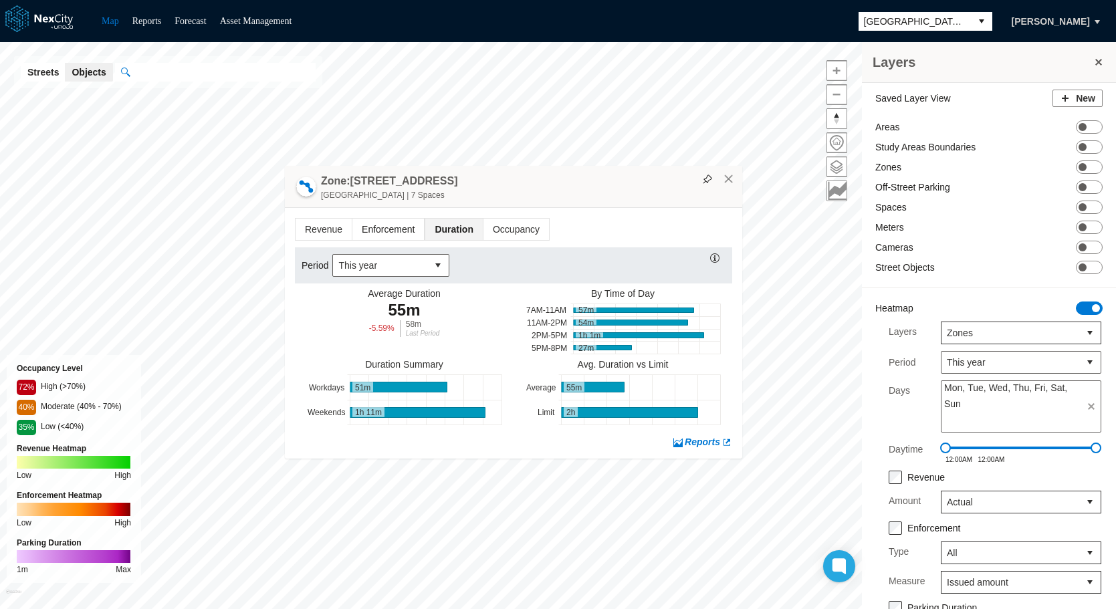
click at [385, 225] on span "Enforcement" at bounding box center [388, 229] width 72 height 21
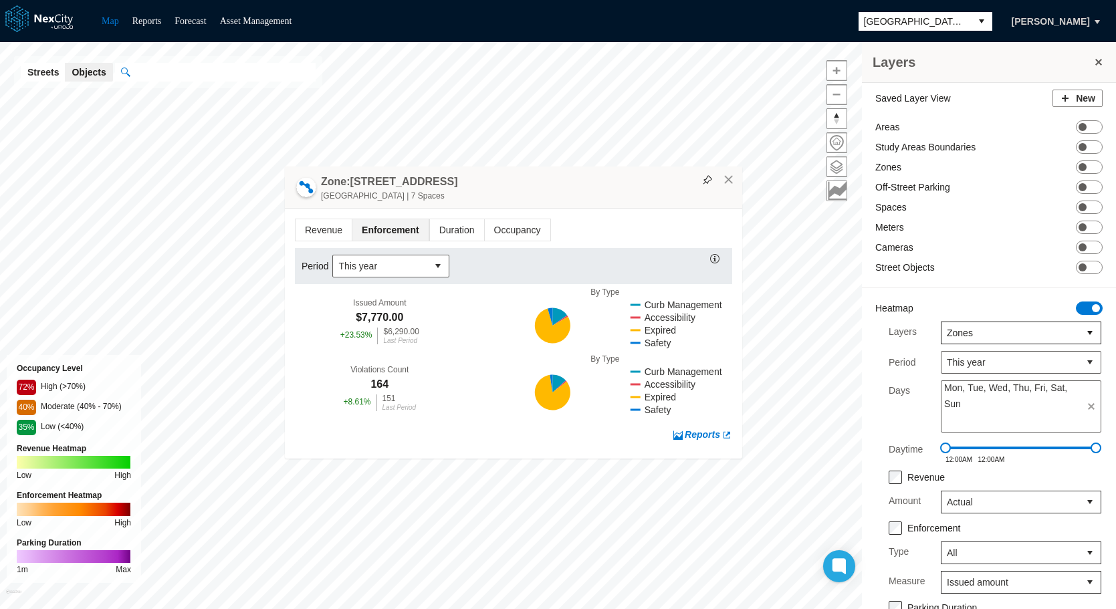
click at [978, 329] on span "Zones" at bounding box center [1010, 332] width 127 height 13
click at [988, 378] on li "Meters" at bounding box center [1011, 380] width 160 height 24
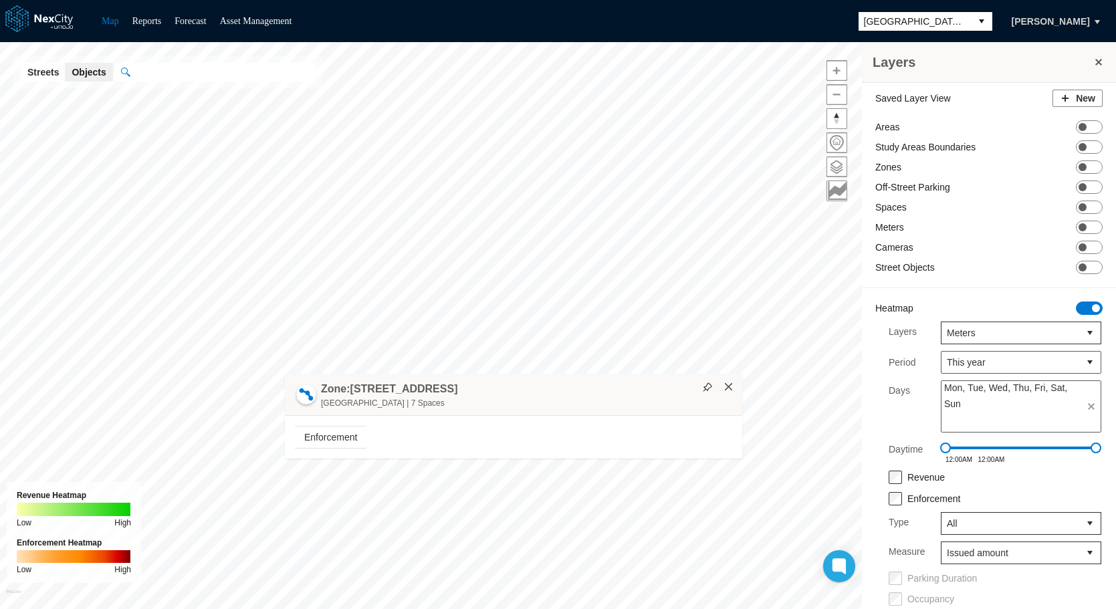
click at [728, 383] on button "×" at bounding box center [729, 387] width 12 height 12
click at [980, 334] on span "Meters" at bounding box center [1010, 332] width 127 height 13
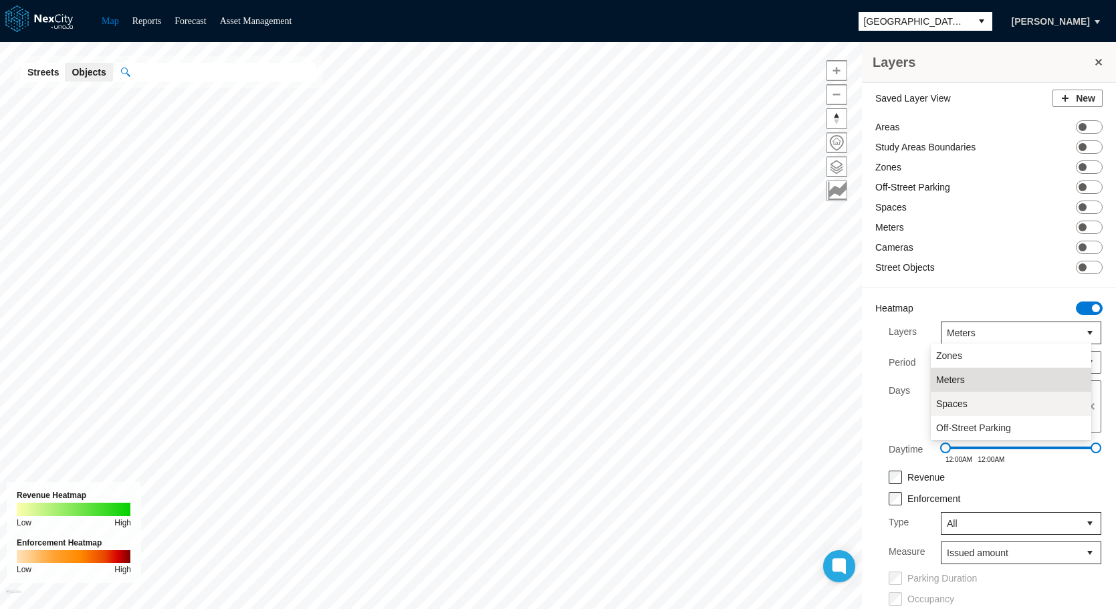
click at [960, 401] on span "Spaces" at bounding box center [951, 403] width 31 height 13
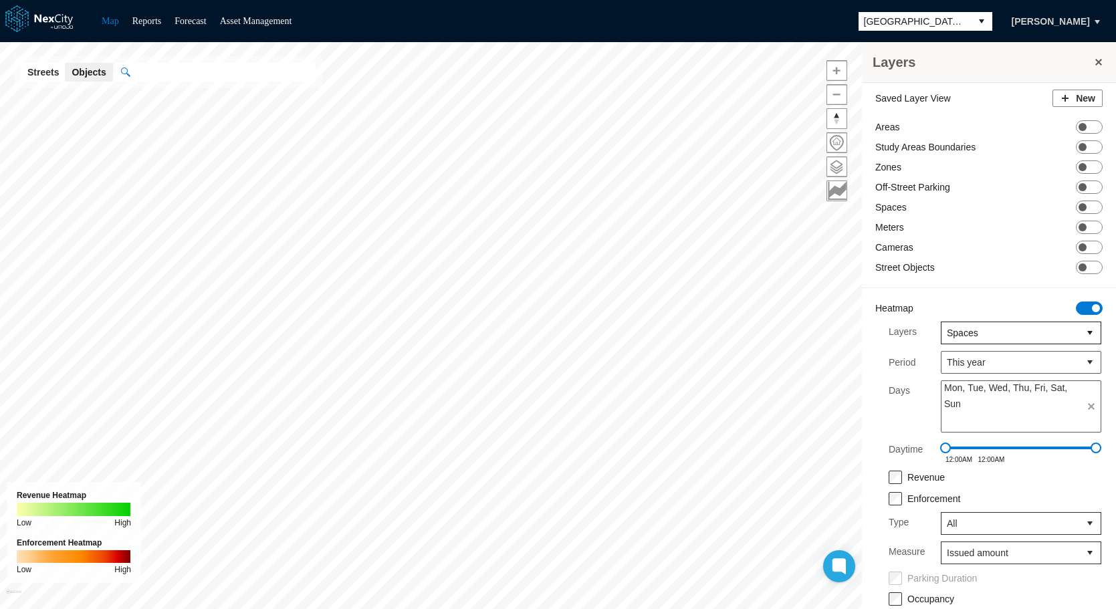
click at [1002, 326] on span "Spaces" at bounding box center [1010, 332] width 127 height 13
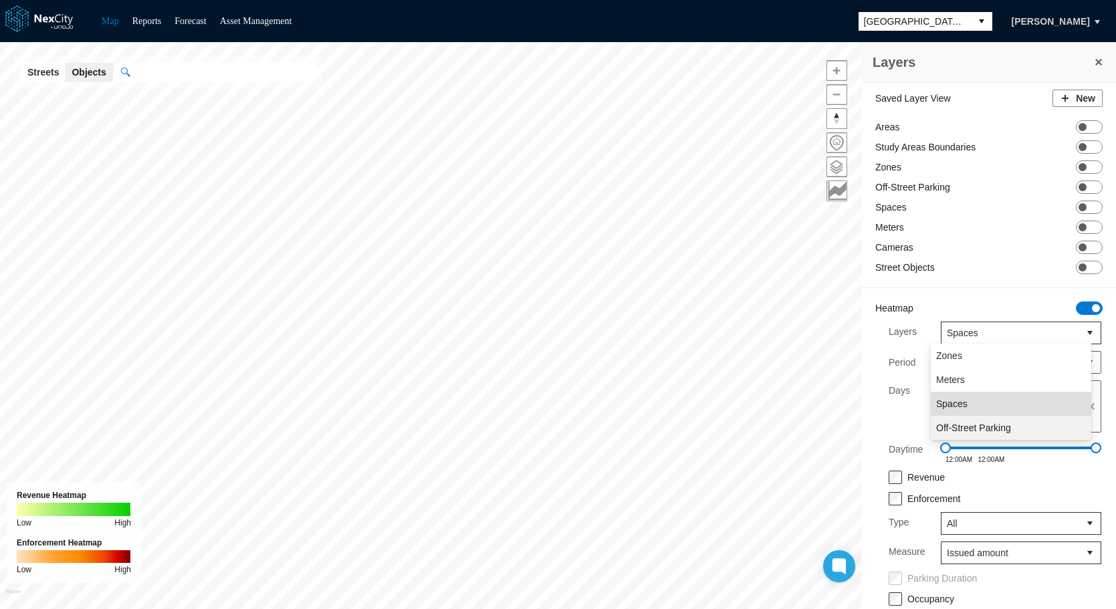
click at [973, 425] on span "Off-Street Parking" at bounding box center [973, 427] width 75 height 13
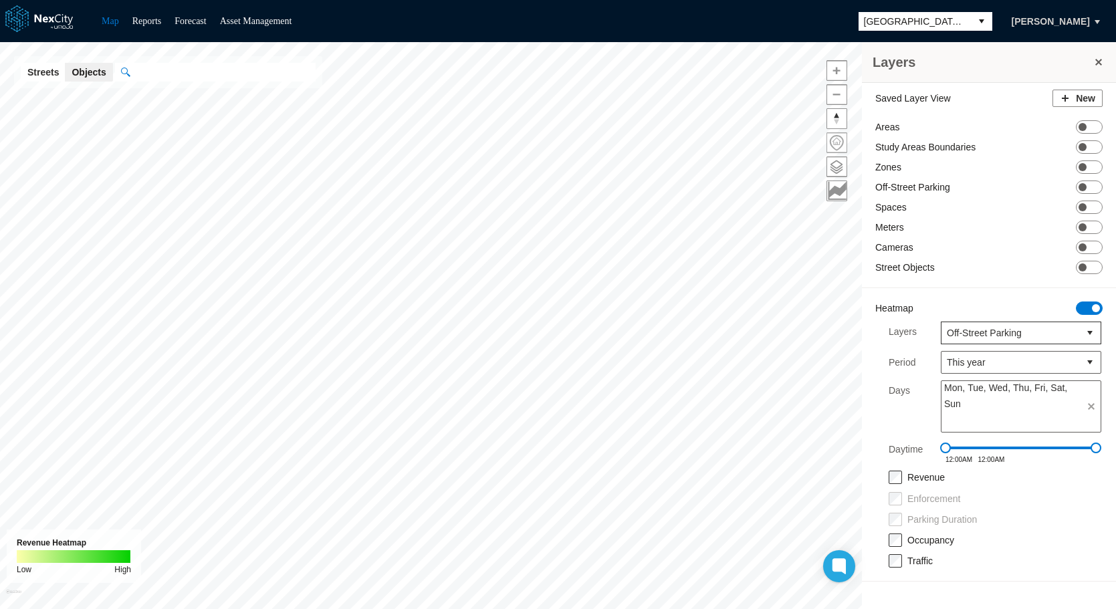
click at [838, 141] on span at bounding box center [836, 142] width 19 height 19
click at [837, 139] on span at bounding box center [836, 142] width 19 height 19
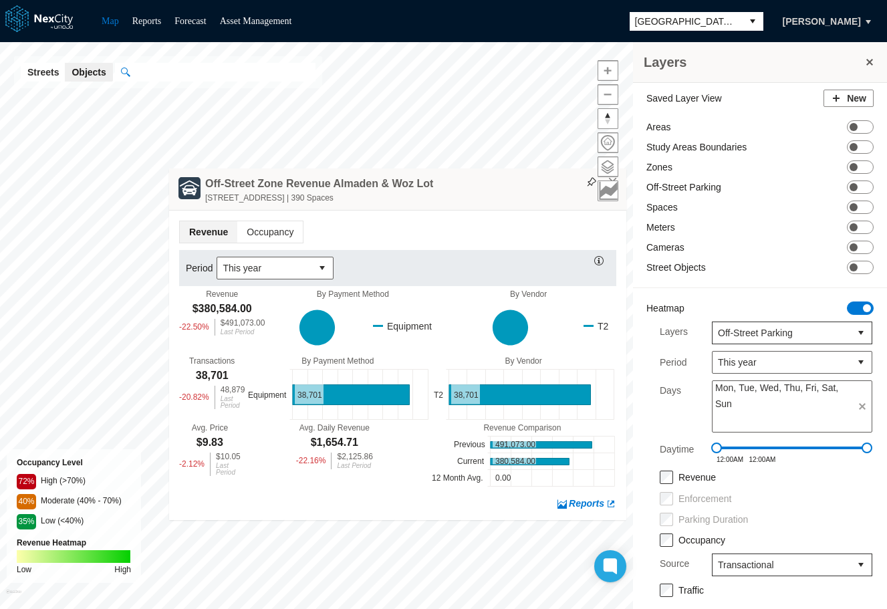
drag, startPoint x: 479, startPoint y: 187, endPoint x: 329, endPoint y: 177, distance: 150.7
click at [329, 177] on div "Off-Street Zone Revenue Almaden & Woz Lot [STREET_ADDRESS] | 390 Spaces" at bounding box center [397, 190] width 457 height 42
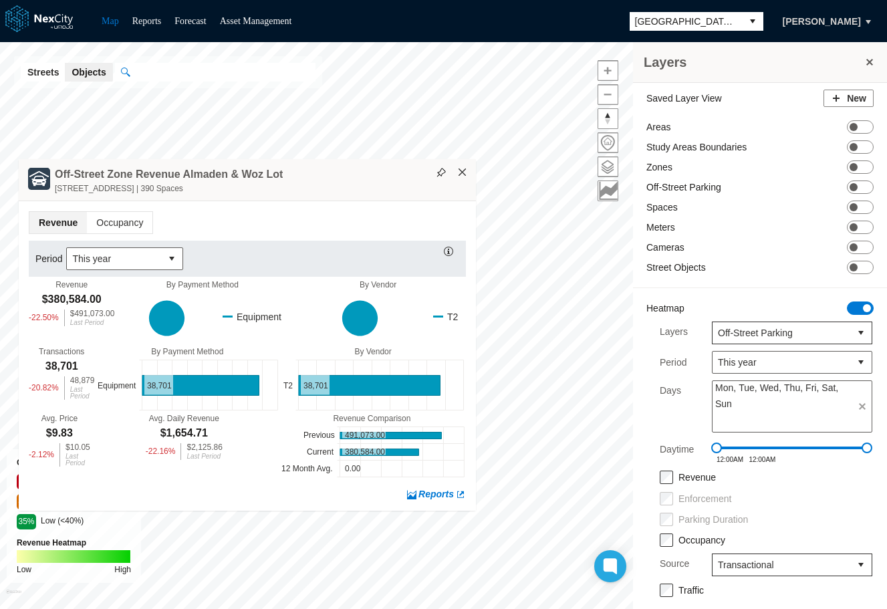
click at [461, 169] on button "×" at bounding box center [463, 172] width 12 height 12
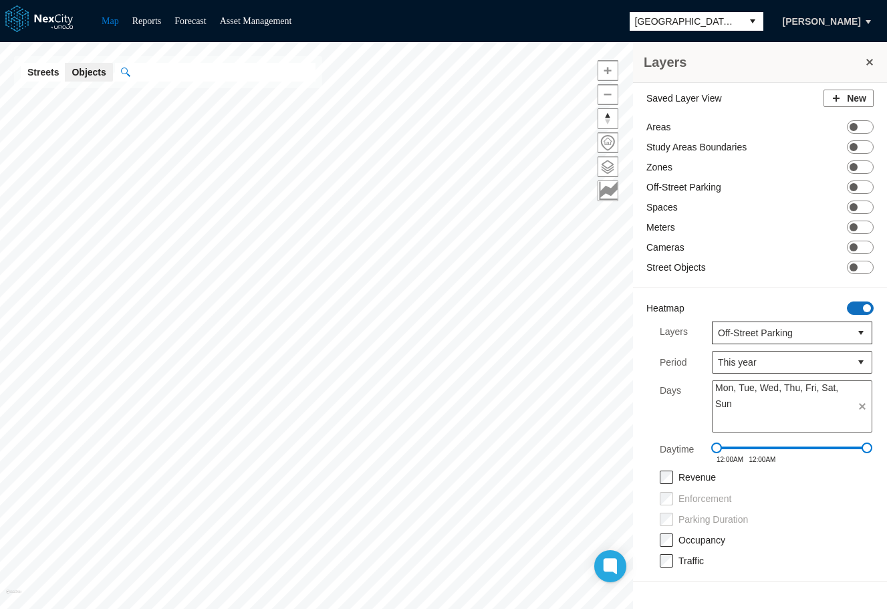
click at [867, 307] on span at bounding box center [867, 308] width 8 height 8
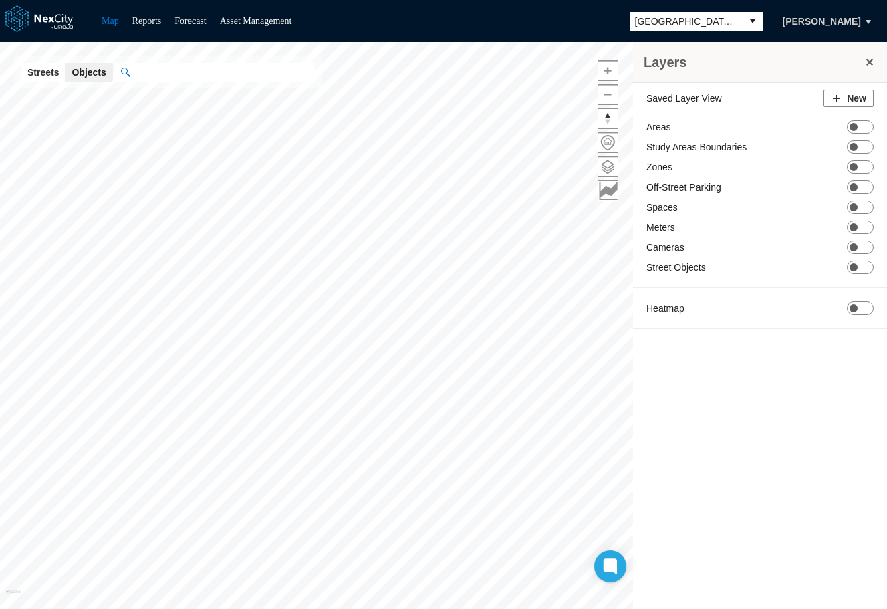
click at [723, 13] on span "[GEOGRAPHIC_DATA][PERSON_NAME]" at bounding box center [686, 21] width 112 height 19
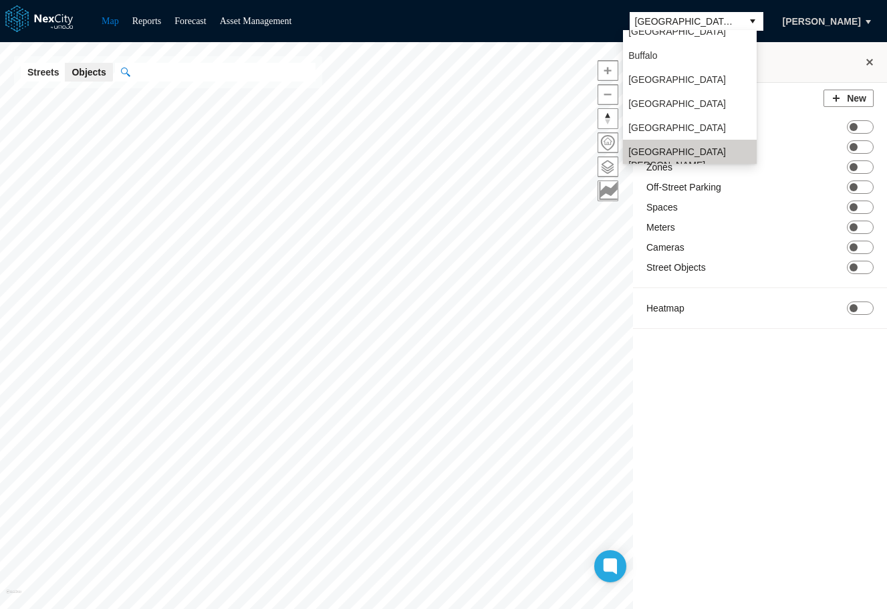
scroll to position [35, 0]
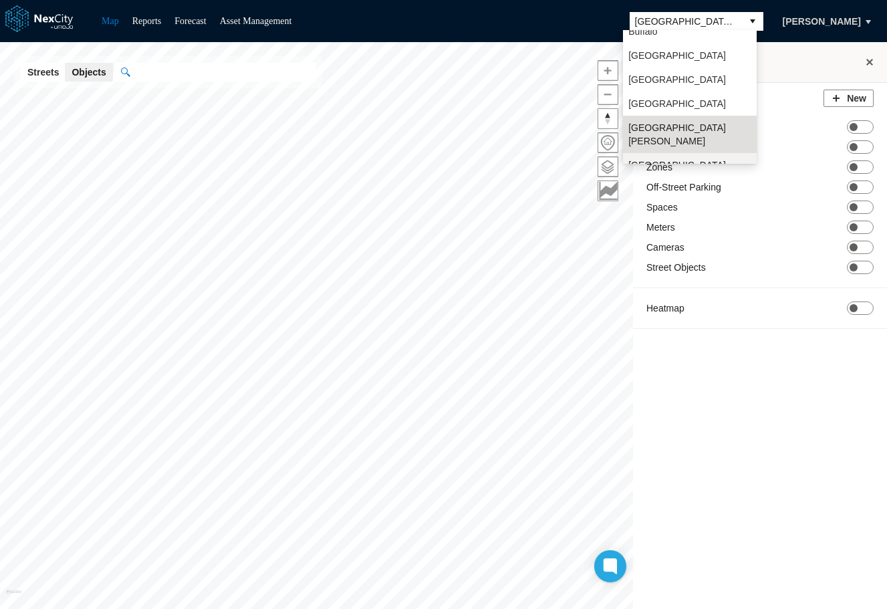
click at [651, 158] on span "[GEOGRAPHIC_DATA]" at bounding box center [678, 164] width 98 height 13
